Goal: Task Accomplishment & Management: Manage account settings

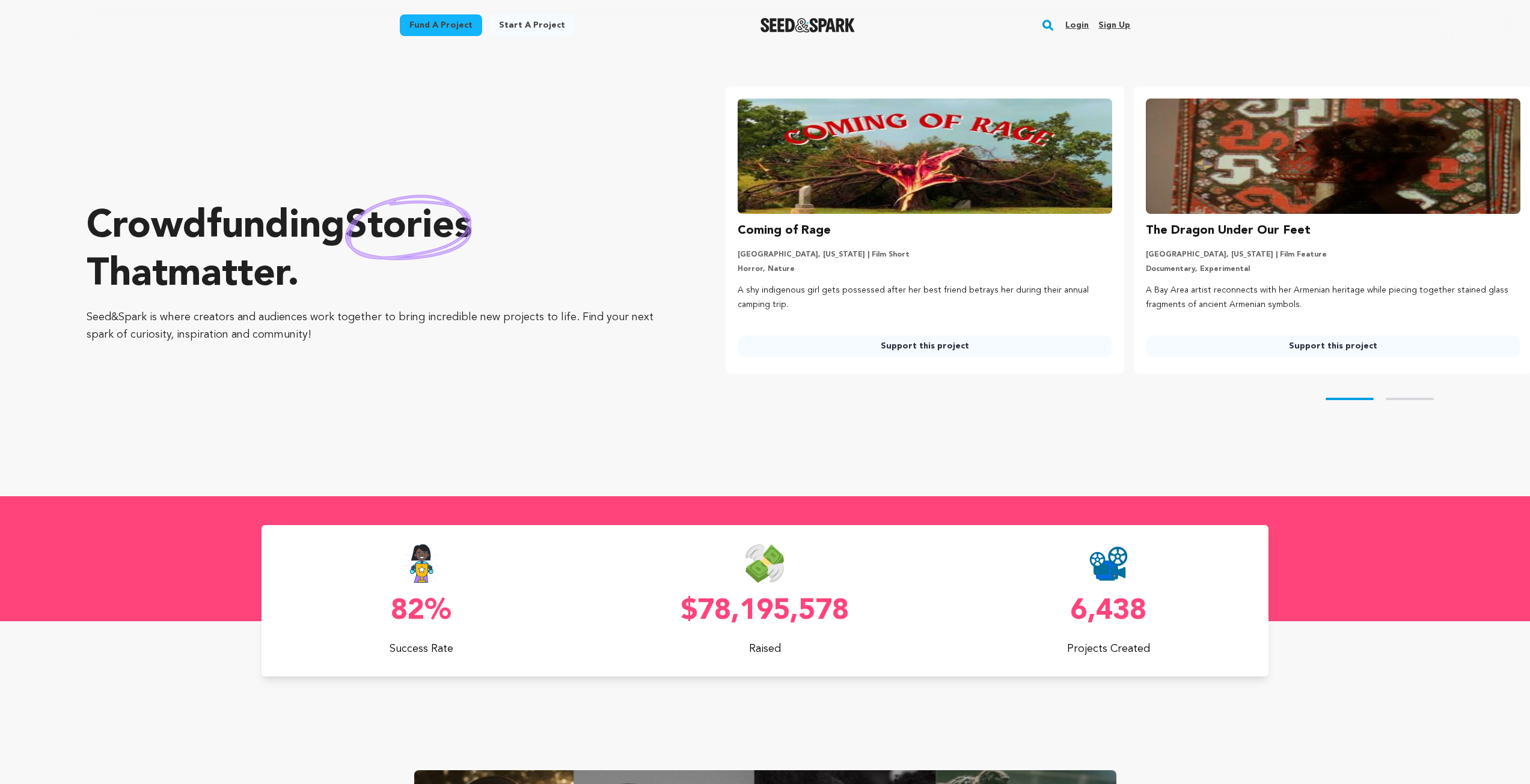
click at [1082, 25] on link "Login" at bounding box center [1077, 25] width 24 height 19
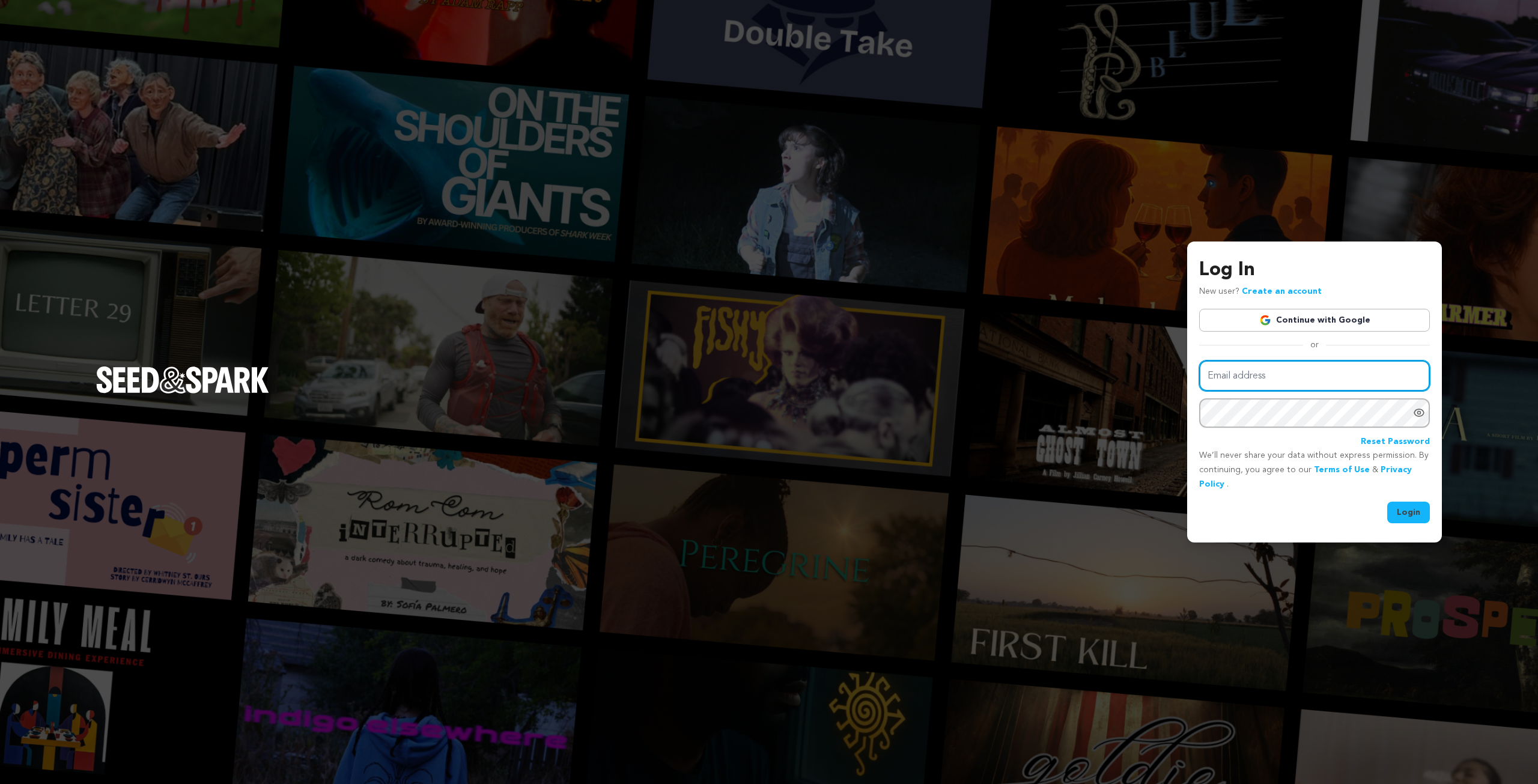
click at [1286, 367] on input "Email address" at bounding box center [1315, 376] width 231 height 31
type input "stephen.marsiano@gmail.com"
click at [1388, 502] on button "Login" at bounding box center [1409, 512] width 43 height 21
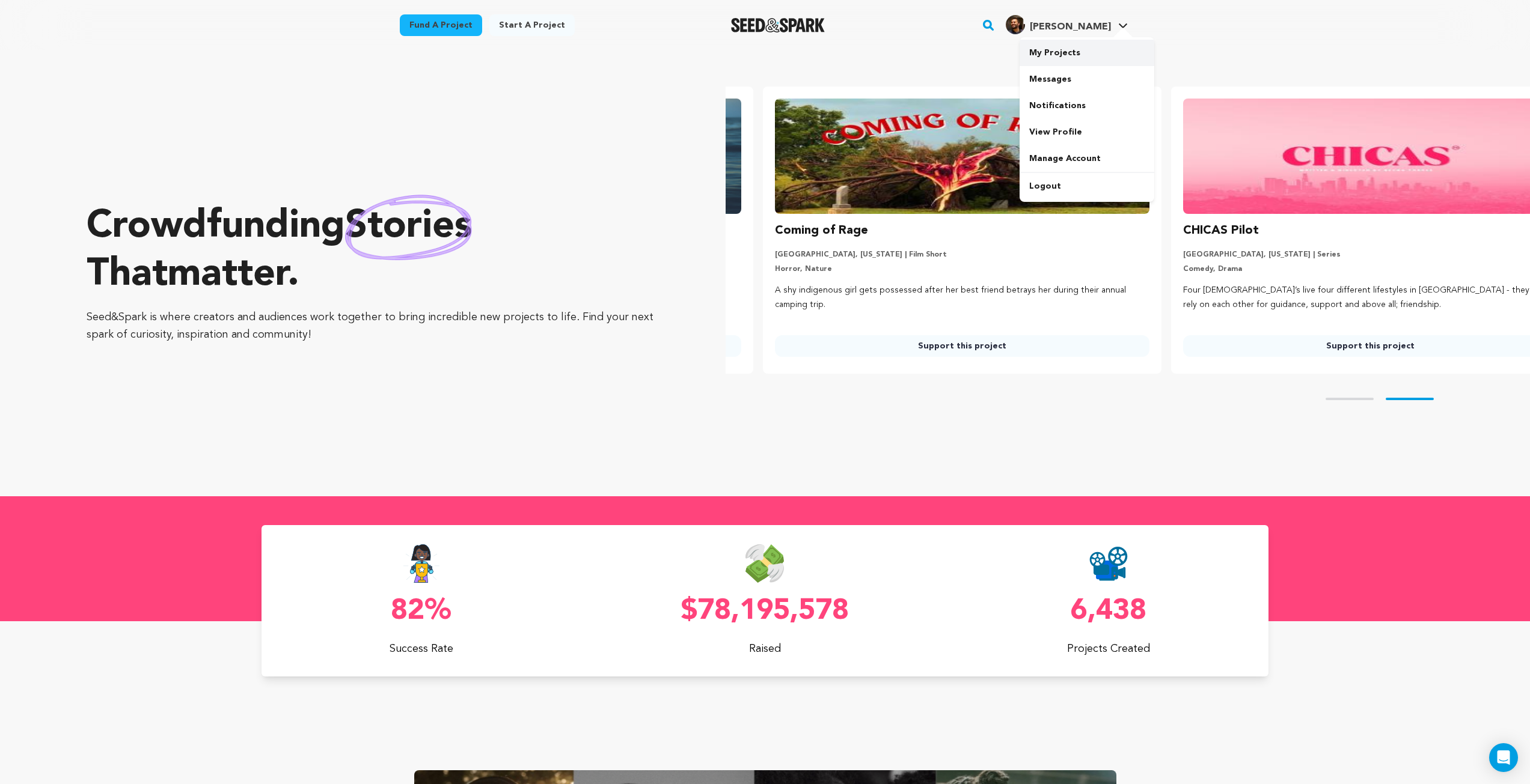
click at [755, 49] on link "My Projects" at bounding box center [1087, 52] width 135 height 26
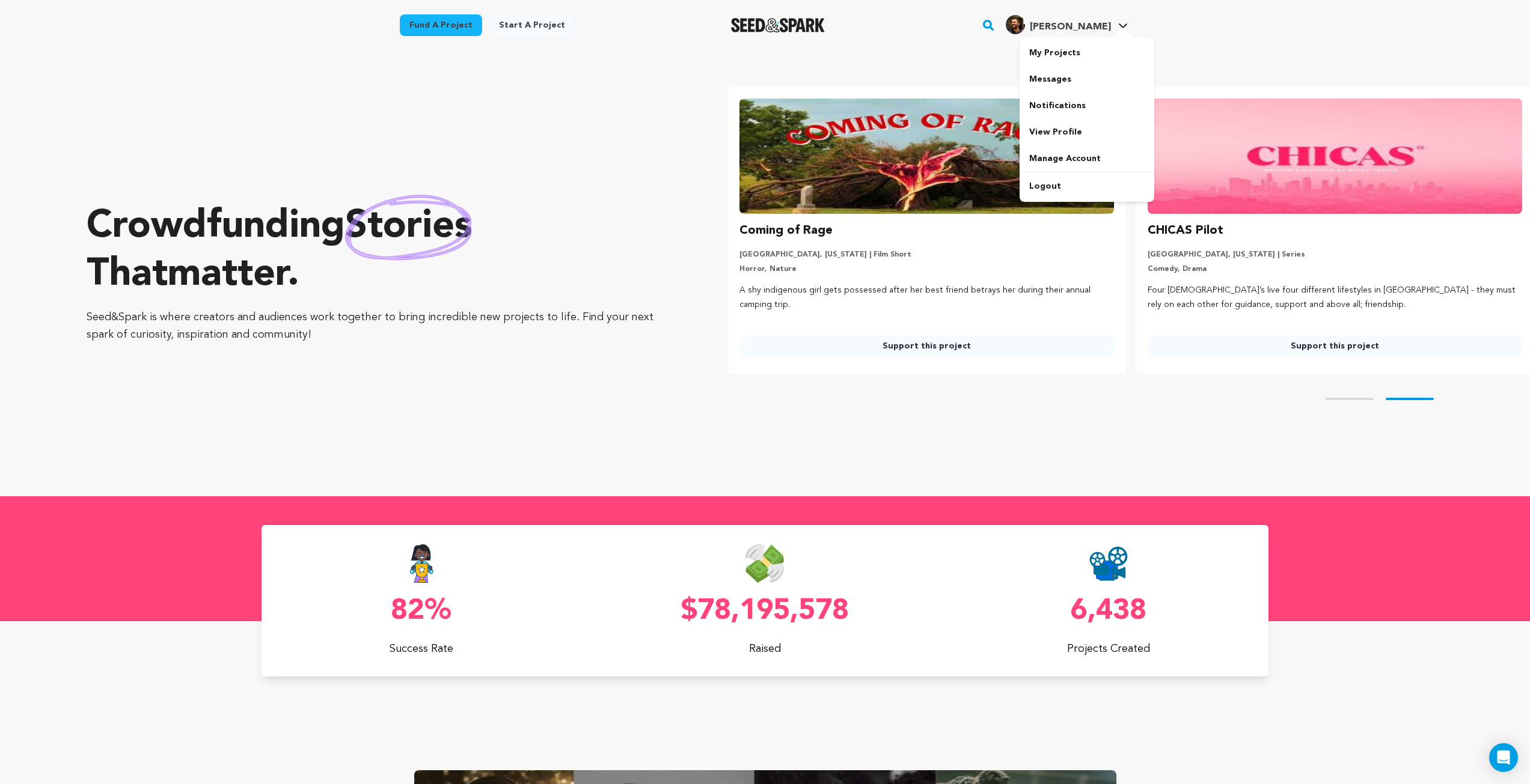
scroll to position [0, 418]
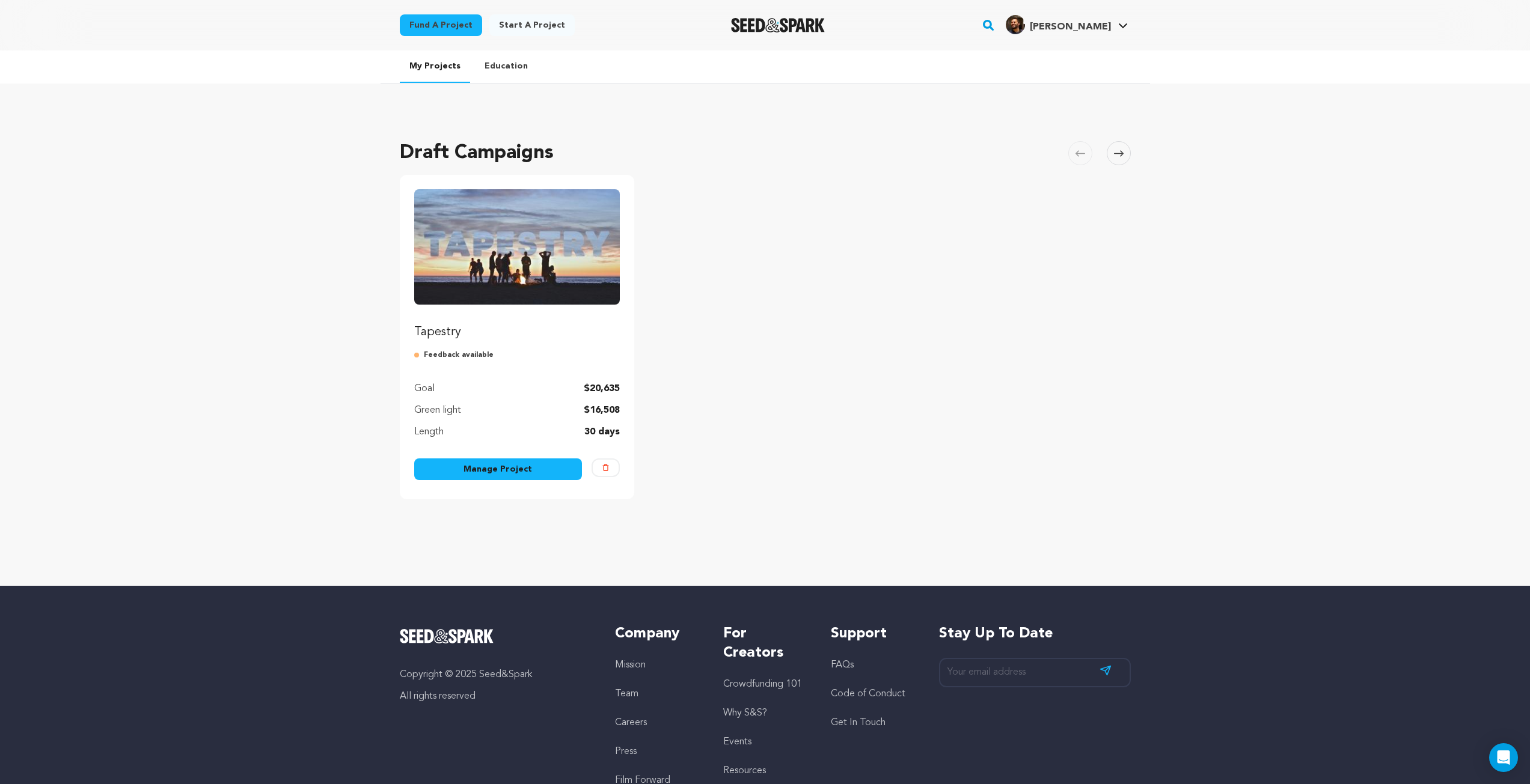
drag, startPoint x: 499, startPoint y: 469, endPoint x: 500, endPoint y: 459, distance: 10.0
click at [499, 468] on link "Manage Project" at bounding box center [498, 469] width 169 height 21
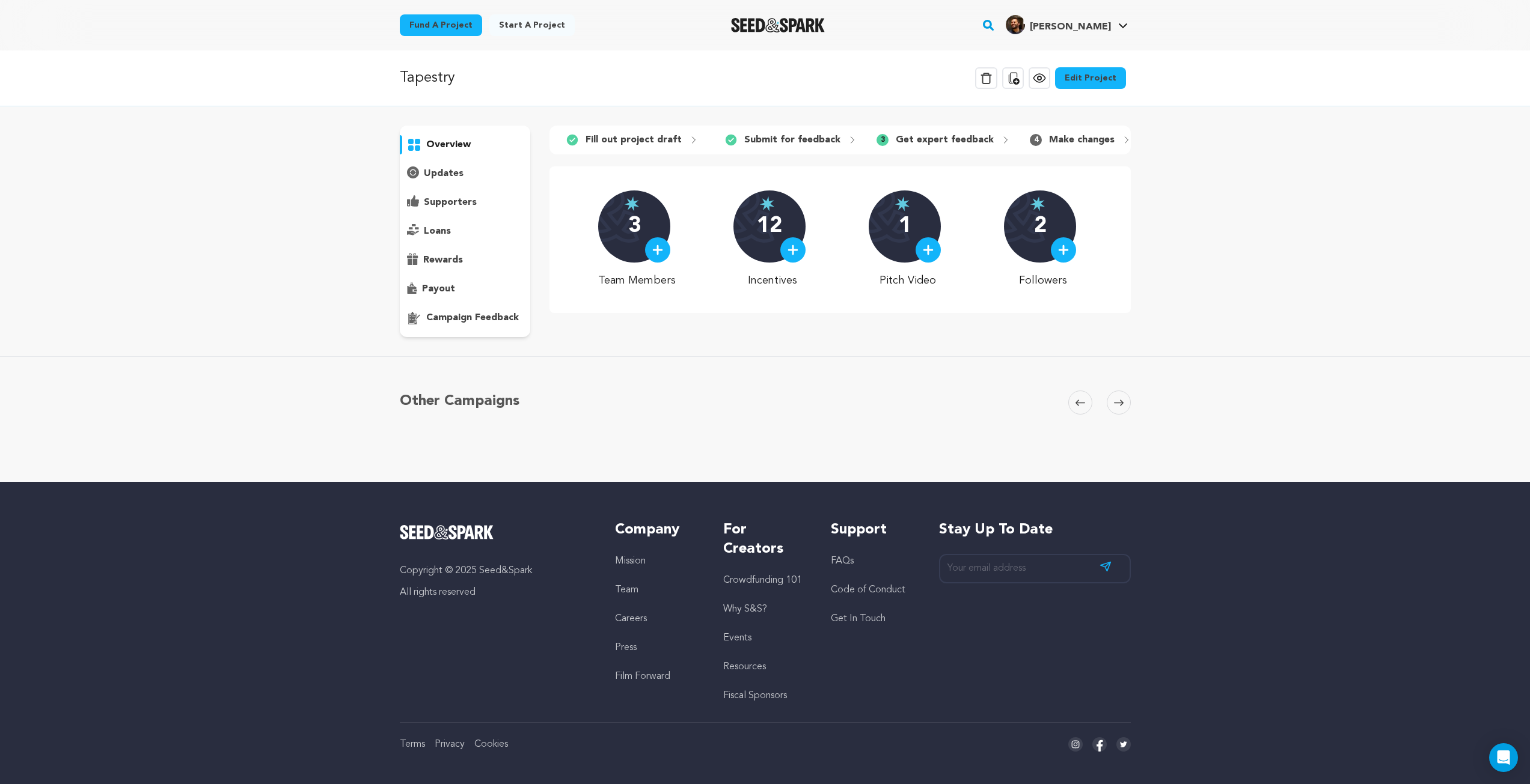
click at [500, 319] on p "campaign feedback" at bounding box center [473, 318] width 93 height 14
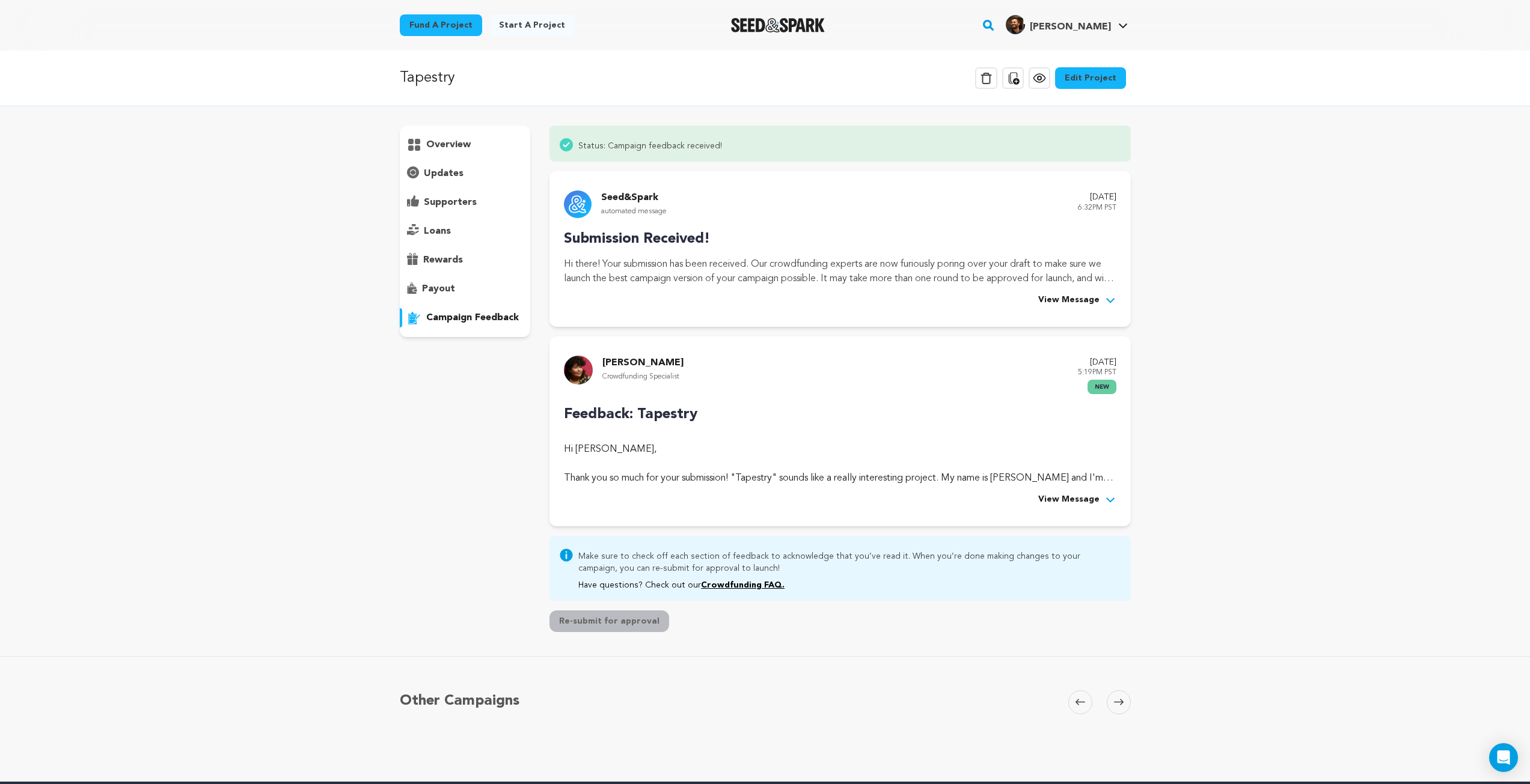
click at [1069, 500] on span "View Message" at bounding box center [1069, 500] width 61 height 14
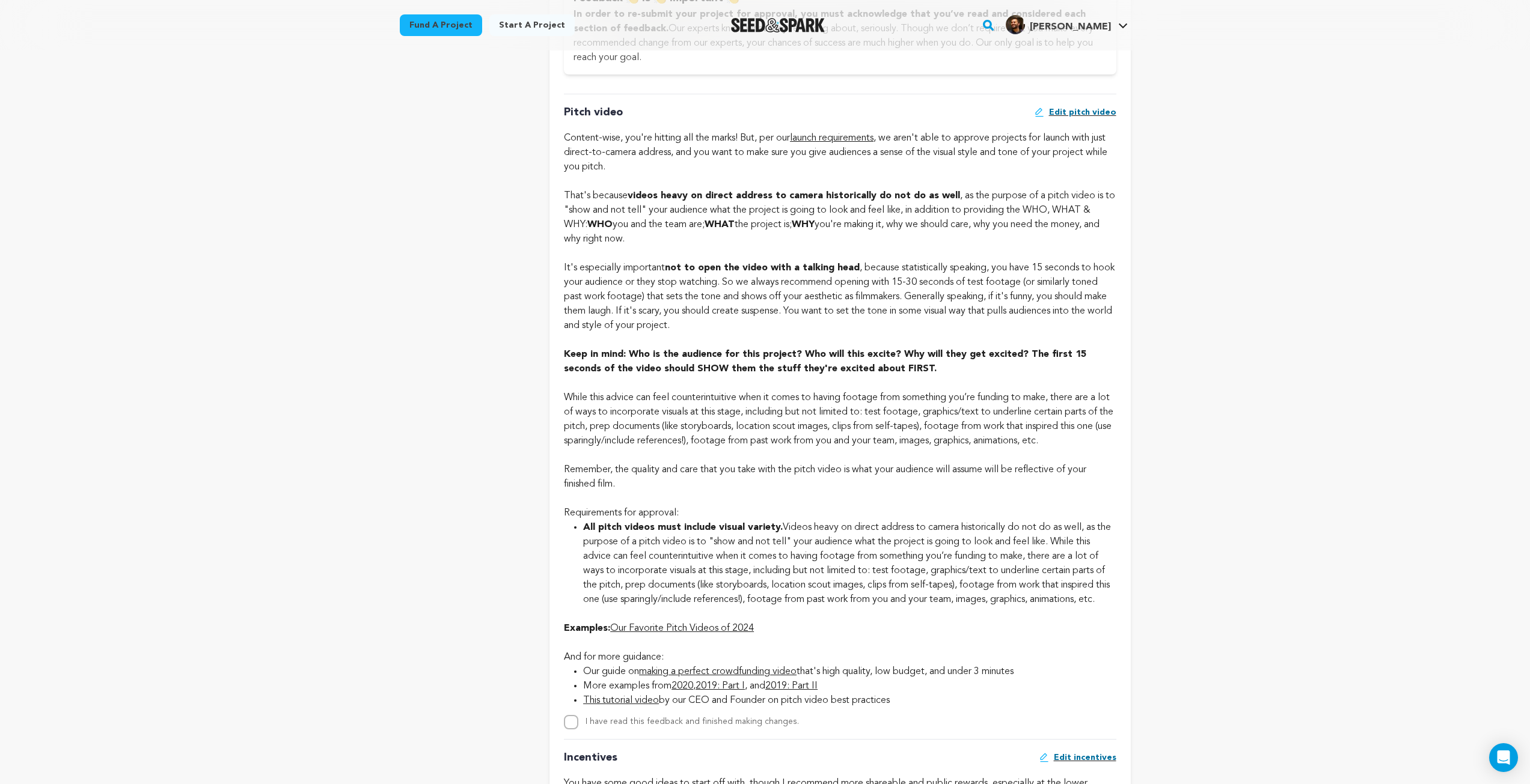
scroll to position [901, 0]
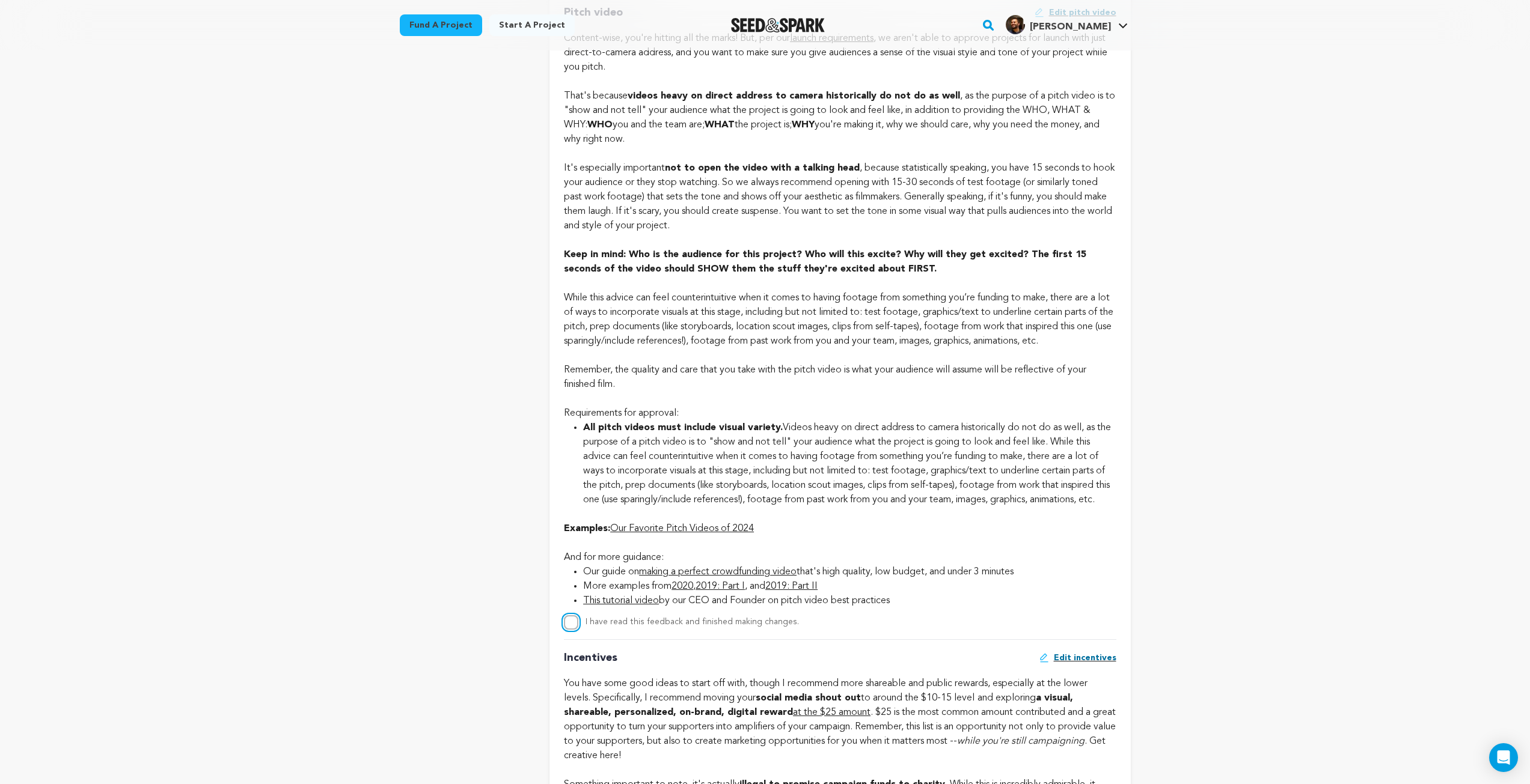
click at [572, 630] on input "I have read this feedback and finished making changes." at bounding box center [571, 623] width 14 height 14
checkbox input "true"
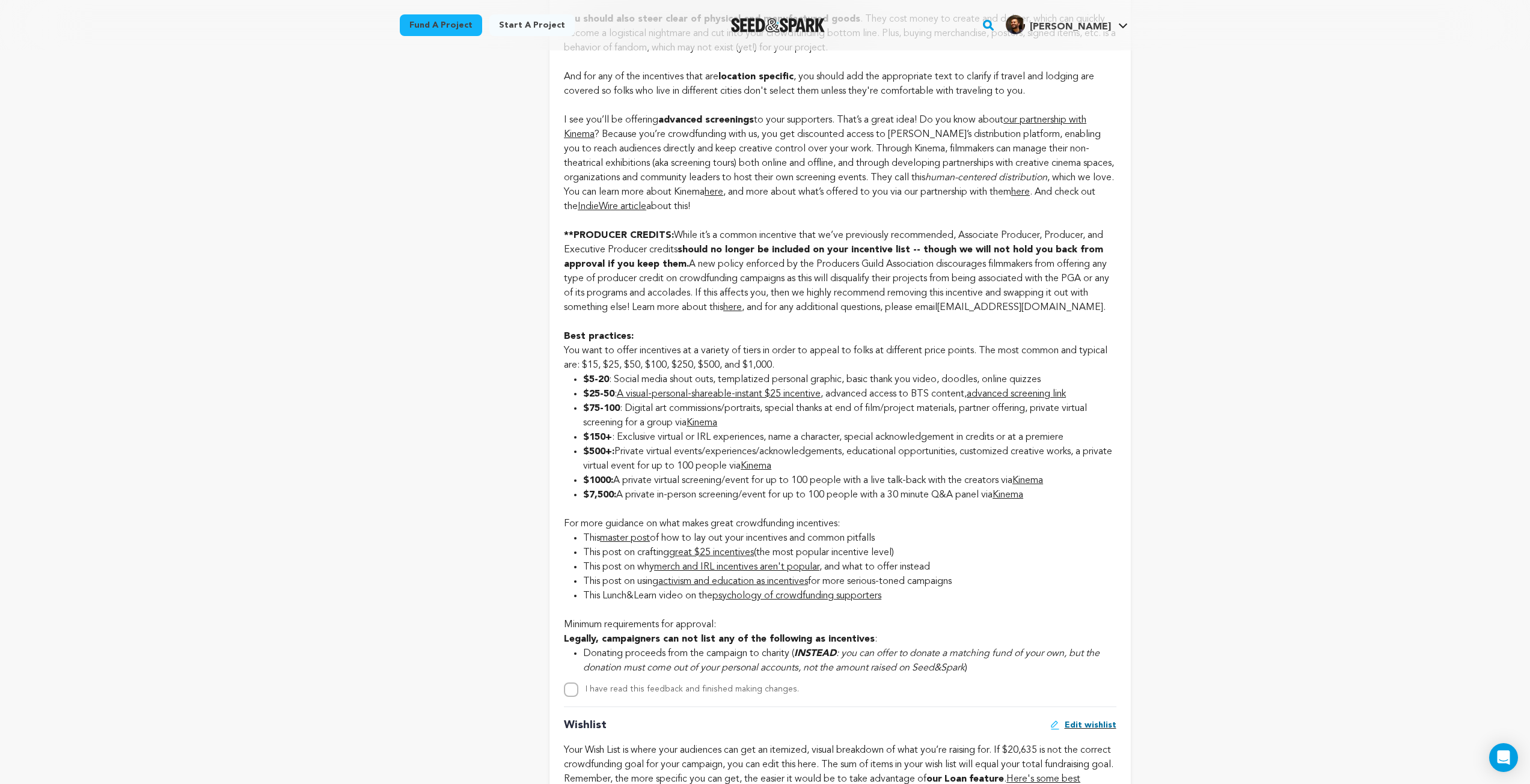
scroll to position [1922, 0]
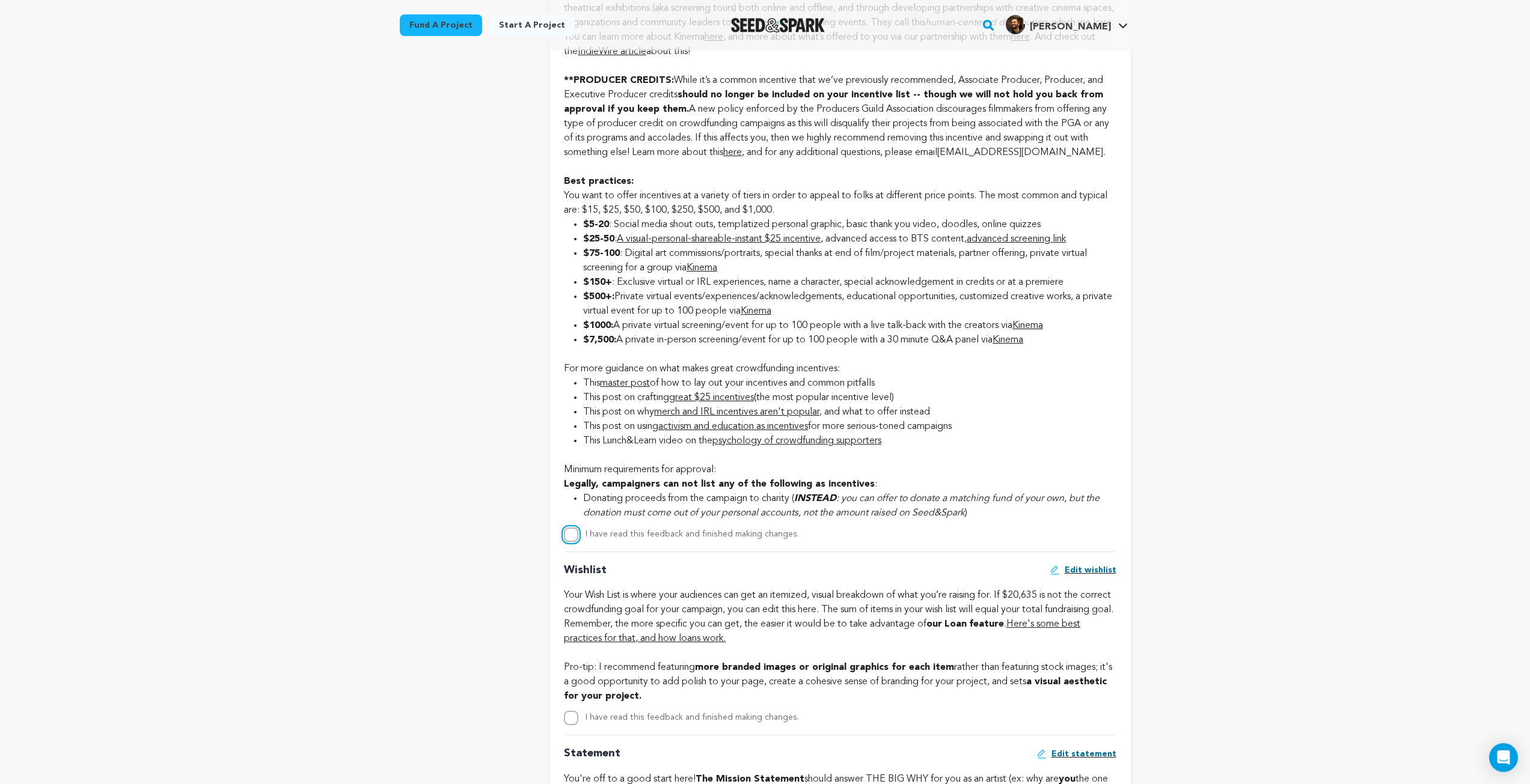
click at [574, 542] on input "I have read this feedback and finished making changes." at bounding box center [571, 535] width 14 height 14
checkbox input "true"
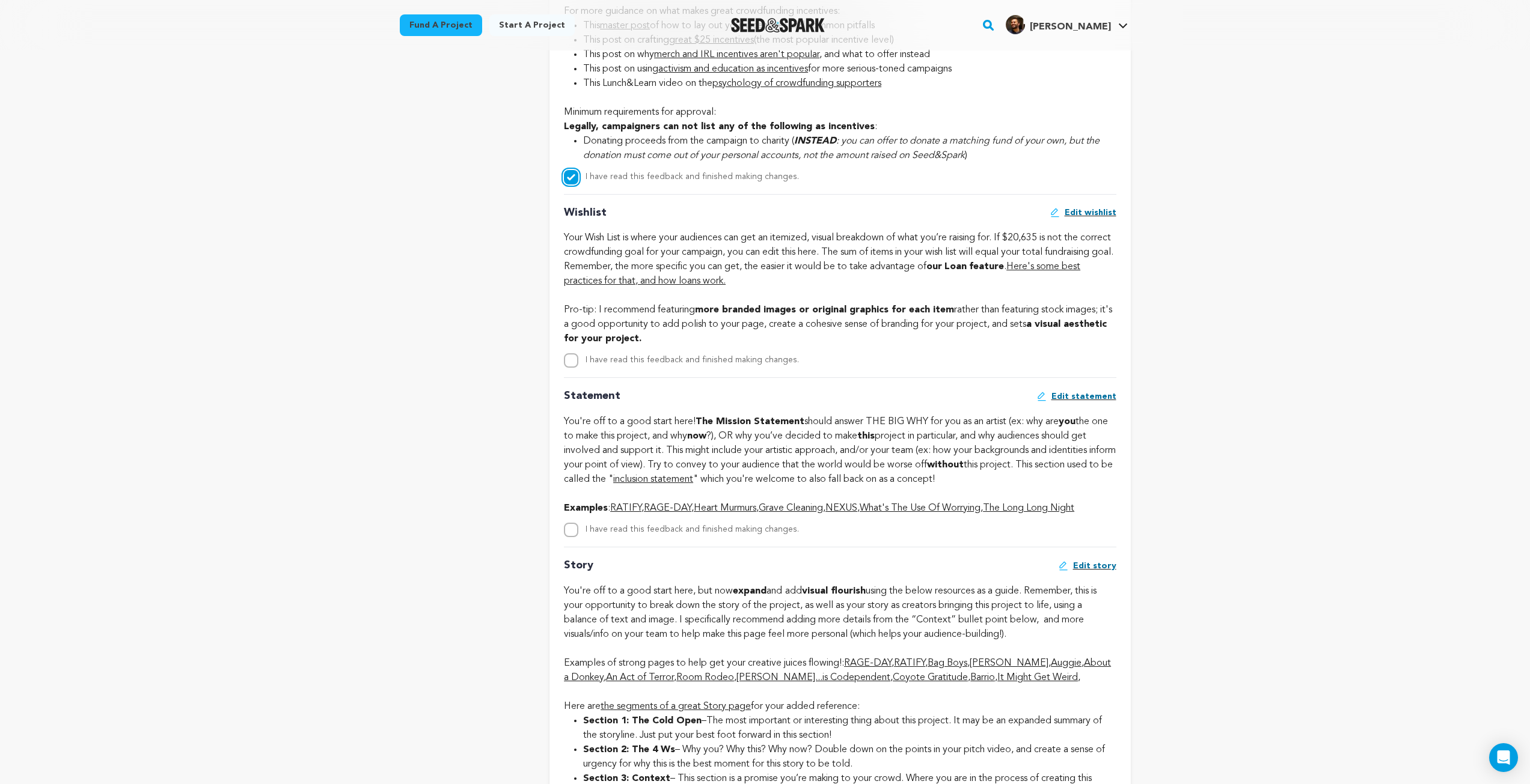
scroll to position [2283, 0]
click at [575, 365] on input "I have read this feedback and finished making changes." at bounding box center [571, 358] width 14 height 14
checkbox input "true"
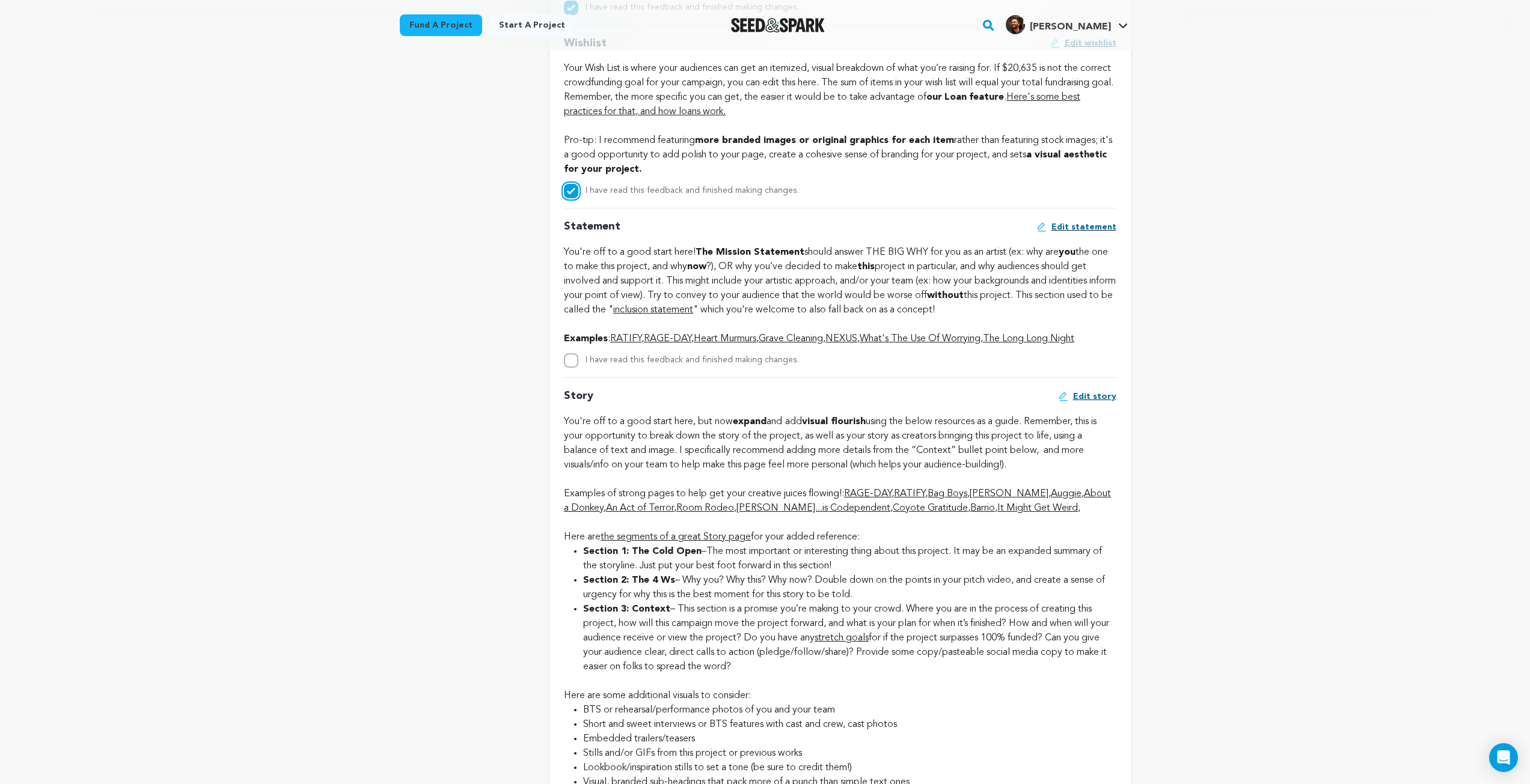
scroll to position [2464, 0]
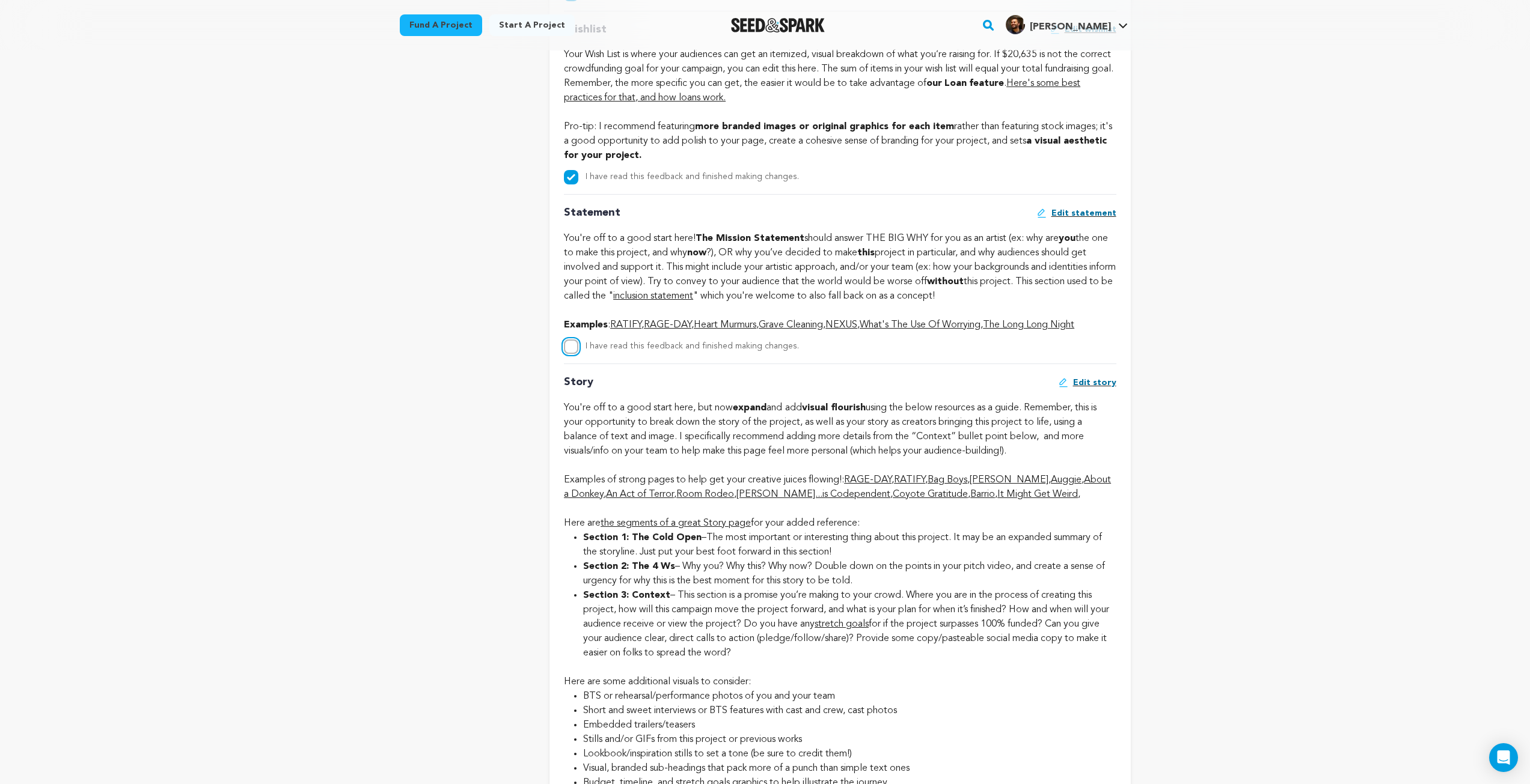
click at [571, 354] on input "I have read this feedback and finished making changes." at bounding box center [571, 347] width 14 height 14
checkbox input "true"
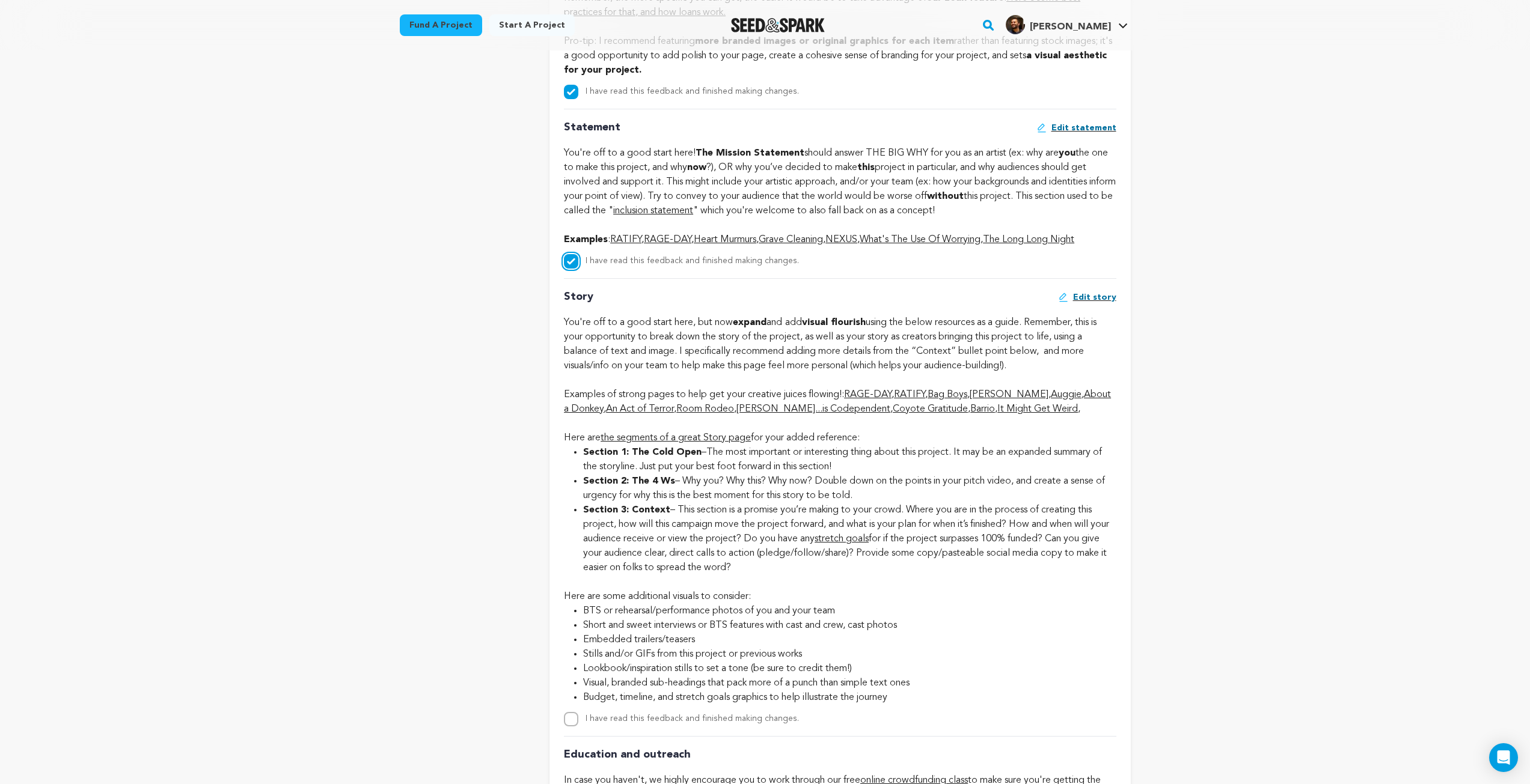
scroll to position [2704, 0]
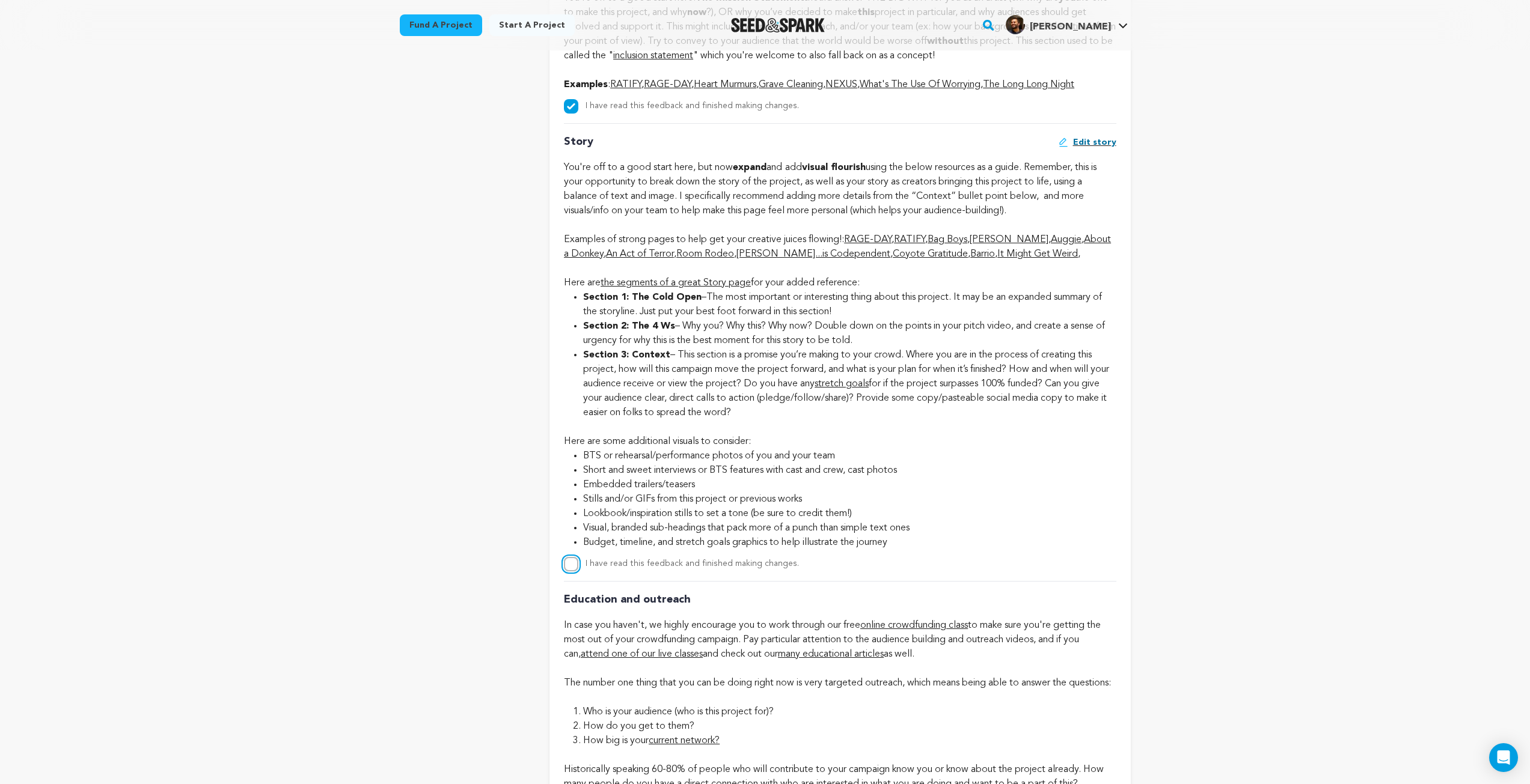
click at [575, 571] on input "I have read this feedback and finished making changes." at bounding box center [571, 564] width 14 height 14
checkbox input "true"
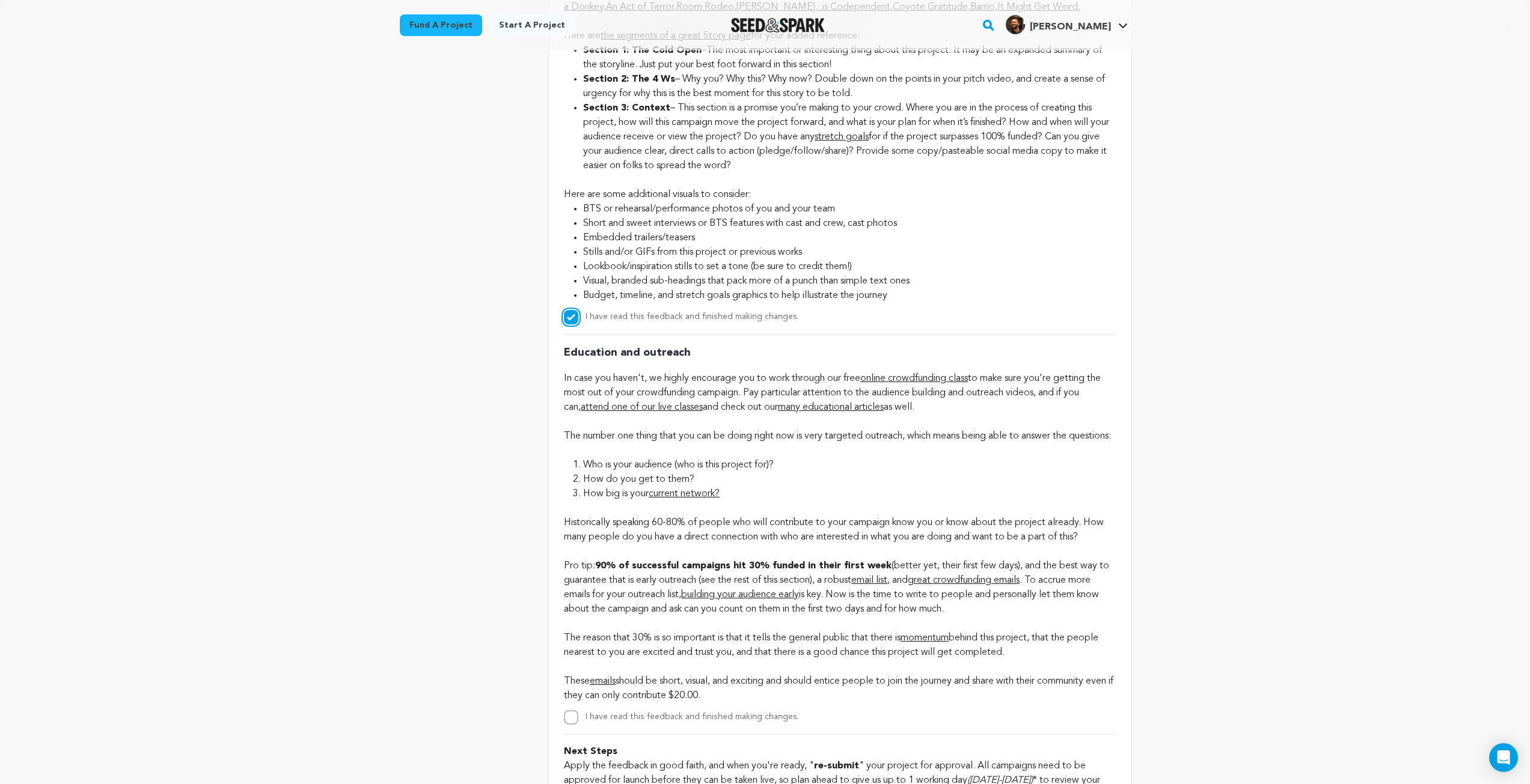
scroll to position [3005, 0]
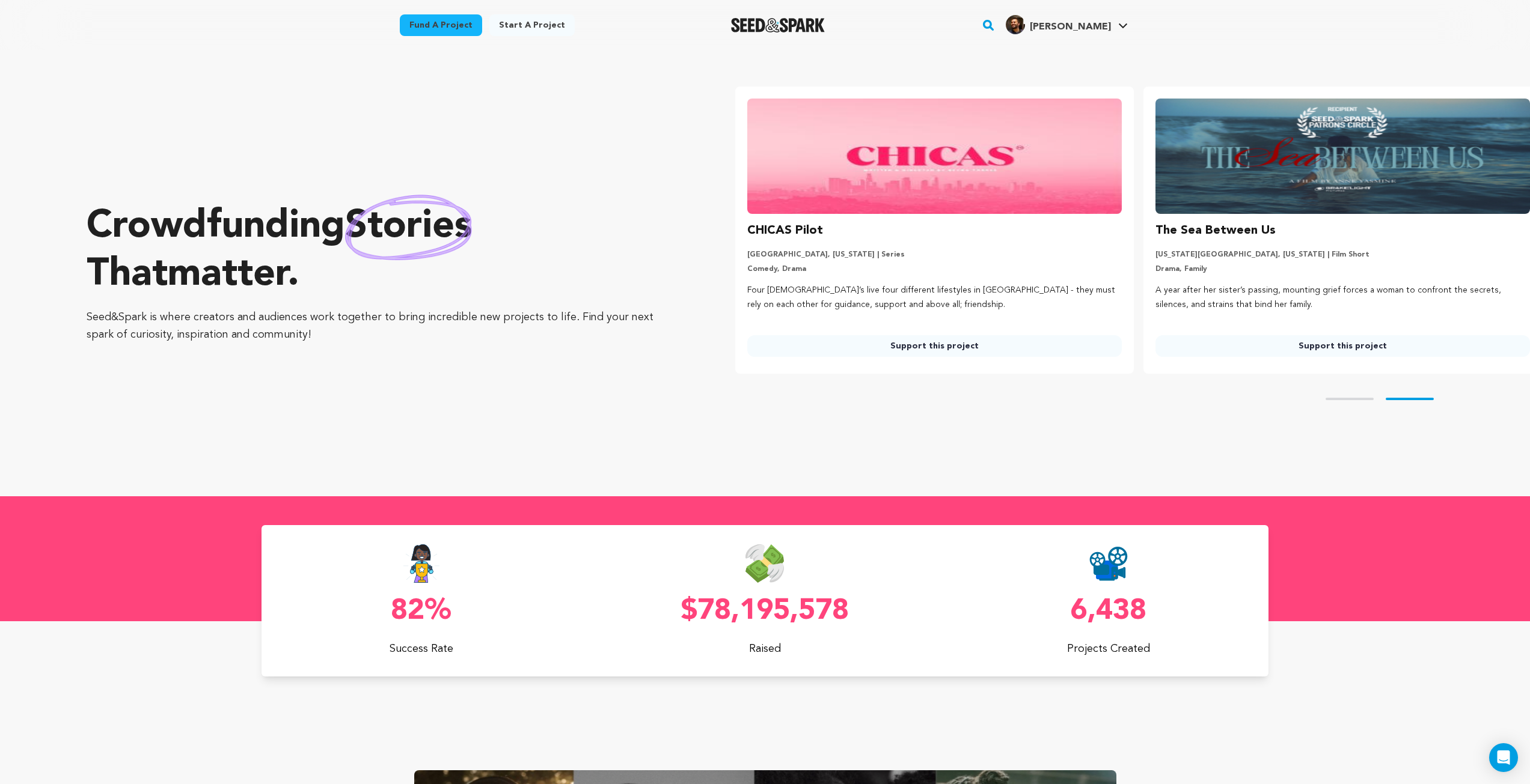
scroll to position [0, 418]
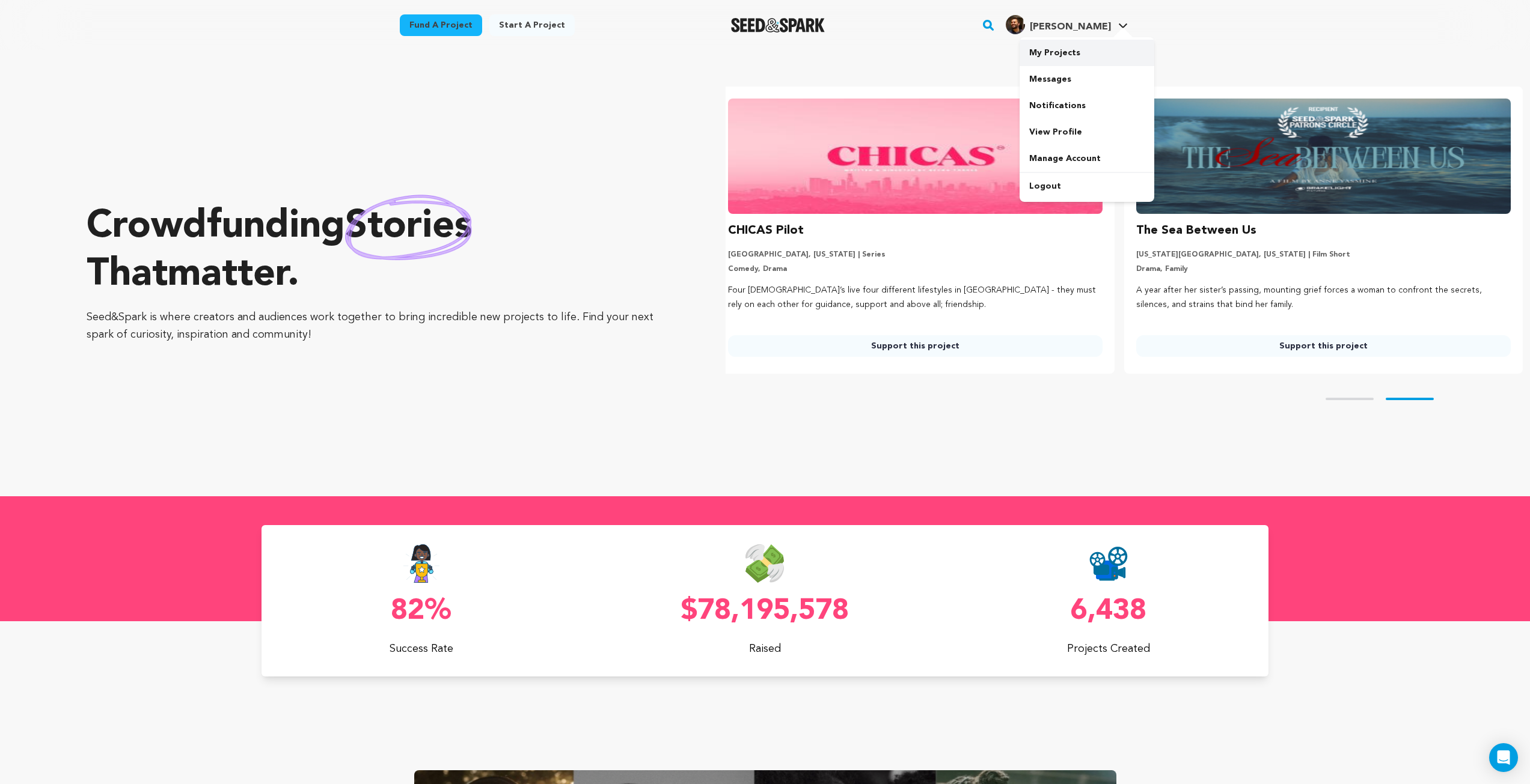
click at [1051, 54] on link "My Projects" at bounding box center [1087, 52] width 135 height 26
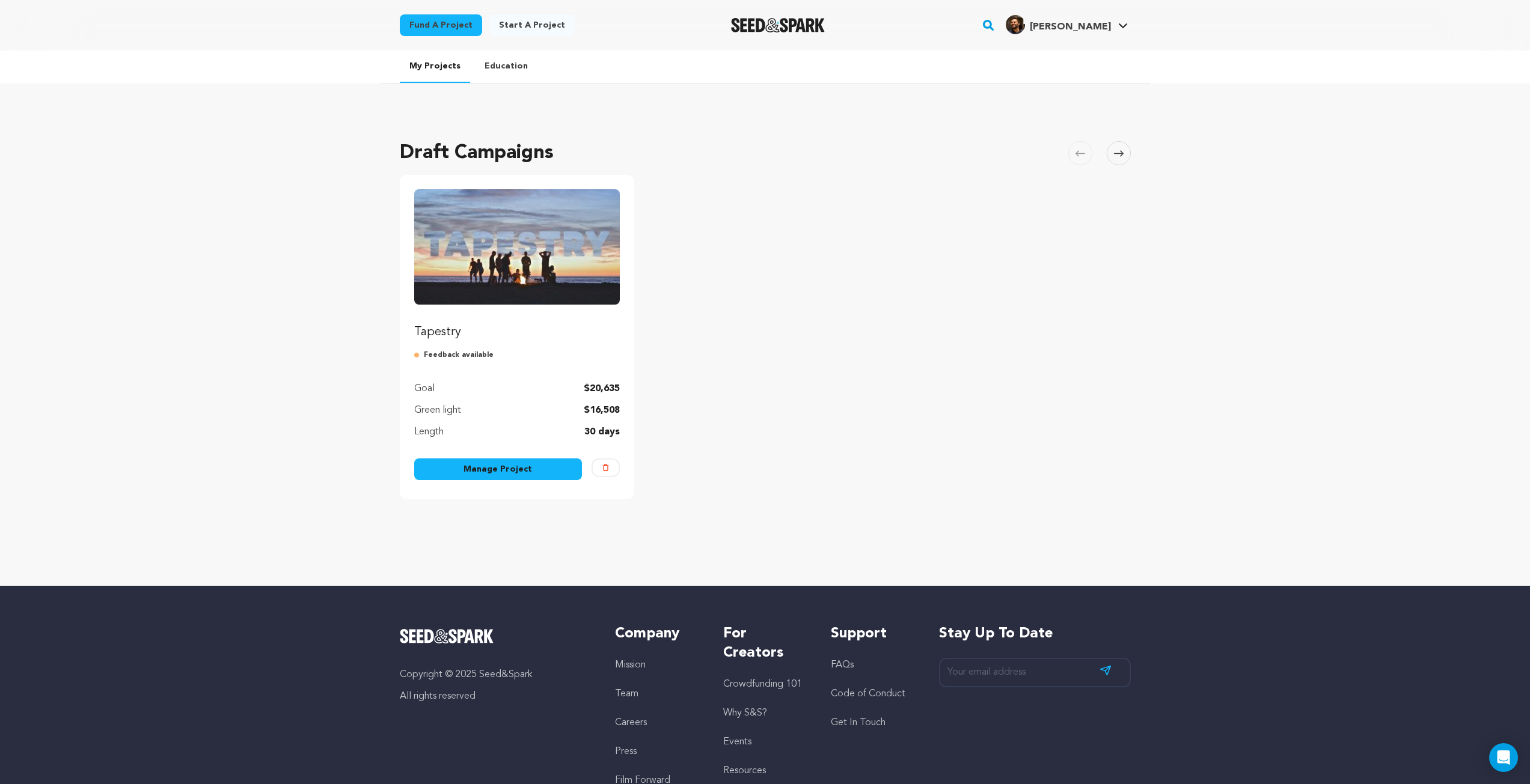
click at [501, 469] on link "Manage Project" at bounding box center [498, 469] width 169 height 21
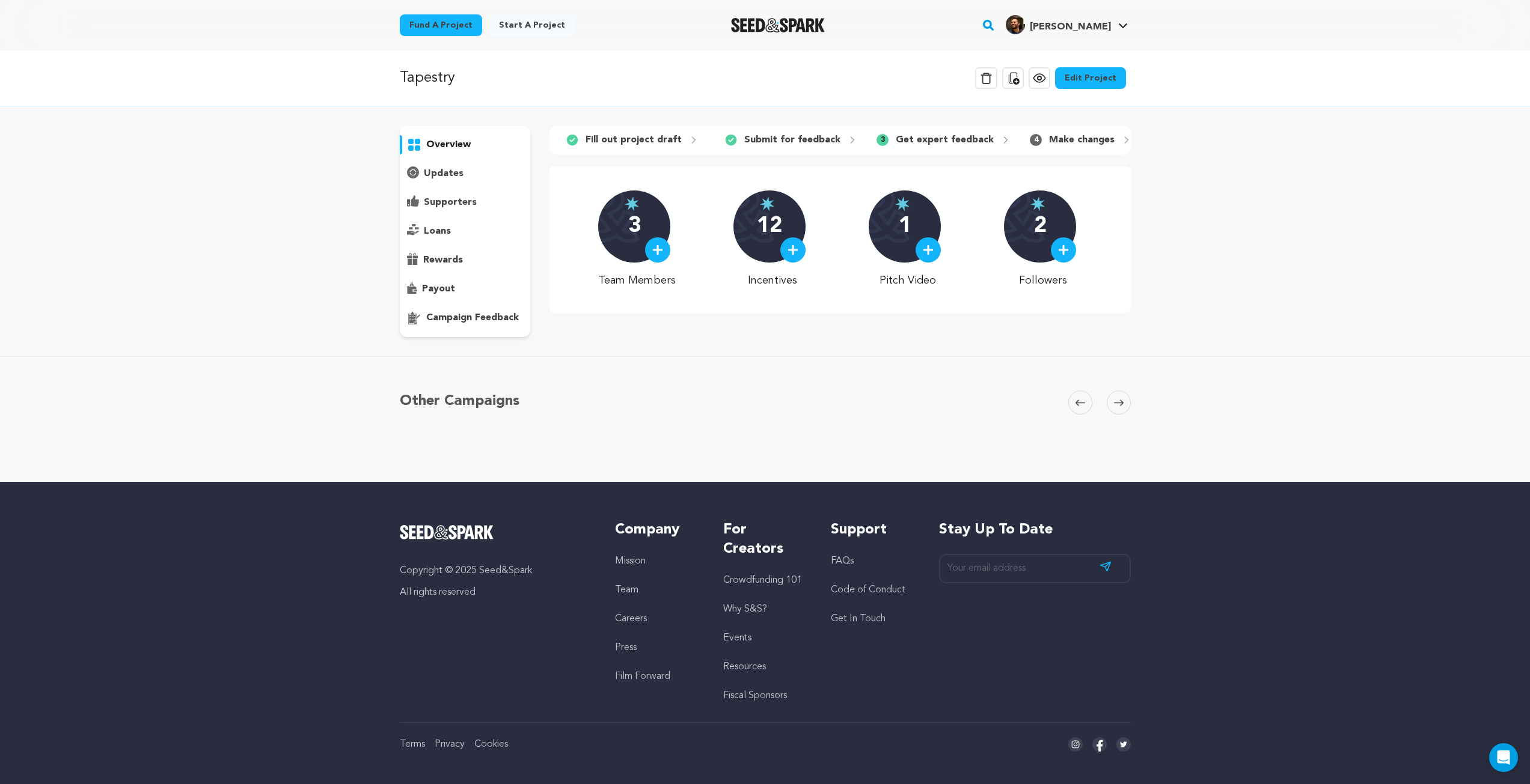
click at [1113, 68] on link "Edit Project" at bounding box center [1091, 78] width 71 height 21
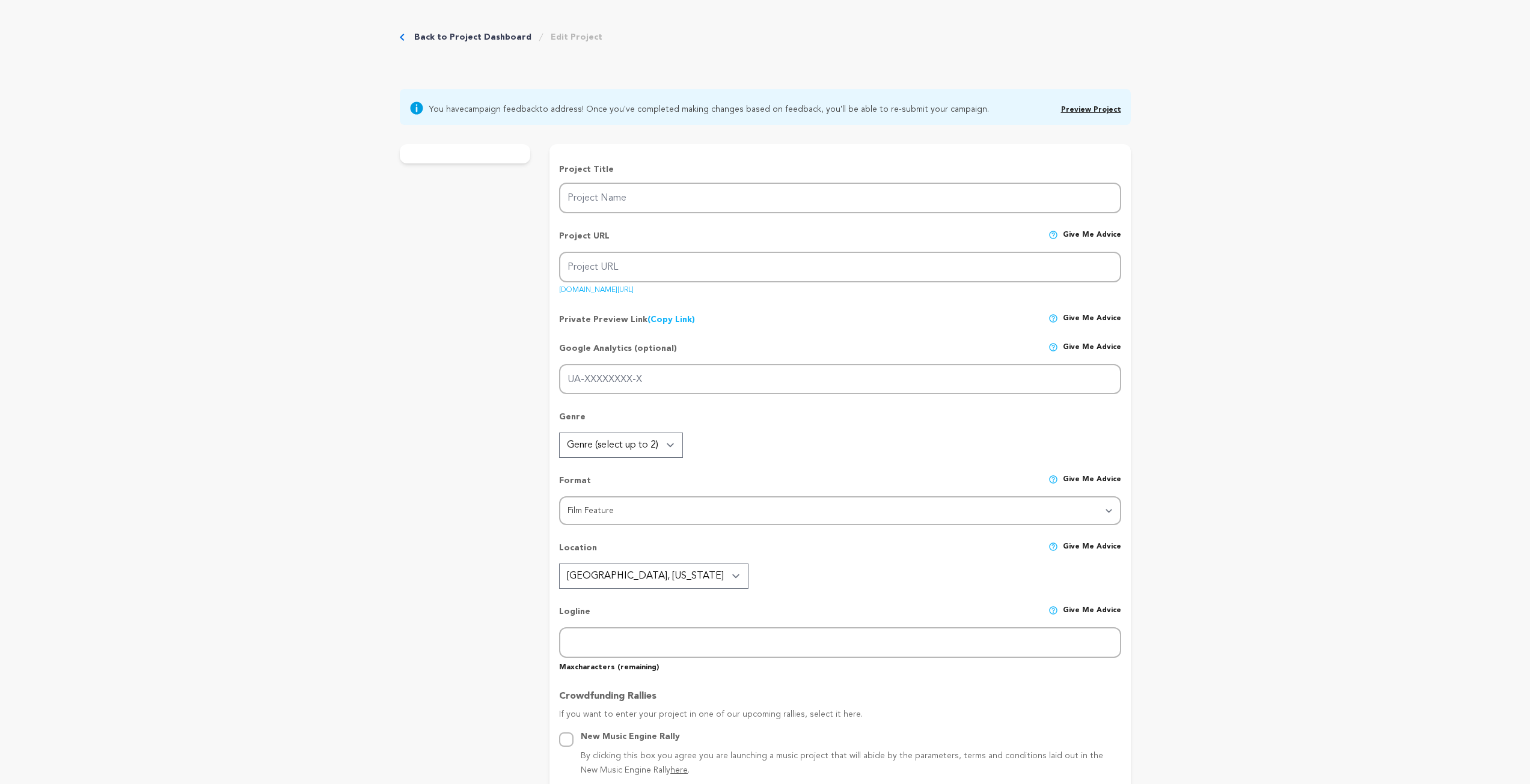
type input "Tapestry"
type input "tapestry"
type input "Reeling from his girlfriend’s suicide, a NYC sound mixer reunites with old frie…"
type textarea "Reeling from his girlfriend’s suicide, a NYC sound mixer reunites with old frie…"
type textarea "I make films to hold the messy, invisible parts of life. Tapestry is our team’s…"
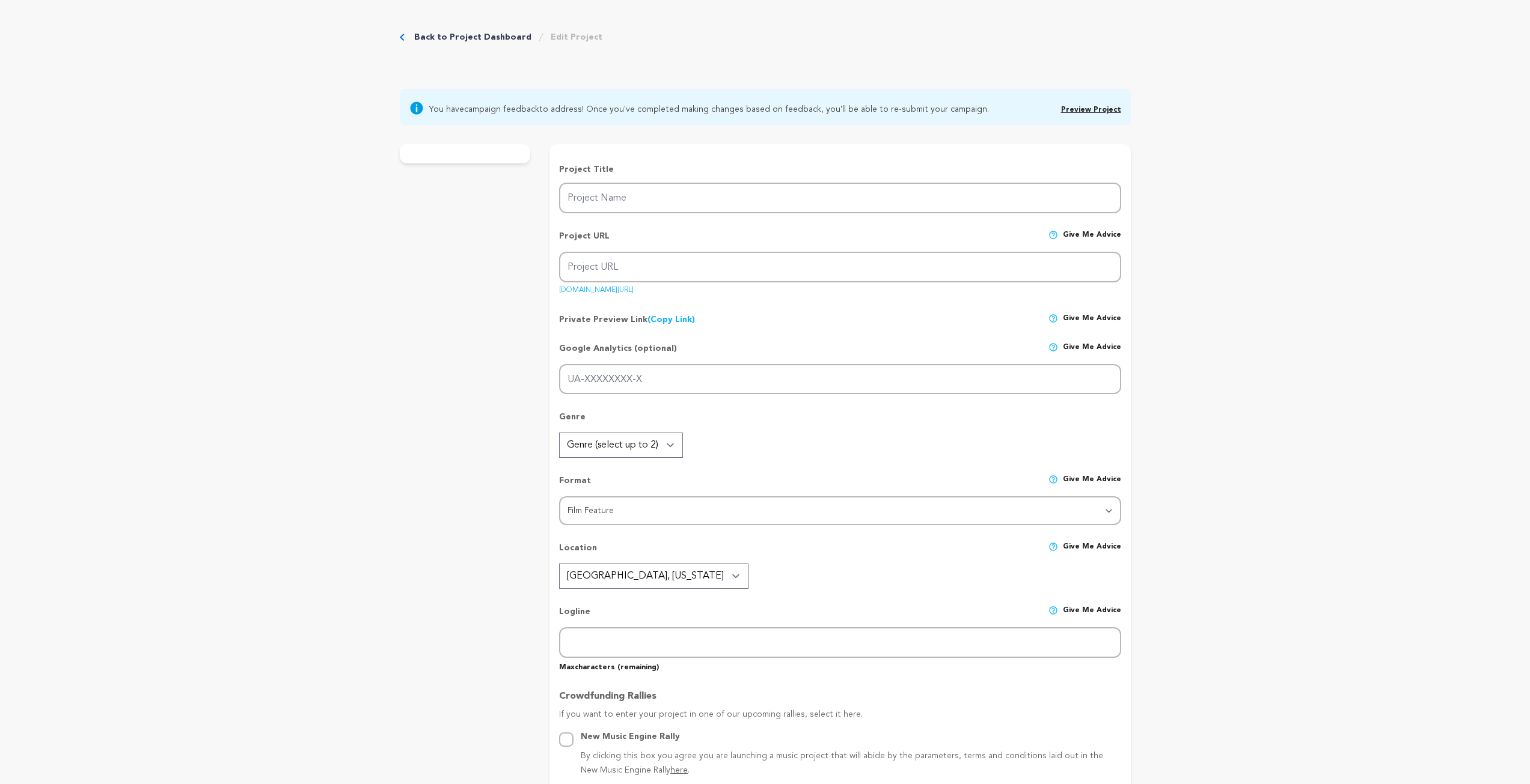
type textarea "Our director, DP, and lead actor are proud UCLA TFT alumni."
radio input "true"
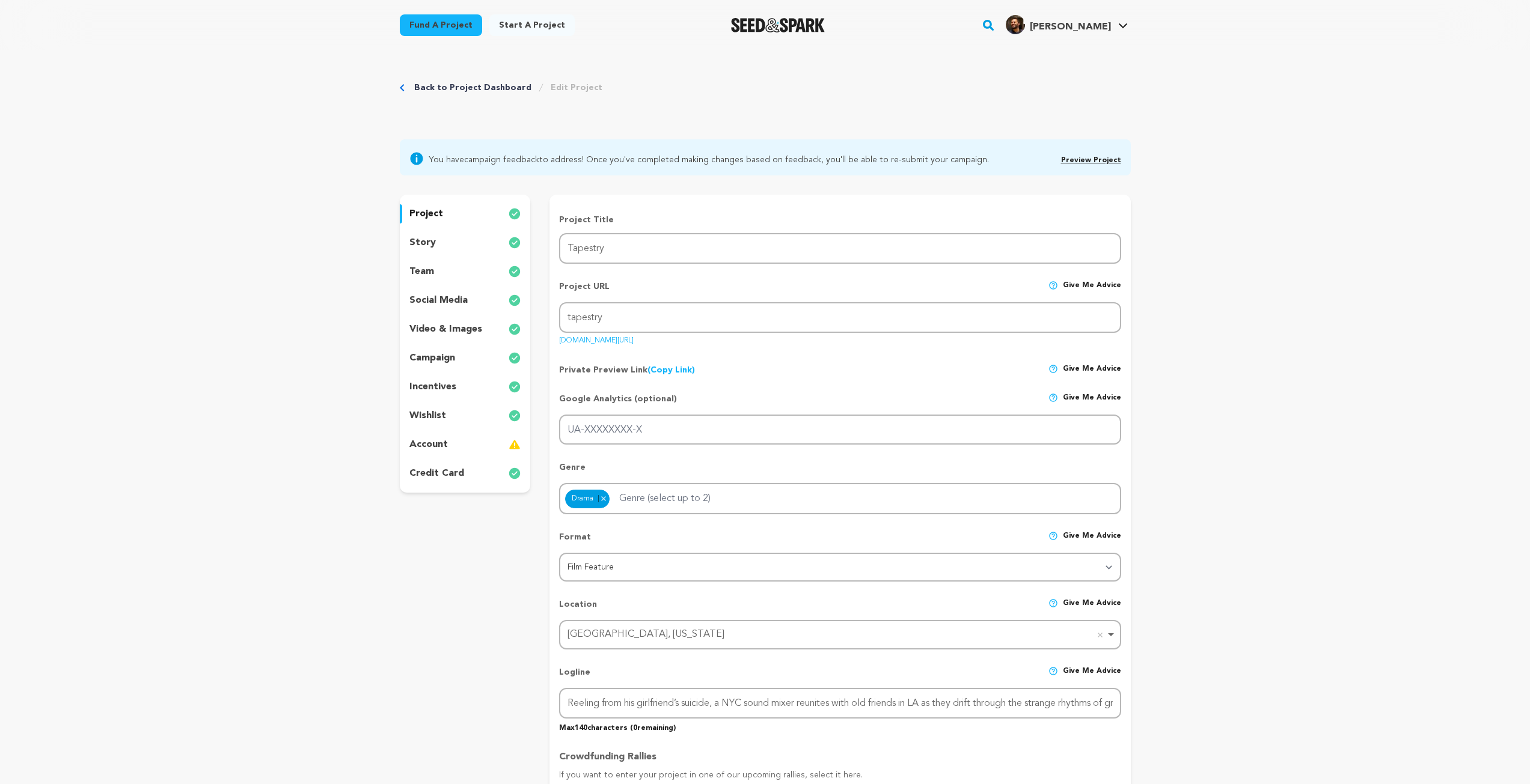
click at [442, 238] on div "story" at bounding box center [465, 243] width 131 height 19
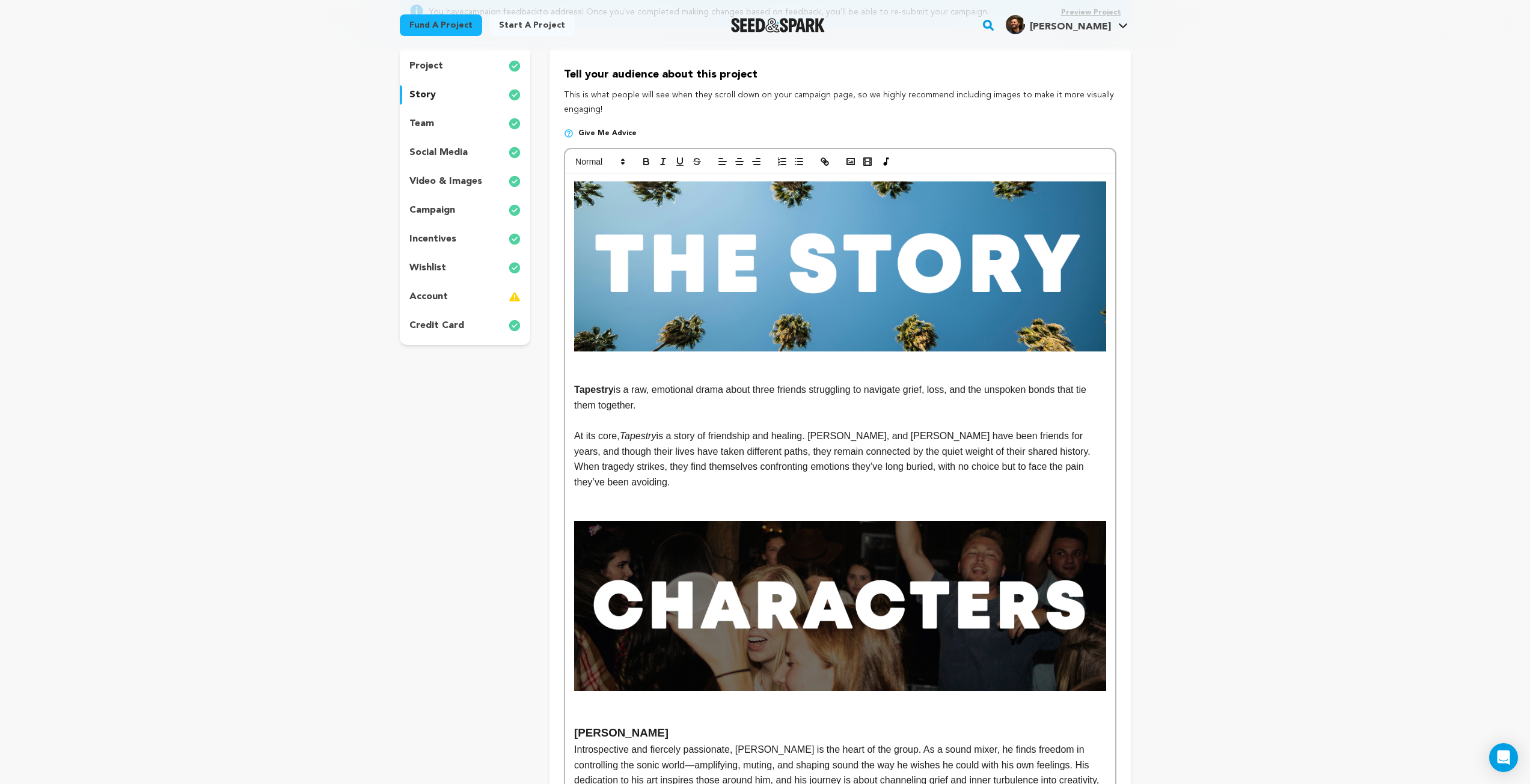
scroll to position [180, 0]
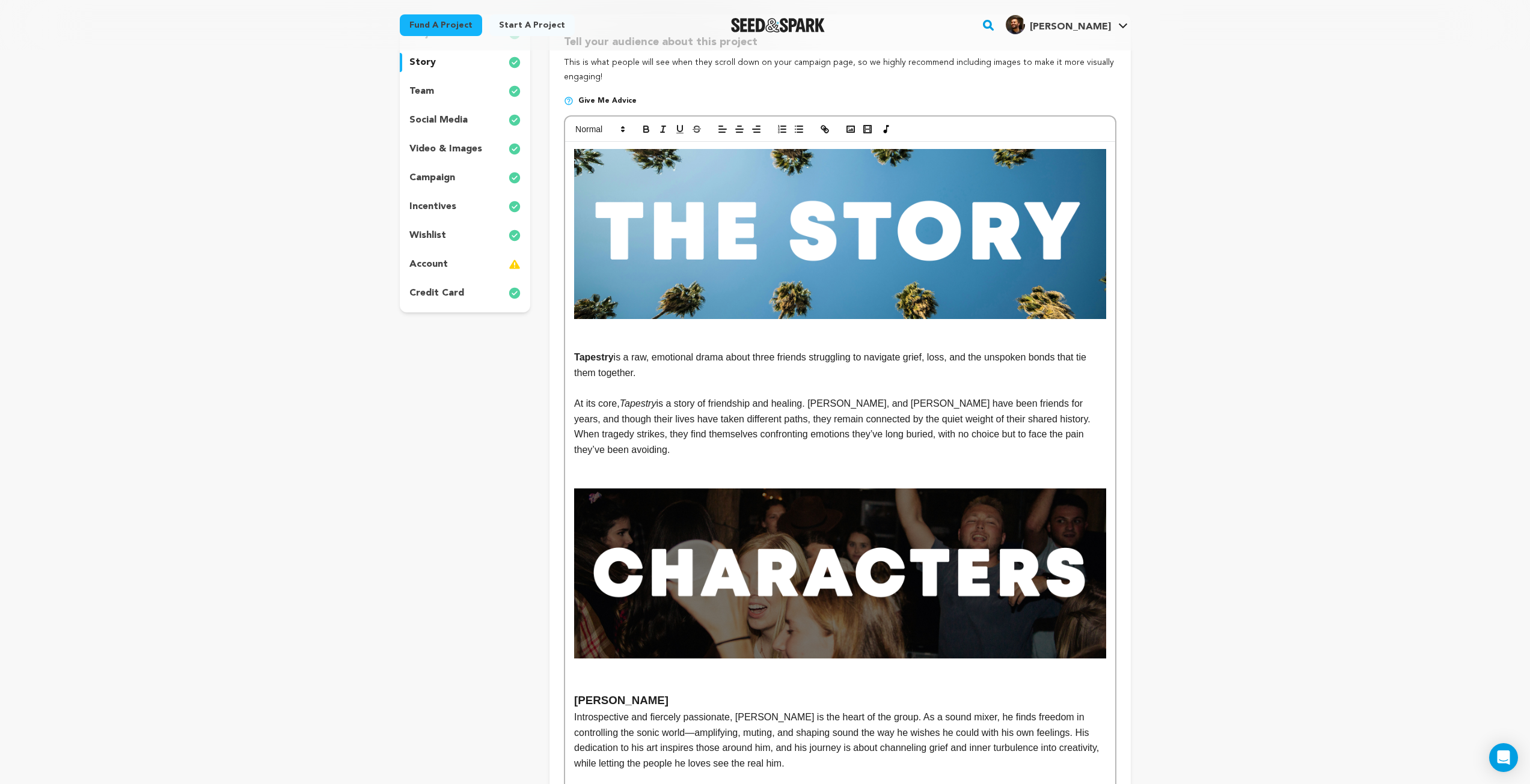
click at [1052, 435] on p "At its core, Tapestry is a story of friendship and healing. Caleb, Alex, and Lo…" at bounding box center [839, 426] width 531 height 61
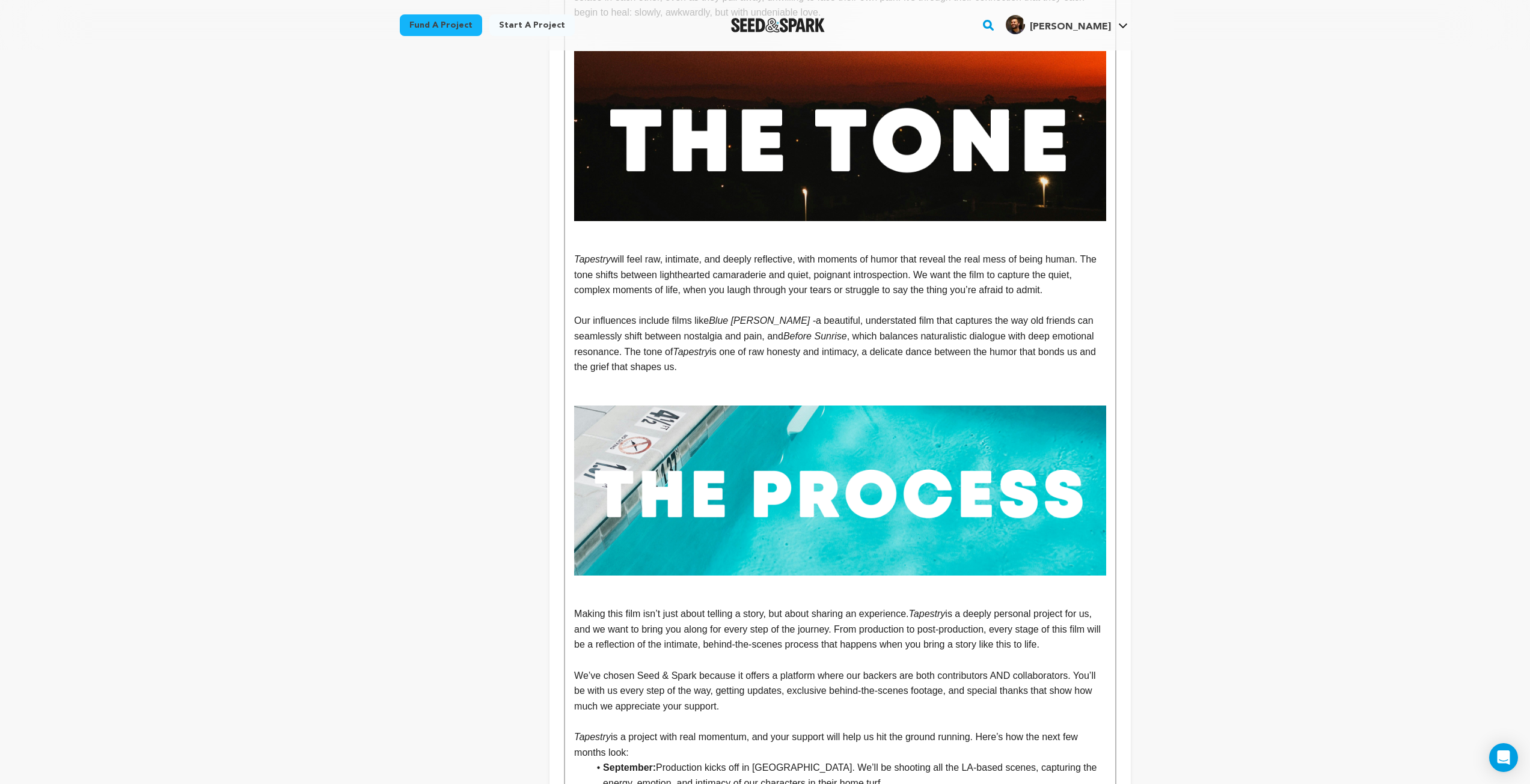
scroll to position [1202, 0]
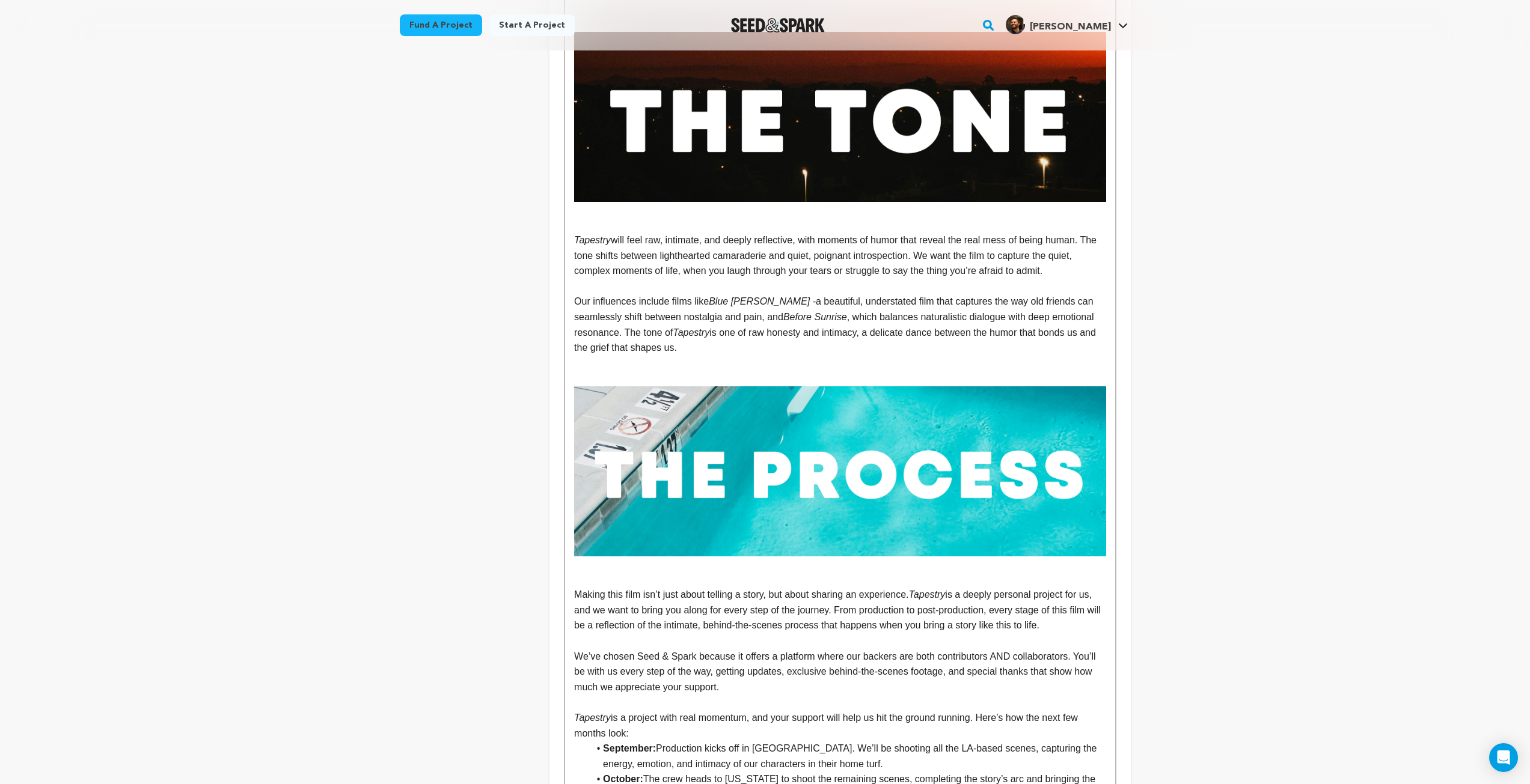
click at [697, 322] on p "Our influences include films like Blue Jay - a beautiful, understated film that…" at bounding box center [839, 324] width 531 height 61
click at [1064, 239] on p "Tapestry will feel raw, intimate, and deeply reflective, with moments of humor …" at bounding box center [839, 256] width 531 height 46
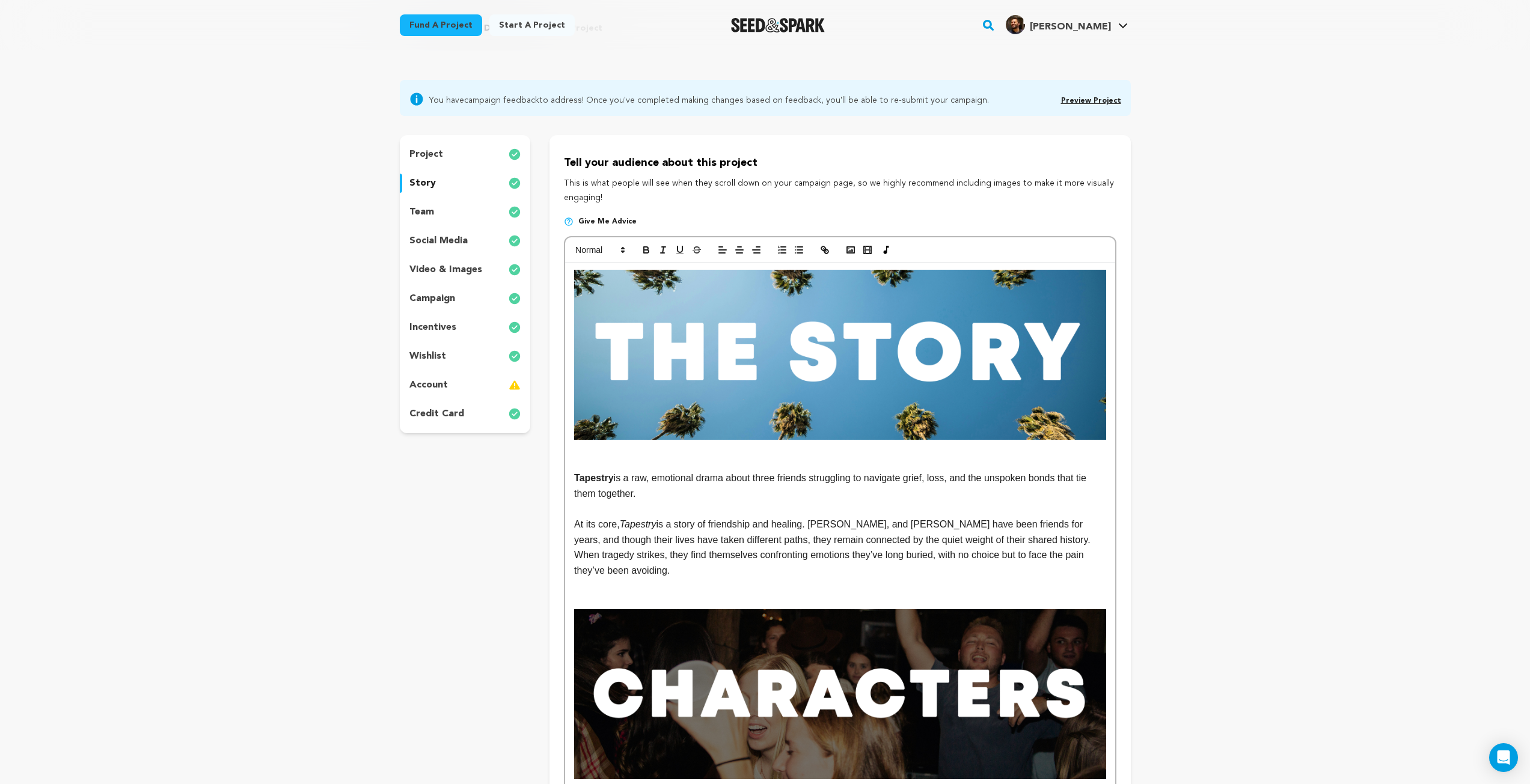
scroll to position [0, 0]
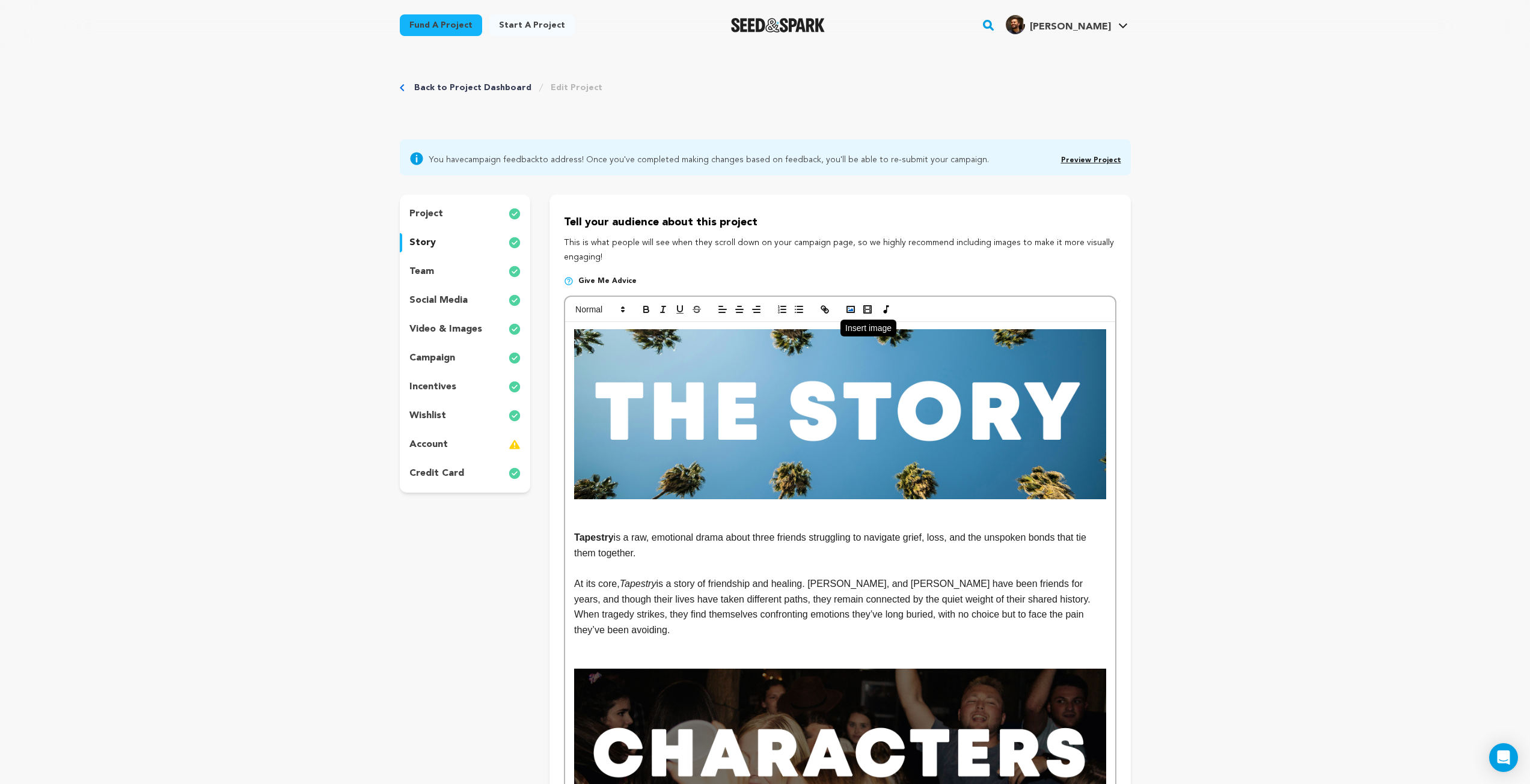
click at [855, 313] on icon "button" at bounding box center [851, 309] width 11 height 11
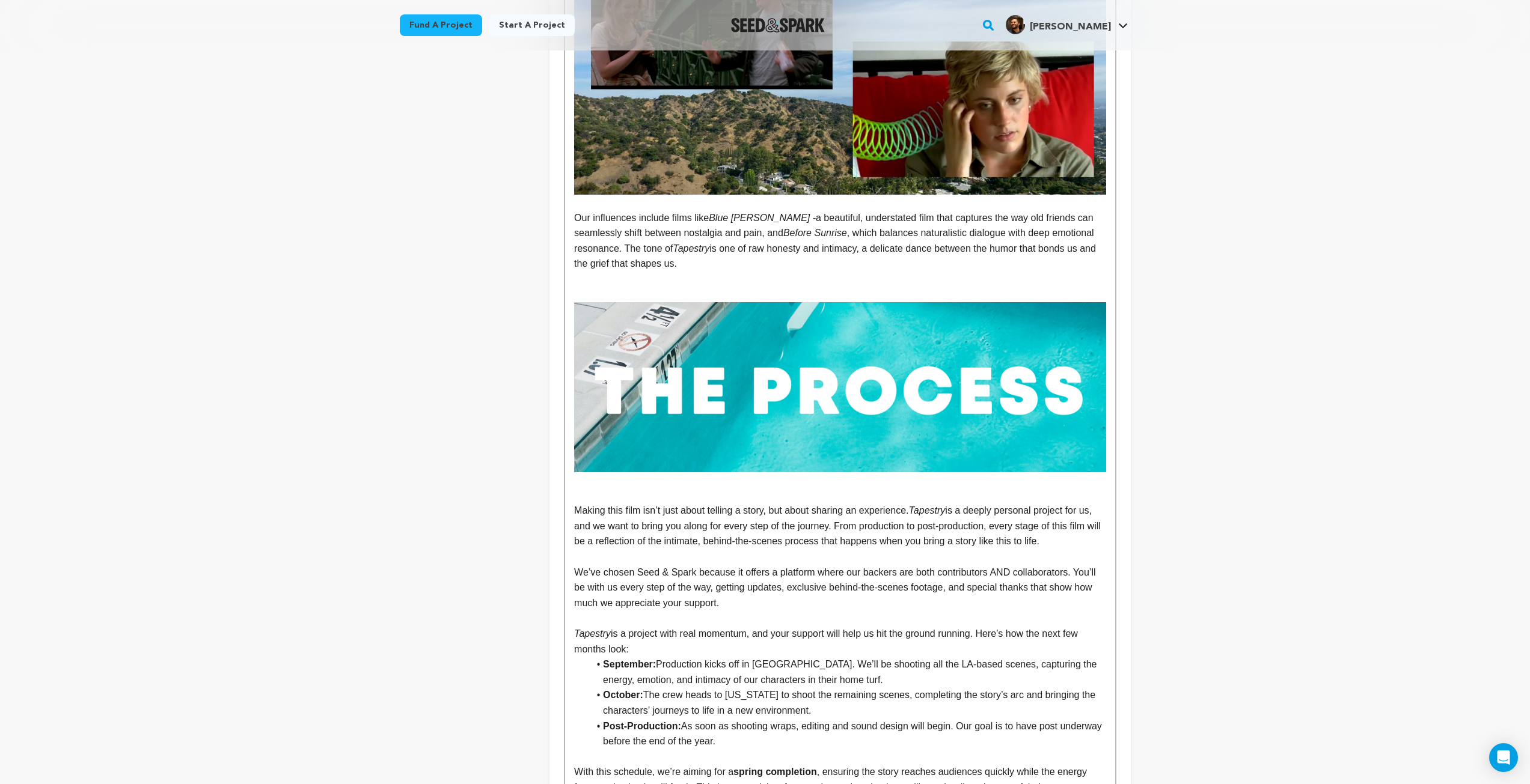
scroll to position [1562, 0]
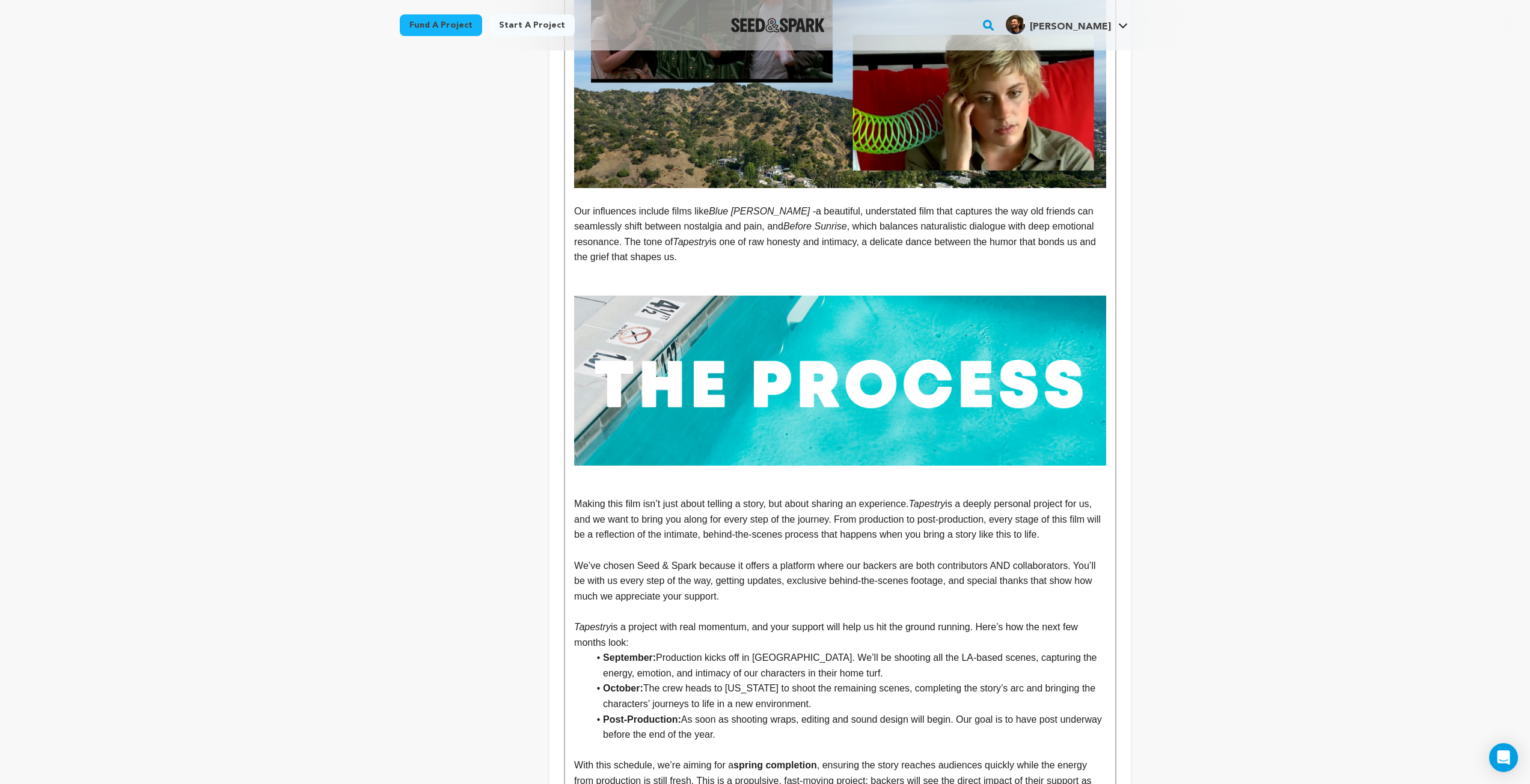
click at [830, 203] on p "Our influences include films like Blue Jay - a beautiful, understated film that…" at bounding box center [839, 233] width 531 height 61
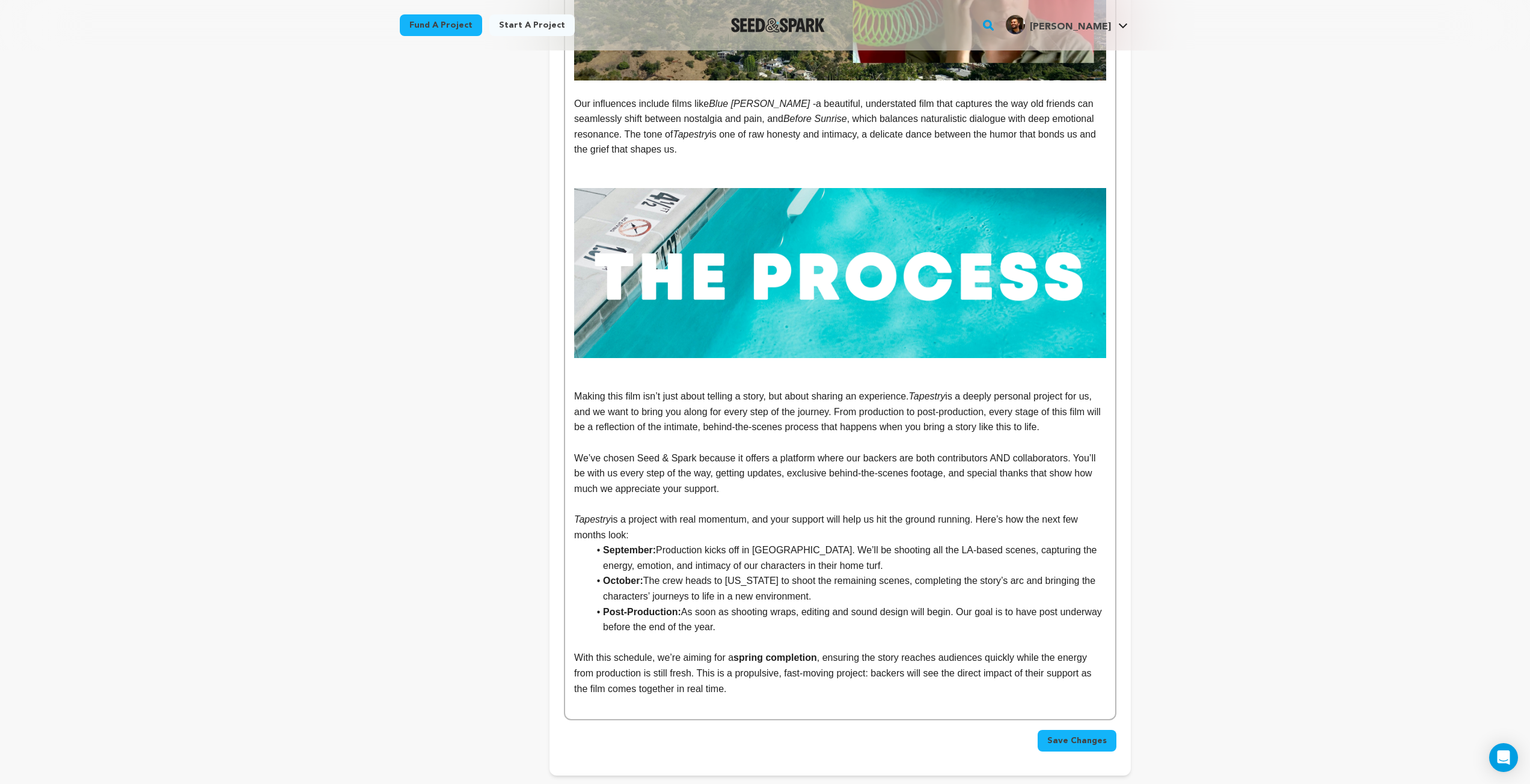
scroll to position [1742, 0]
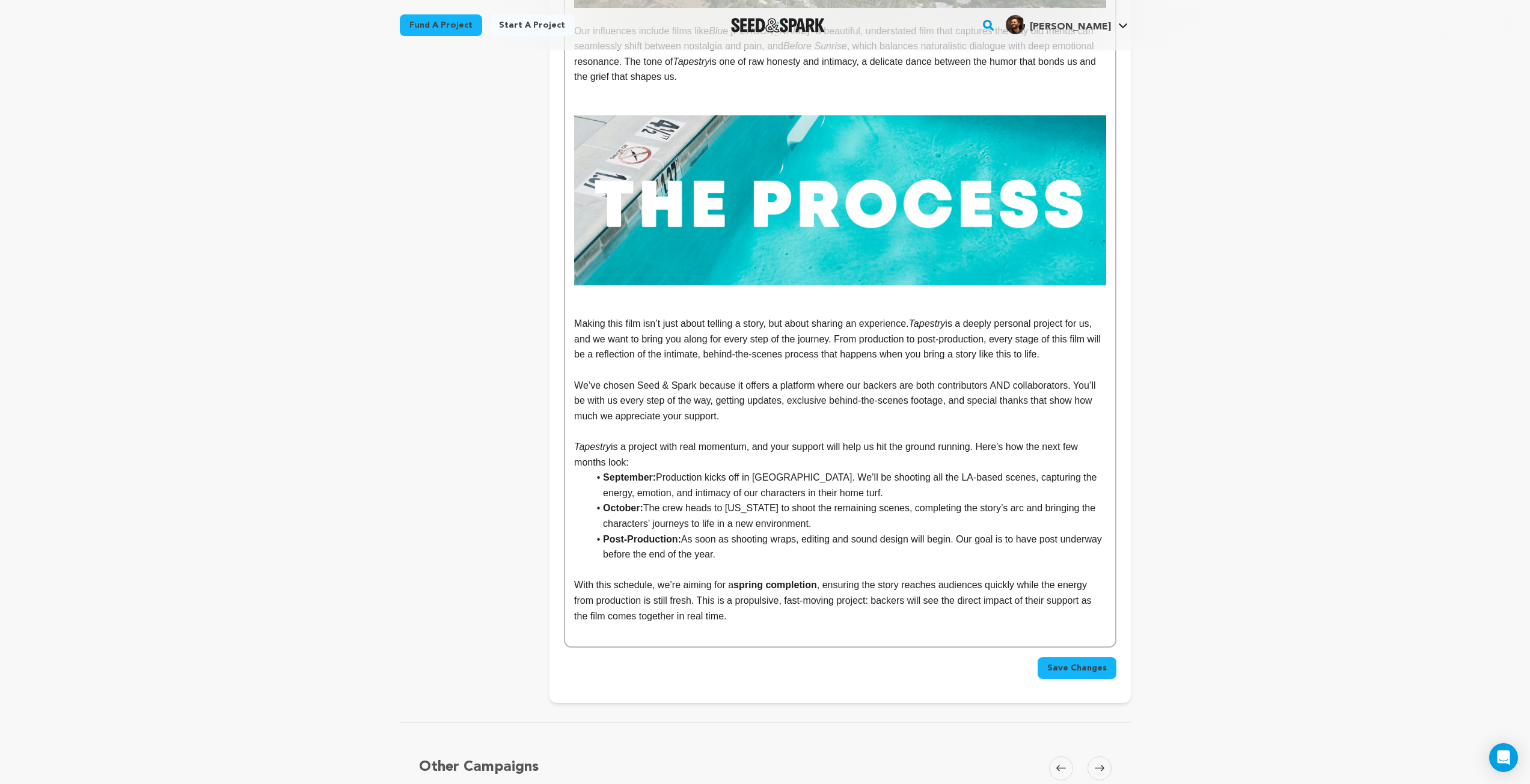
click at [734, 388] on p "We’ve chosen Seed & Spark because it offers a platform where our backers are bo…" at bounding box center [839, 401] width 531 height 46
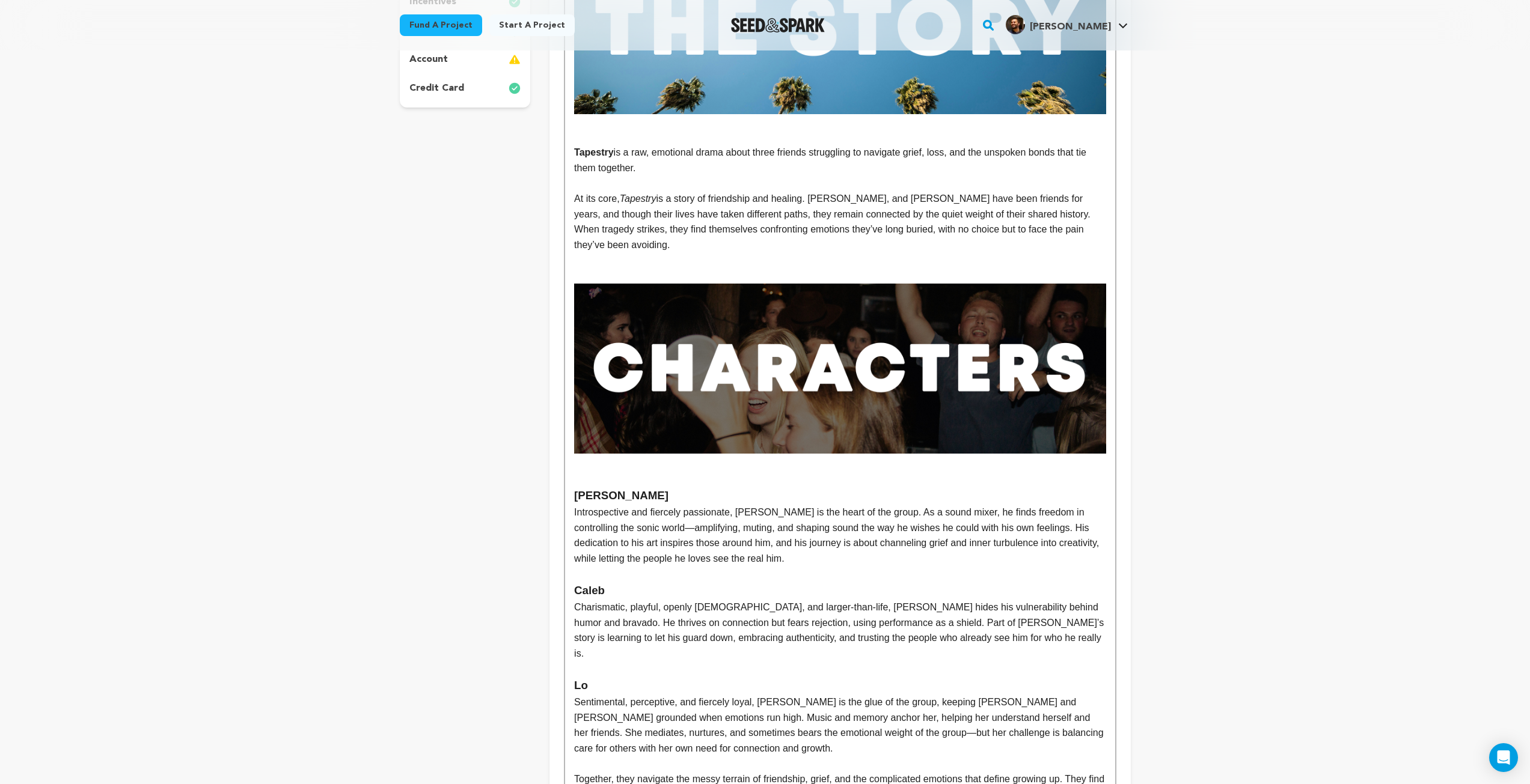
scroll to position [180, 0]
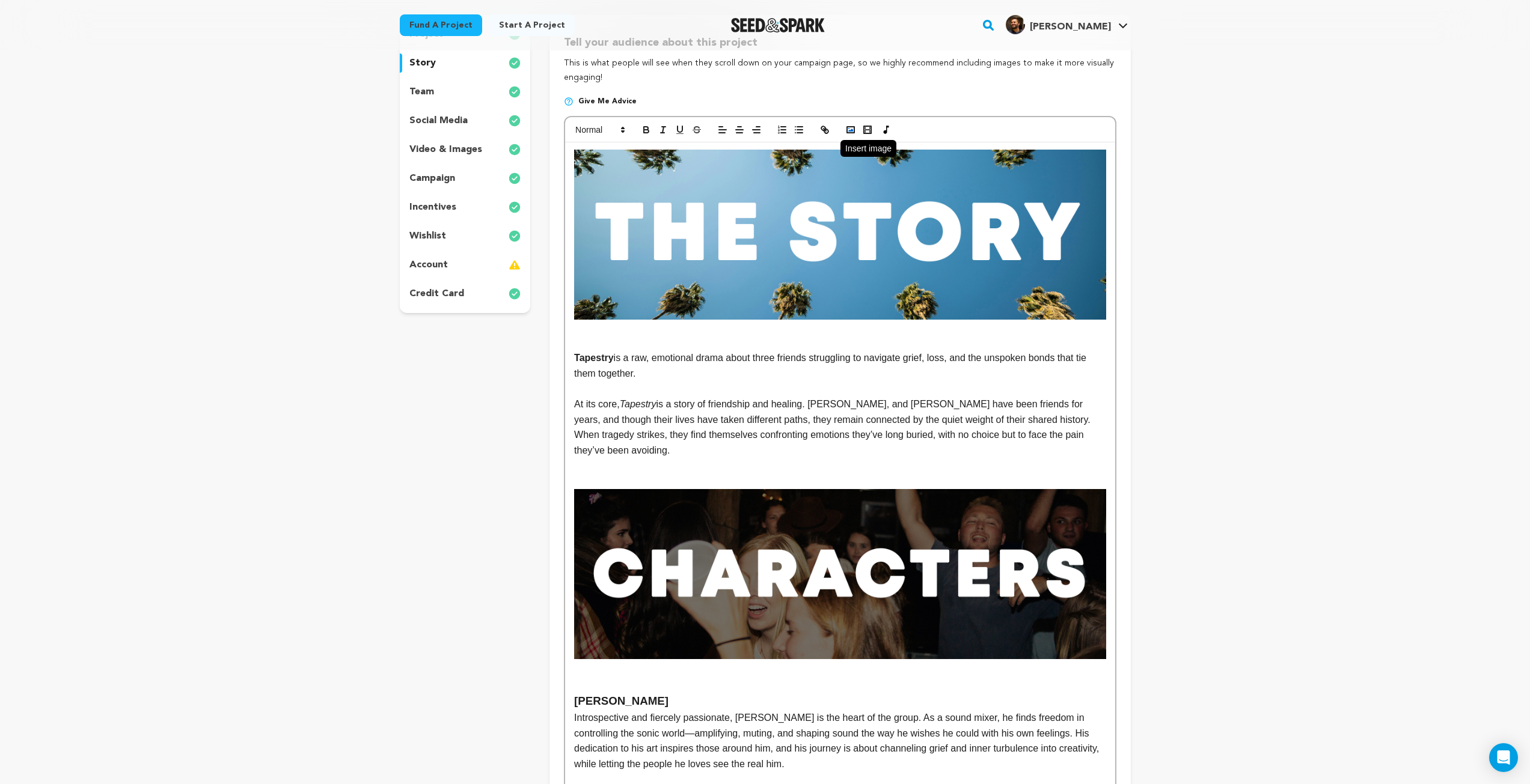
click at [854, 129] on icon "button" at bounding box center [851, 130] width 11 height 11
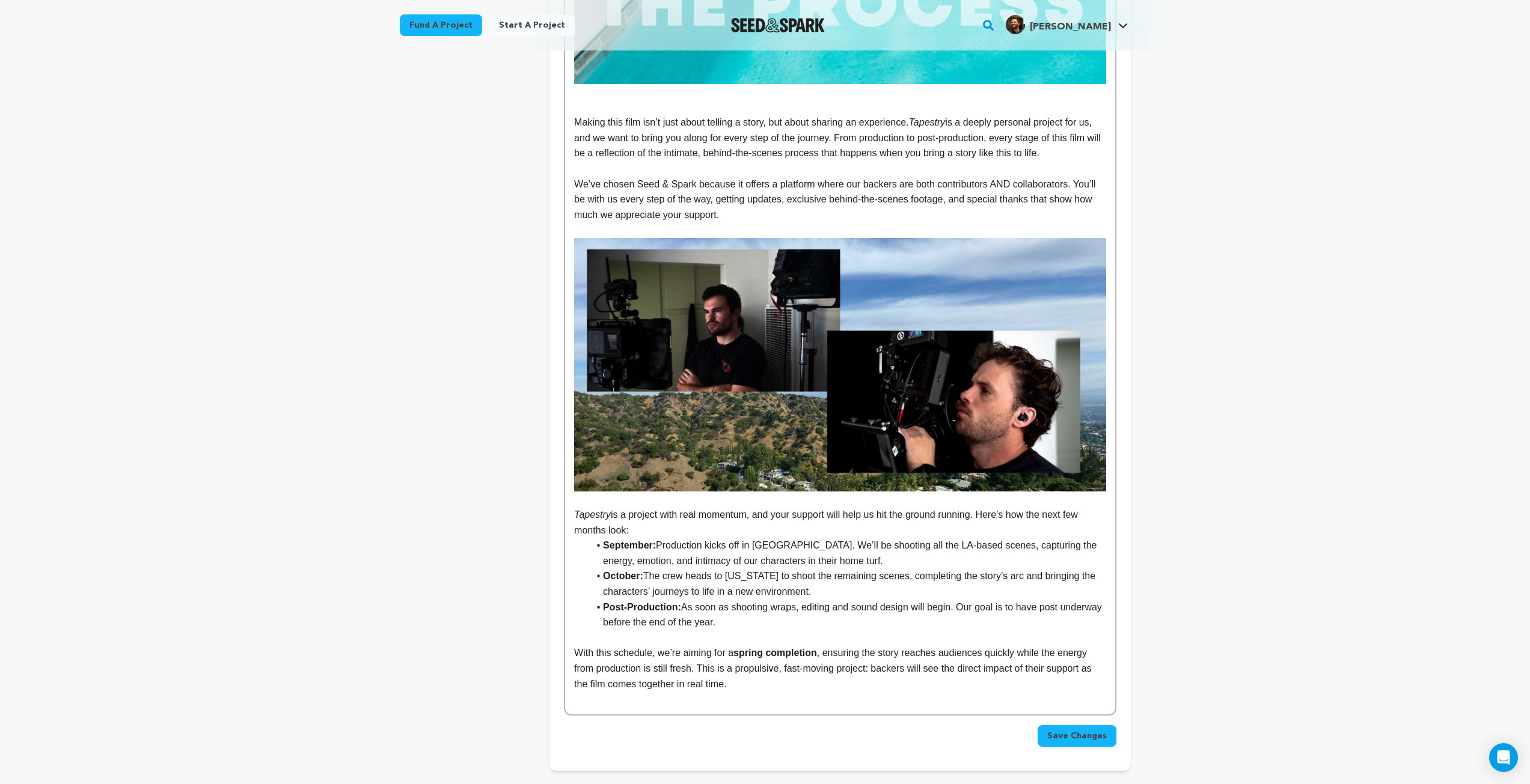
scroll to position [1946, 0]
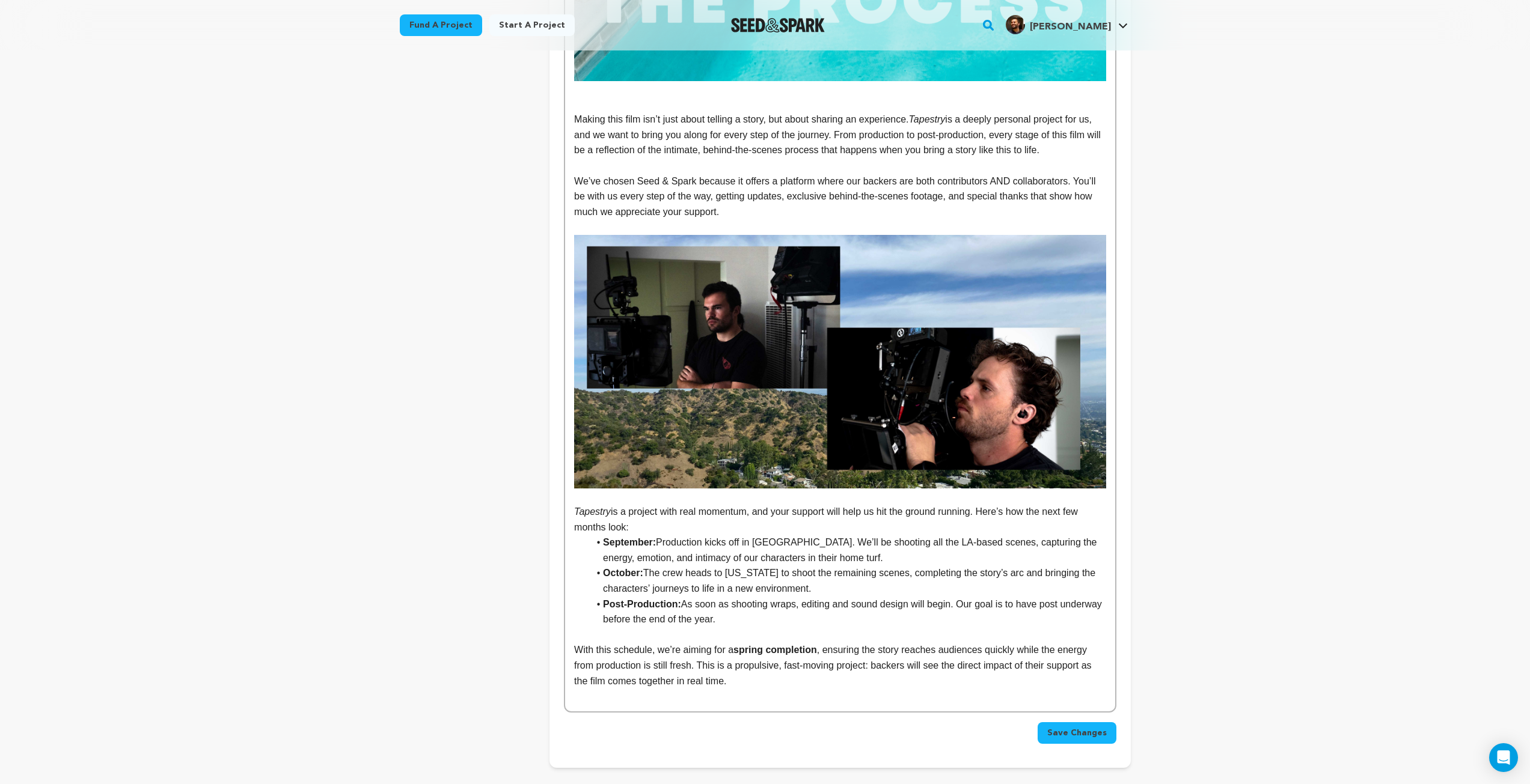
drag, startPoint x: 750, startPoint y: 488, endPoint x: 773, endPoint y: 486, distance: 23.1
click at [750, 504] on p "﻿ Tapestry is a project with real momentum, and your support will help us hit t…" at bounding box center [839, 519] width 531 height 31
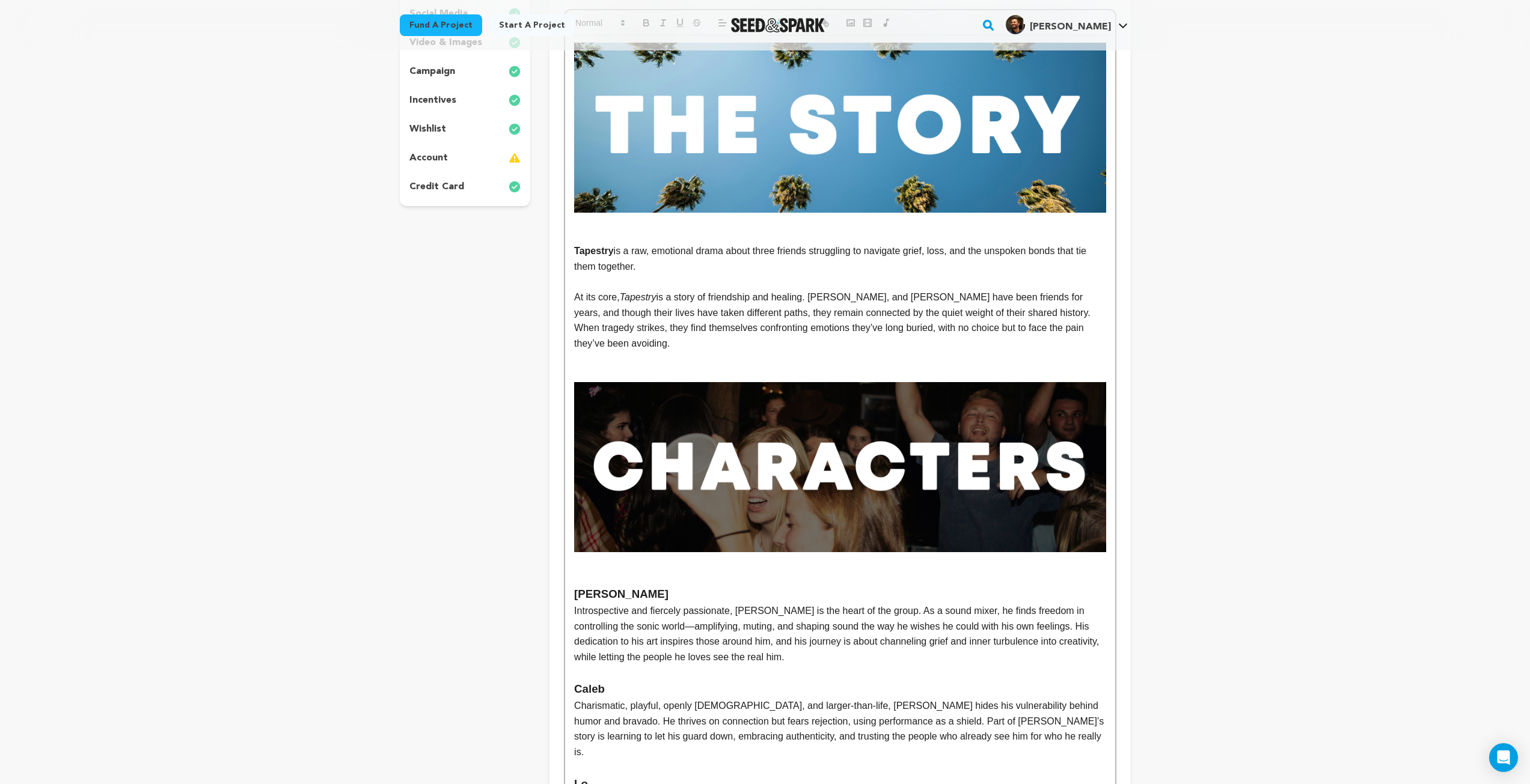
scroll to position [203, 0]
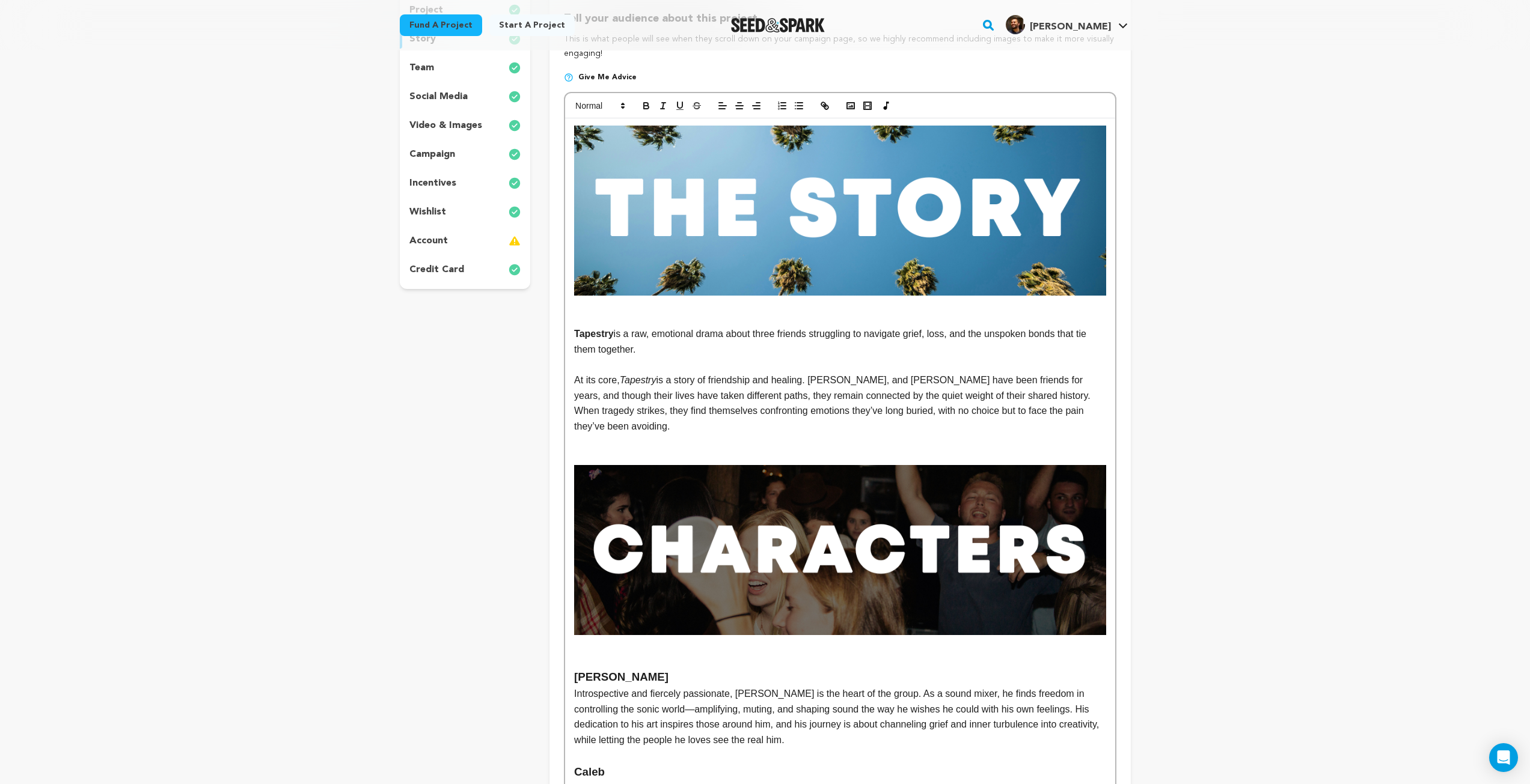
click at [674, 346] on p "Tapestry is a raw, emotional drama about three friends struggling to navigate g…" at bounding box center [839, 341] width 531 height 31
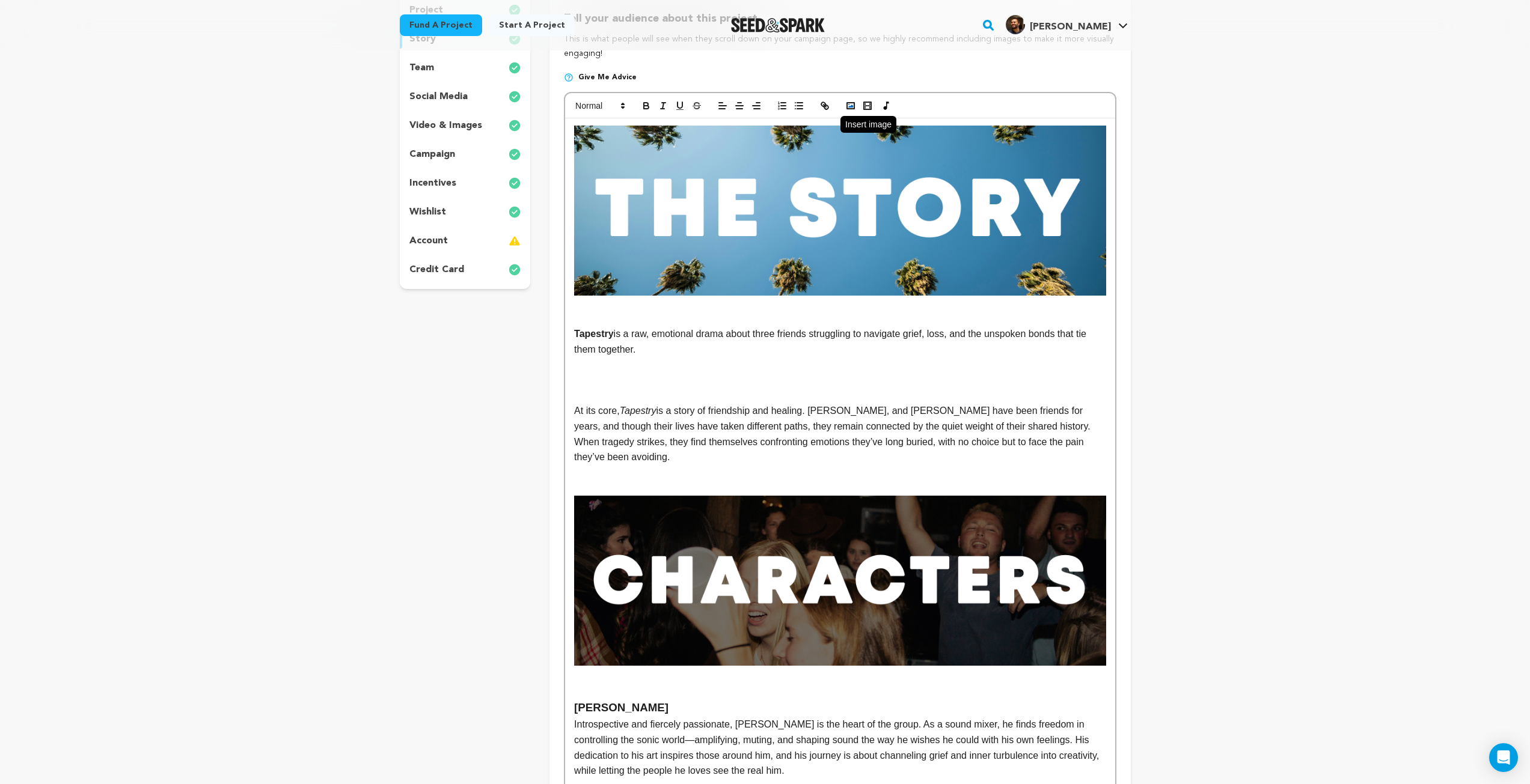
click at [854, 110] on icon "button" at bounding box center [851, 106] width 11 height 11
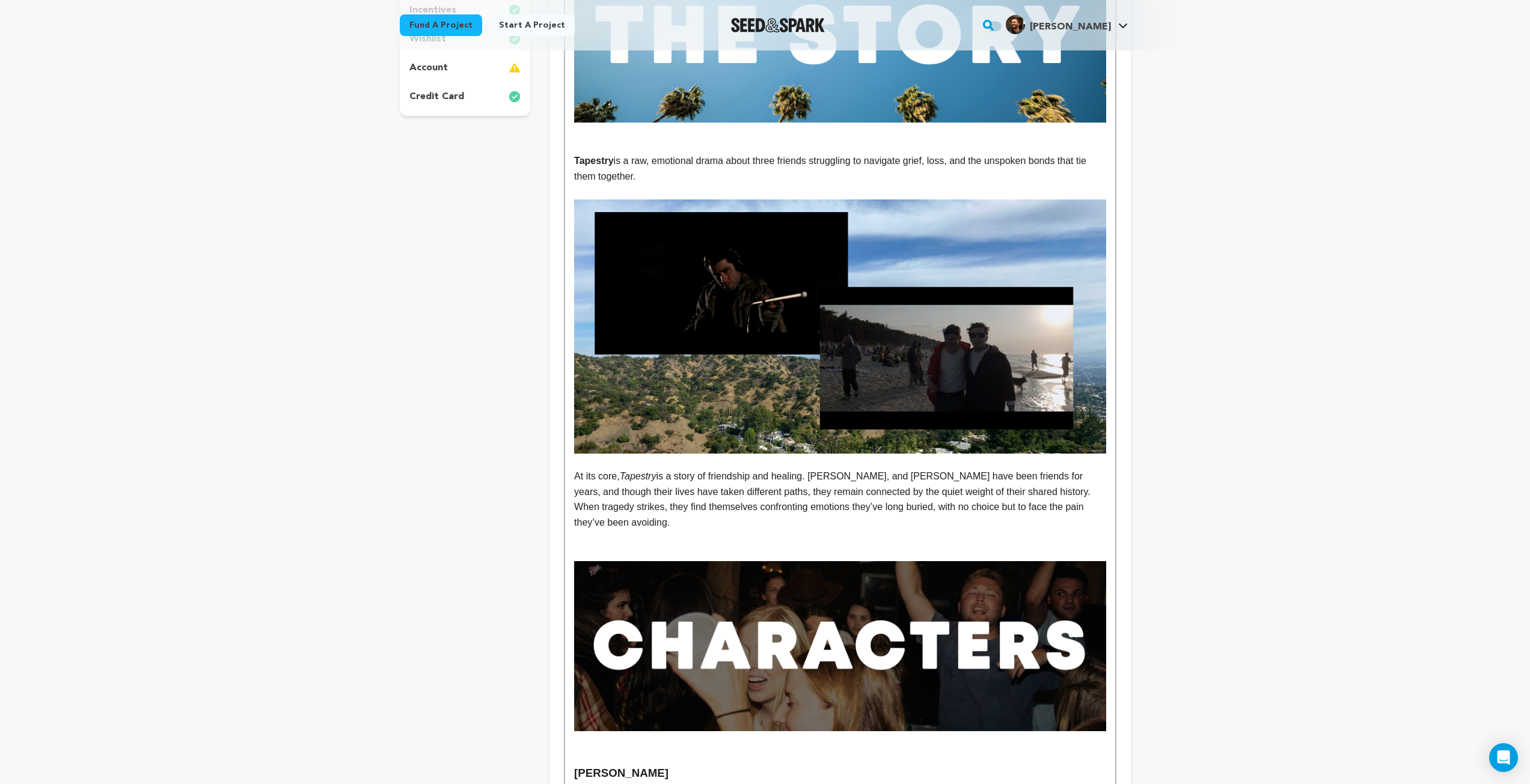
scroll to position [263, 0]
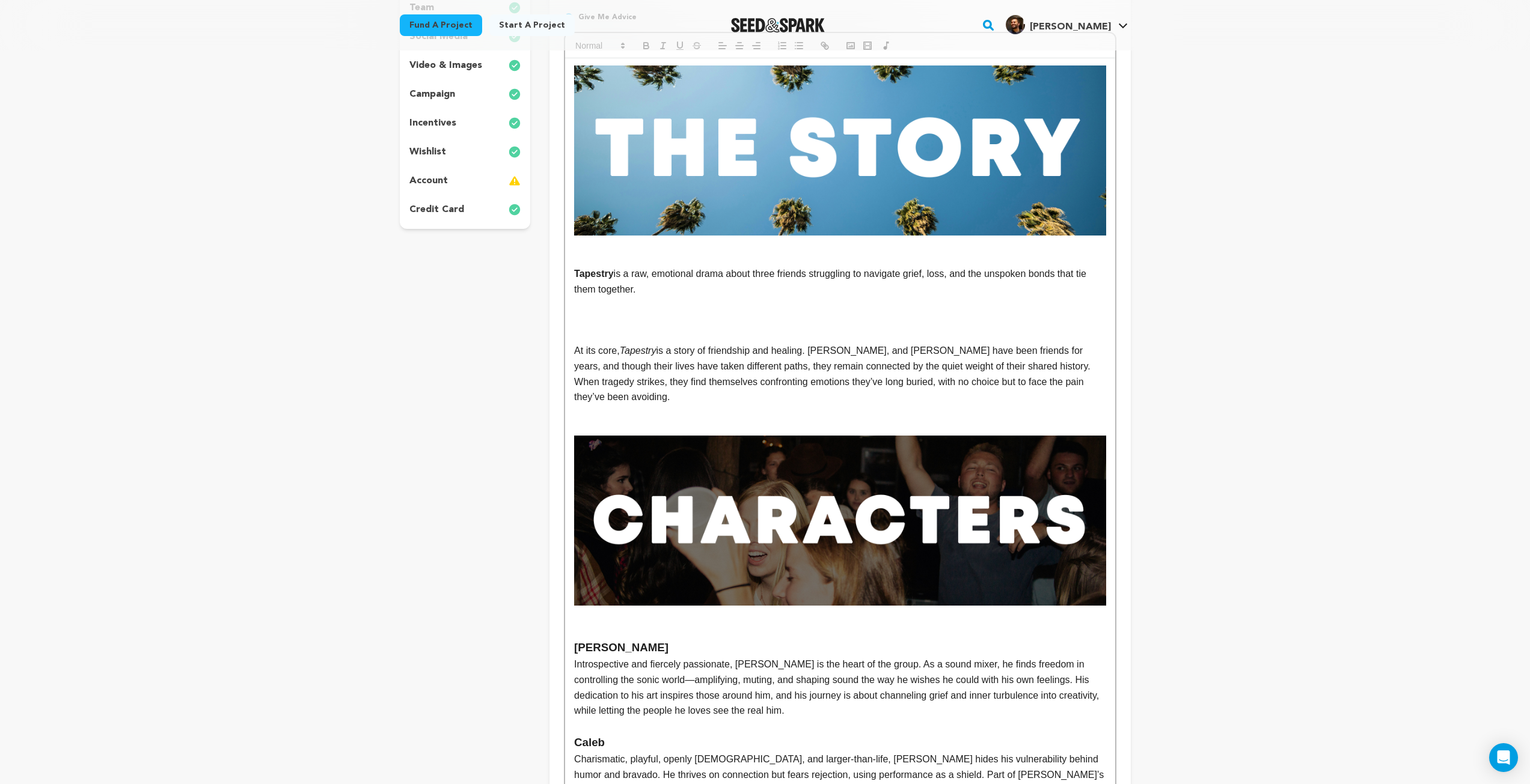
click at [576, 312] on p at bounding box center [839, 320] width 531 height 16
click at [847, 46] on div "Fund a project Start a project Search" at bounding box center [765, 25] width 769 height 51
click at [851, 44] on div "Fund a project Start a project Search" at bounding box center [765, 25] width 769 height 51
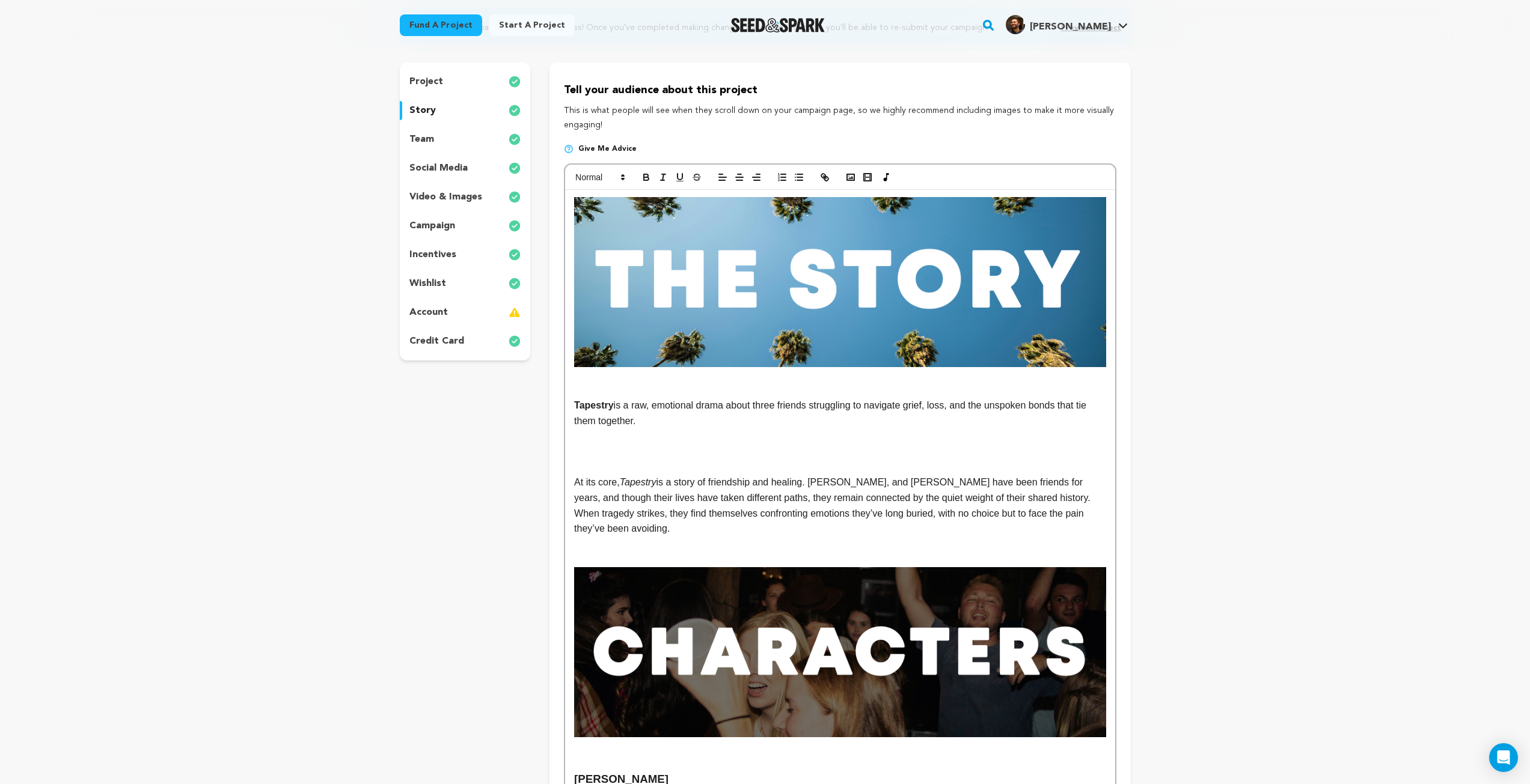
scroll to position [24, 0]
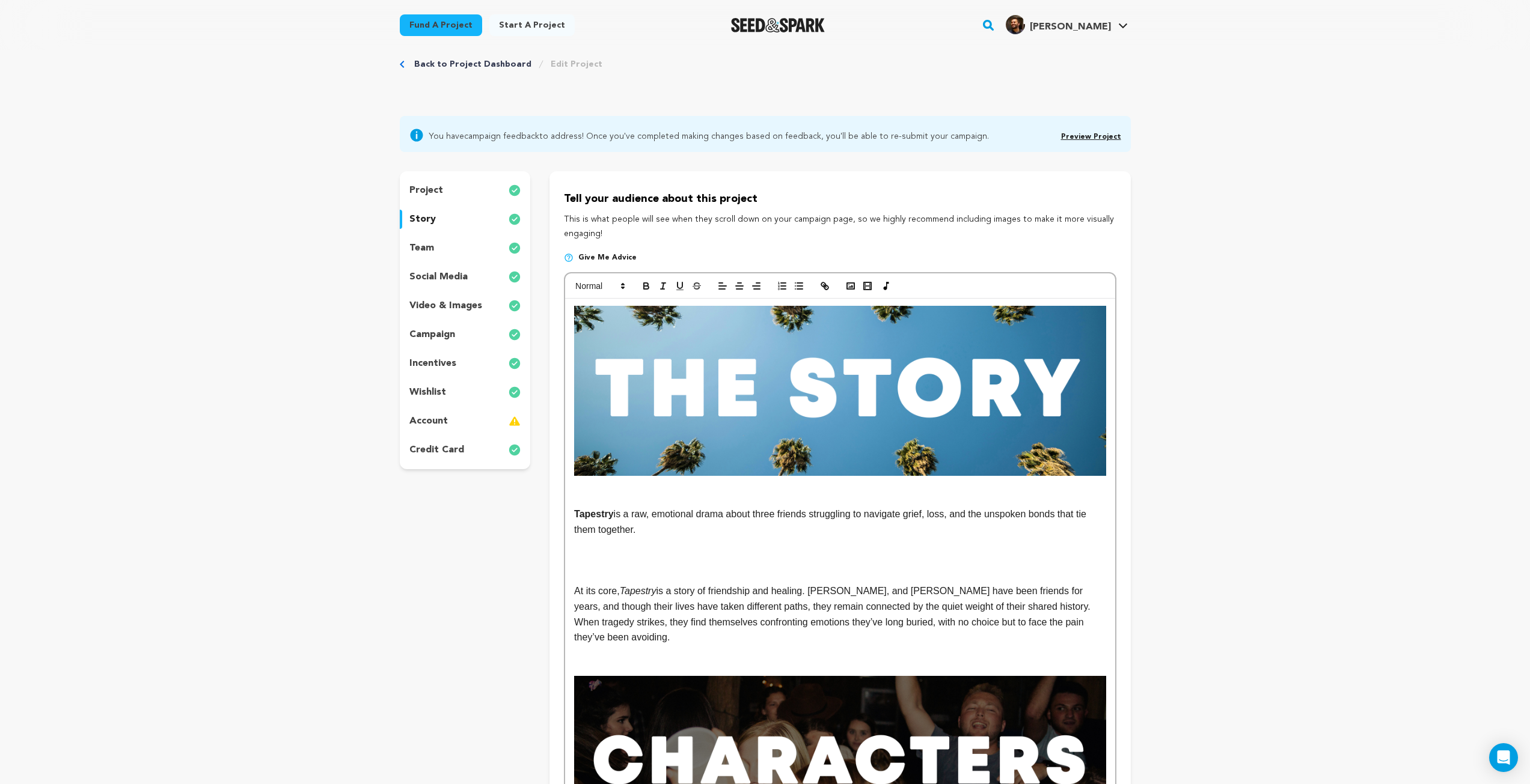
click at [647, 559] on p at bounding box center [839, 561] width 531 height 16
click at [853, 282] on icon "button" at bounding box center [851, 286] width 11 height 11
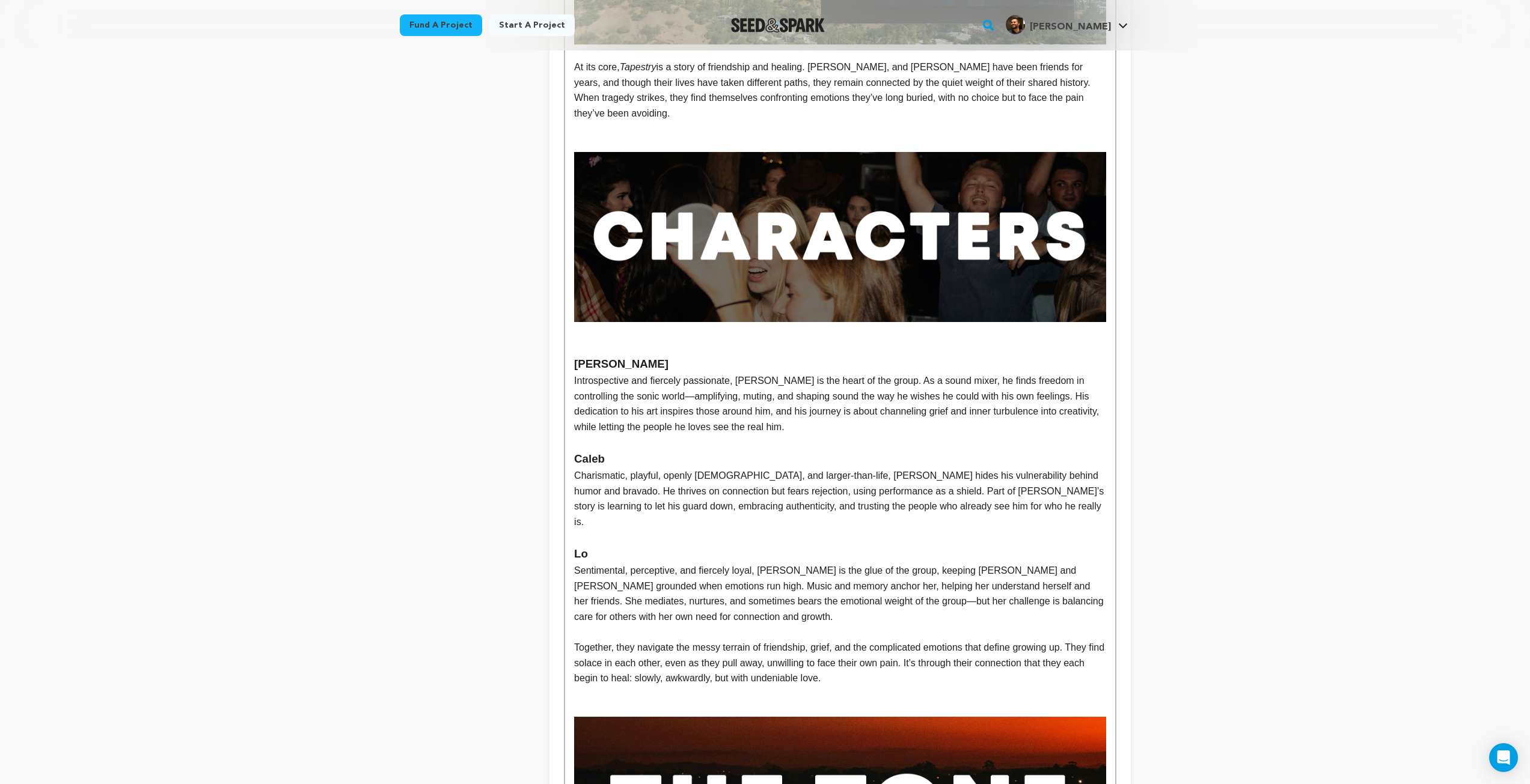
scroll to position [805, 0]
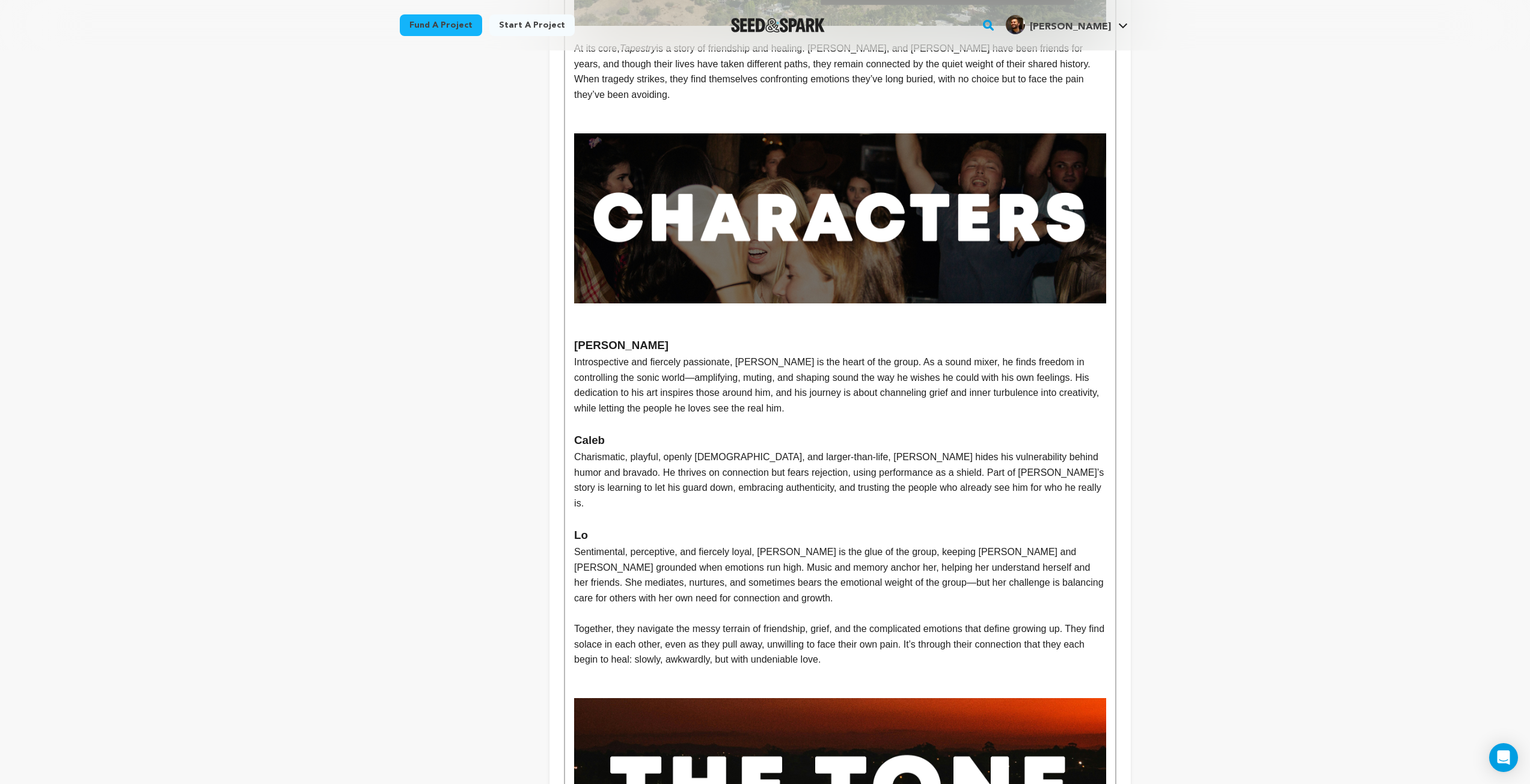
click at [644, 570] on p "Sentimental, perceptive, and fiercely loyal, [PERSON_NAME] is the glue of the g…" at bounding box center [839, 574] width 531 height 61
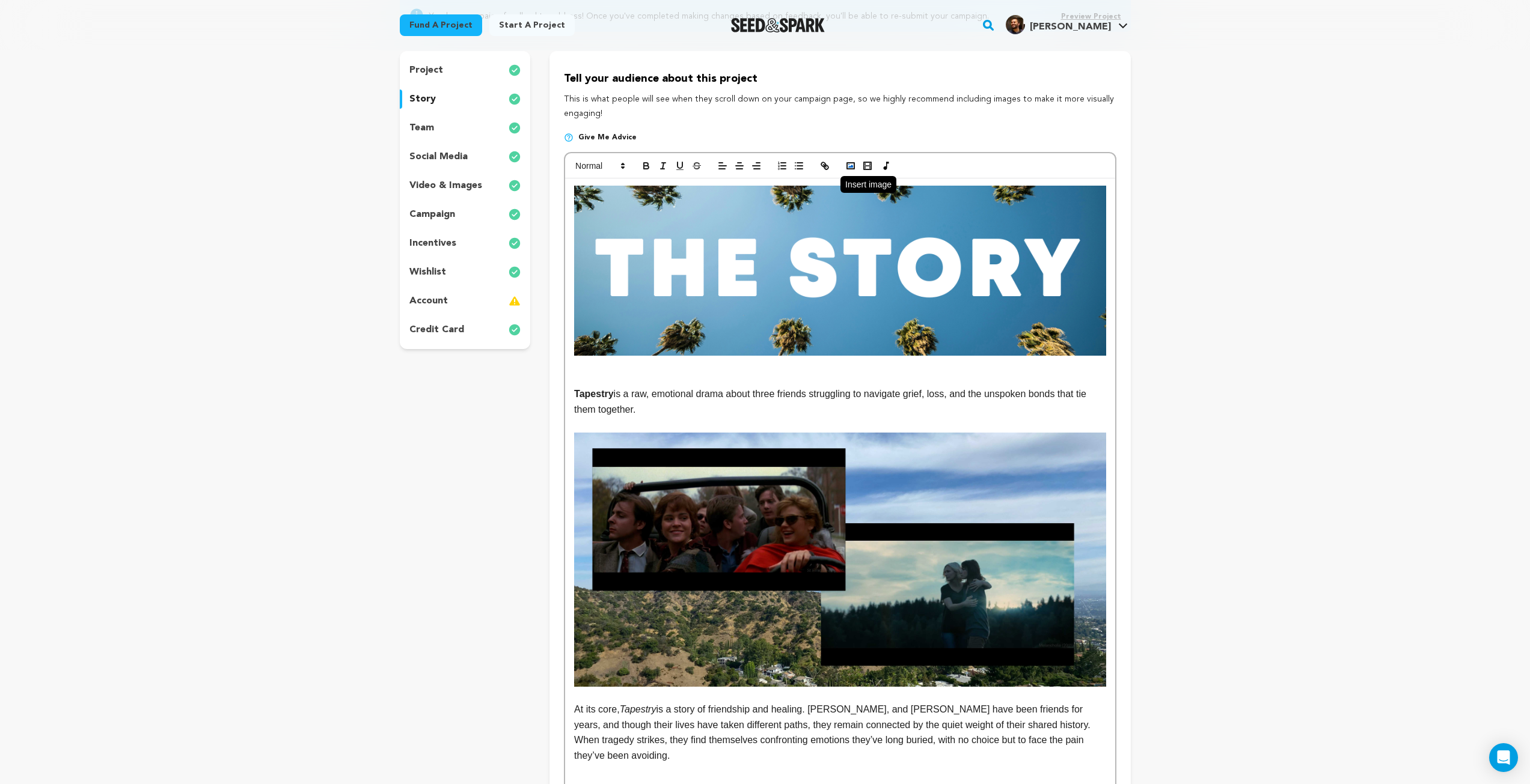
click at [845, 167] on icon "button" at bounding box center [851, 166] width 11 height 11
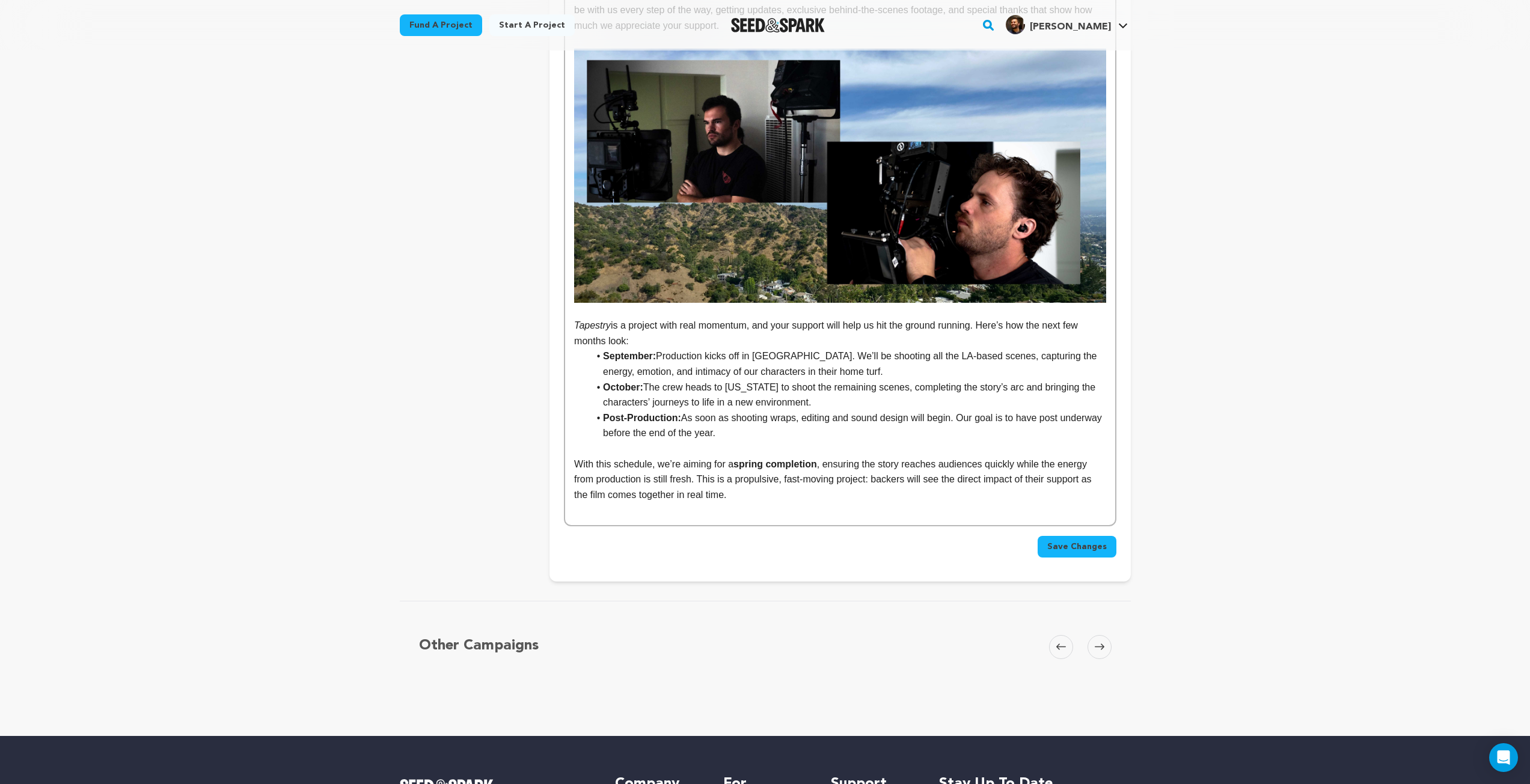
scroll to position [2873, 0]
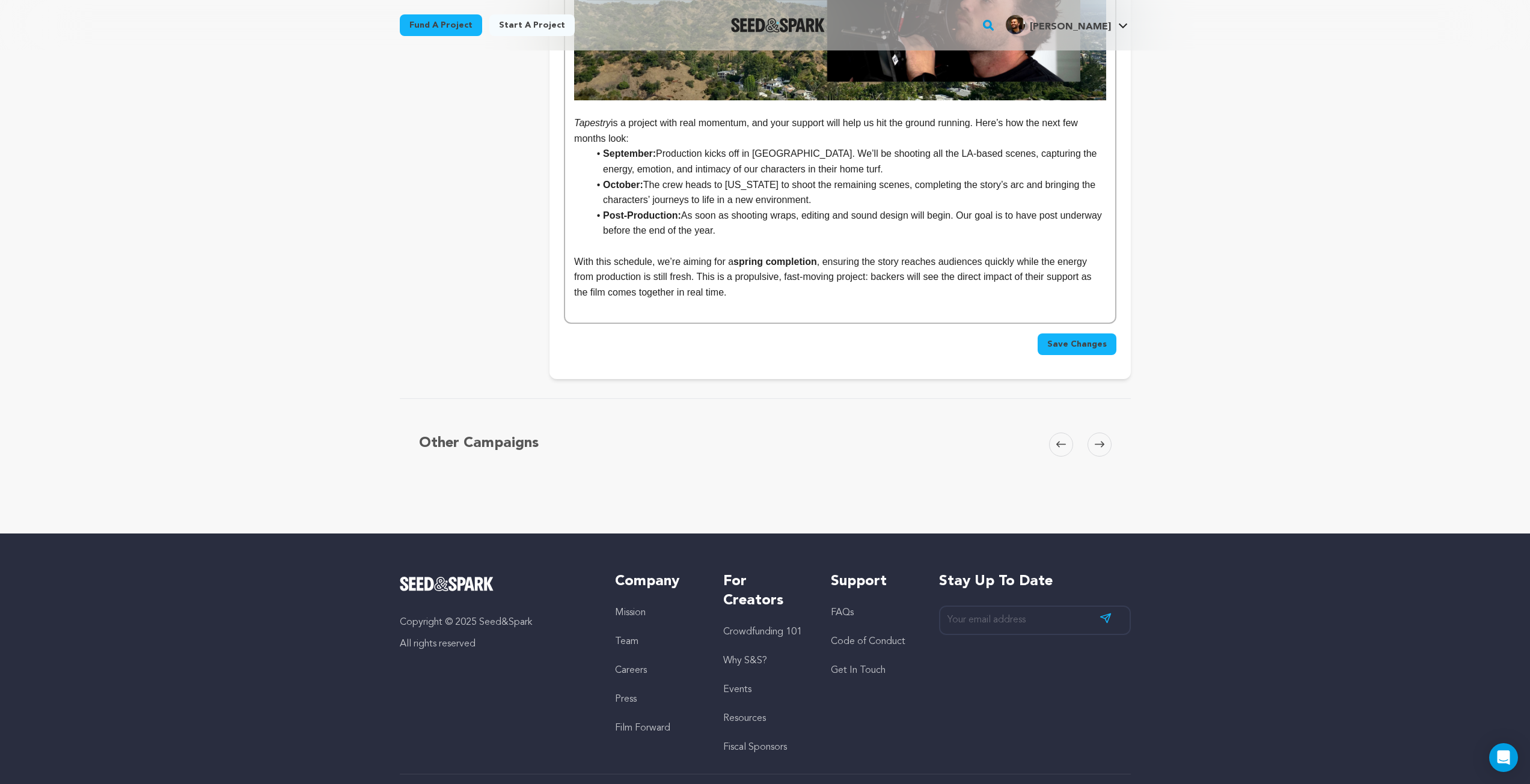
click at [1086, 334] on button "Save Changes" at bounding box center [1076, 344] width 78 height 21
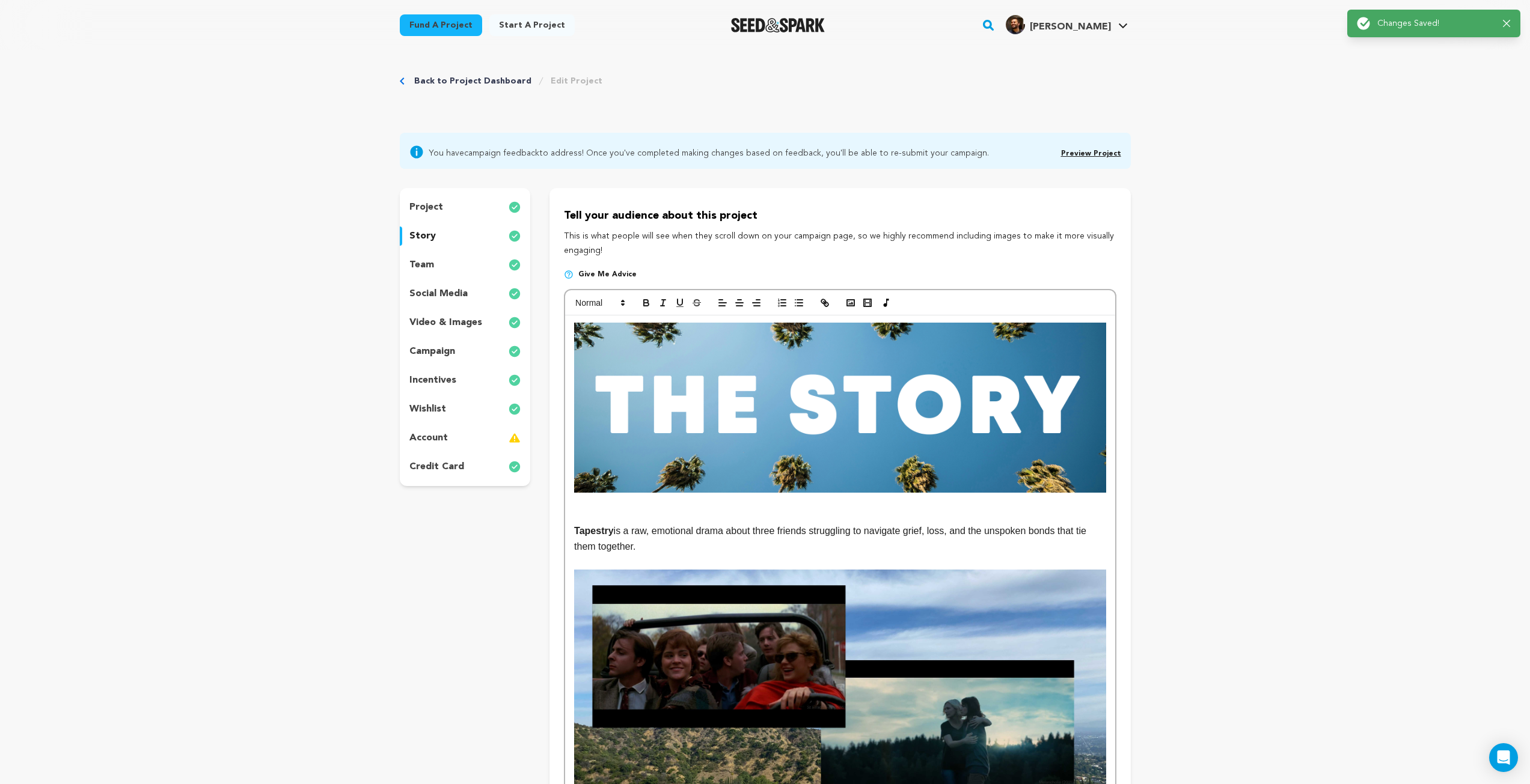
scroll to position [0, 0]
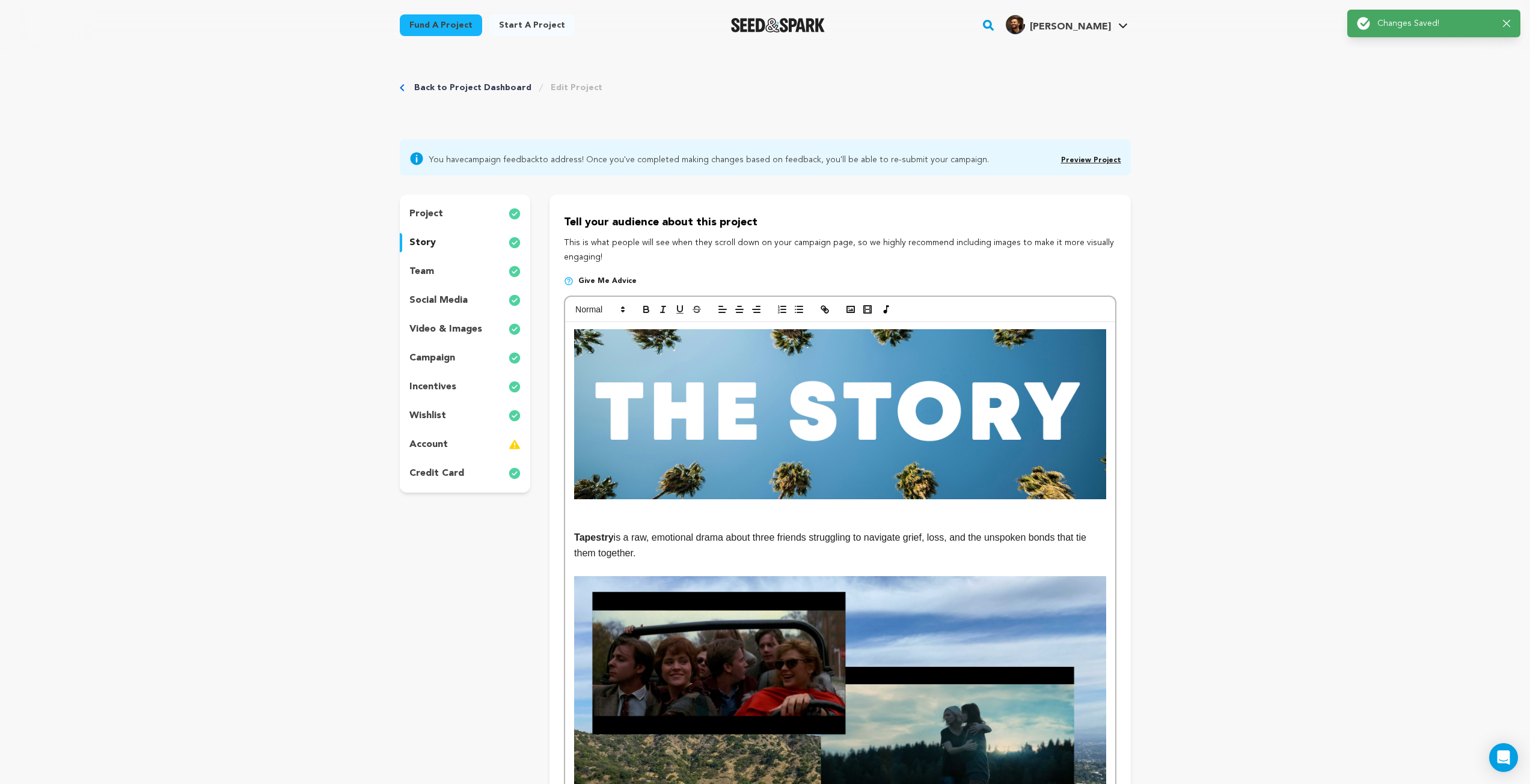
click at [1088, 160] on link "Preview Project" at bounding box center [1092, 160] width 60 height 7
click at [441, 328] on p "video & images" at bounding box center [446, 329] width 73 height 14
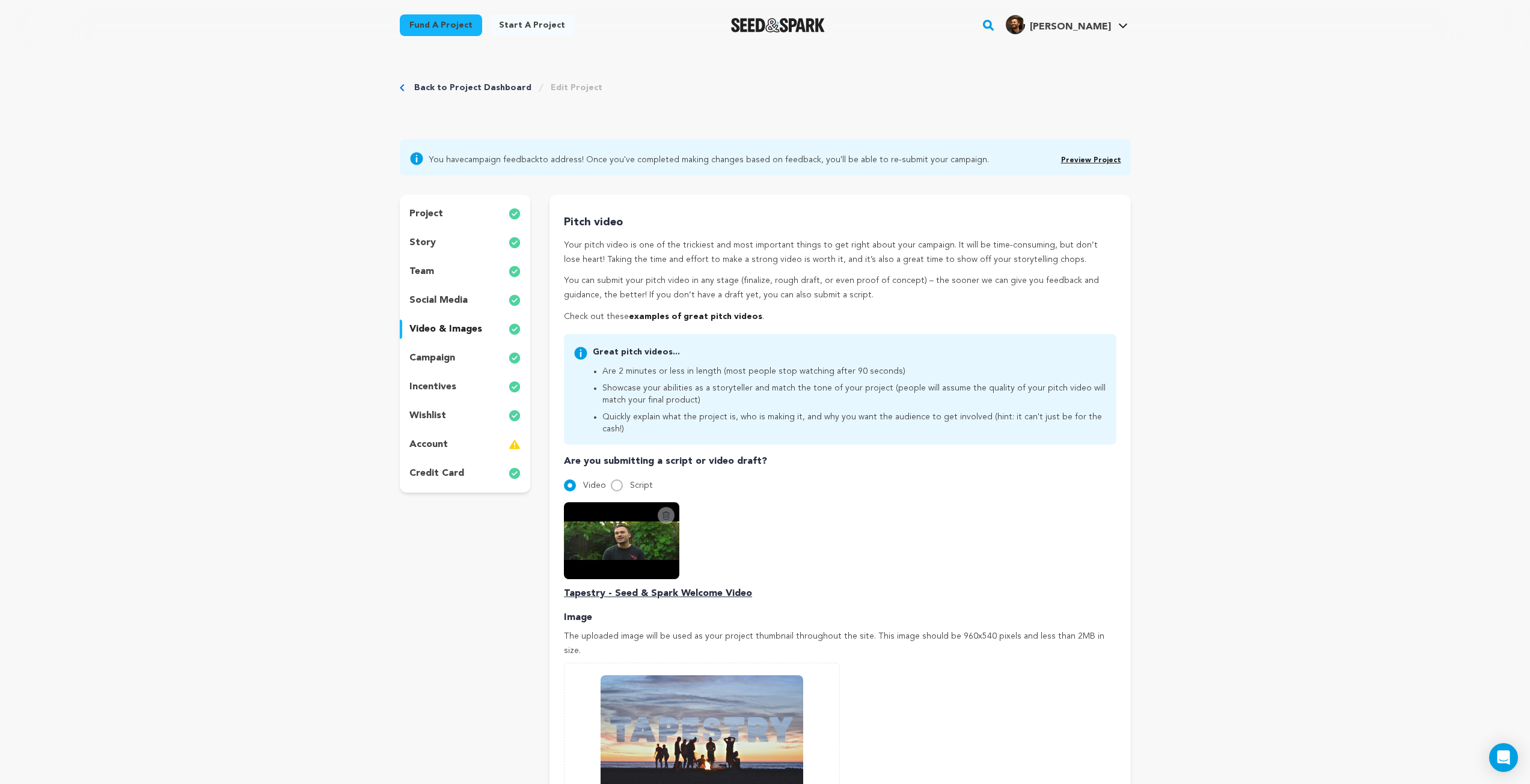
click at [668, 511] on icon at bounding box center [666, 516] width 9 height 9
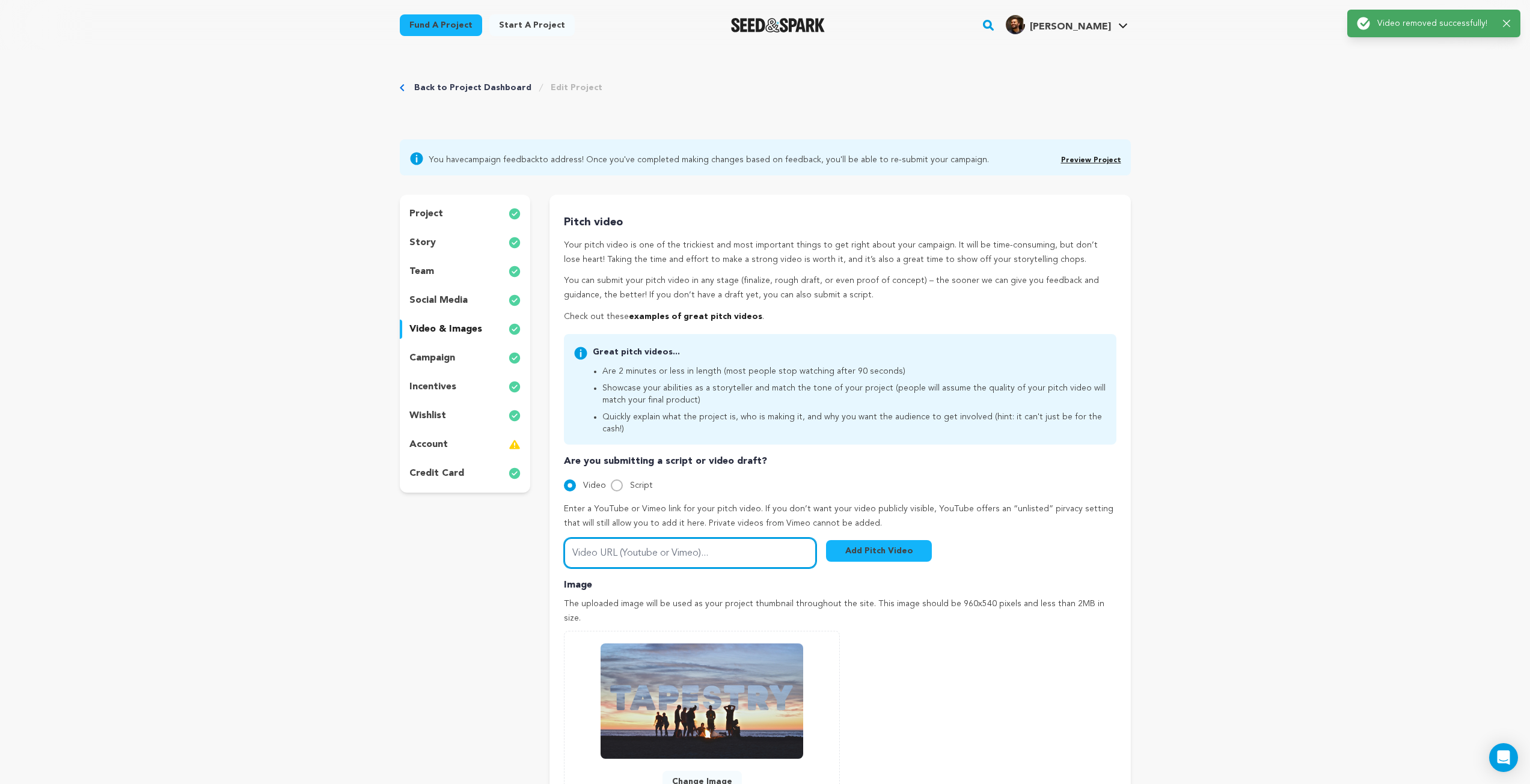
click at [671, 539] on input "Video URL (Youtube or Vimeo)..." at bounding box center [689, 553] width 252 height 31
paste input "https://youtu.be/m2HQEjRH4F8?feature=shared"
type input "https://youtu.be/m2HQEjRH4F8?feature=shared"
click at [886, 540] on button "Add Pitch Video" at bounding box center [879, 551] width 106 height 21
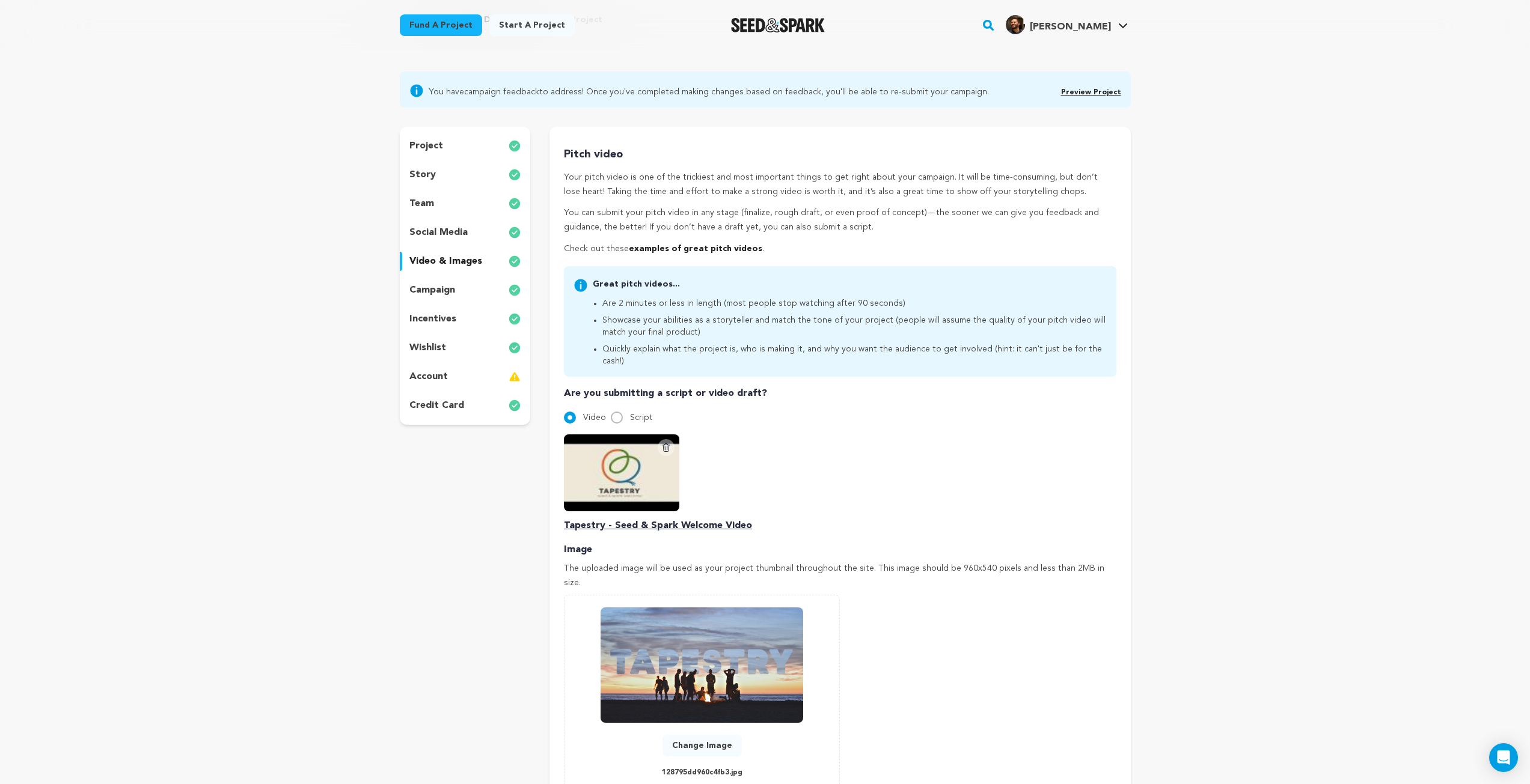
scroll to position [241, 0]
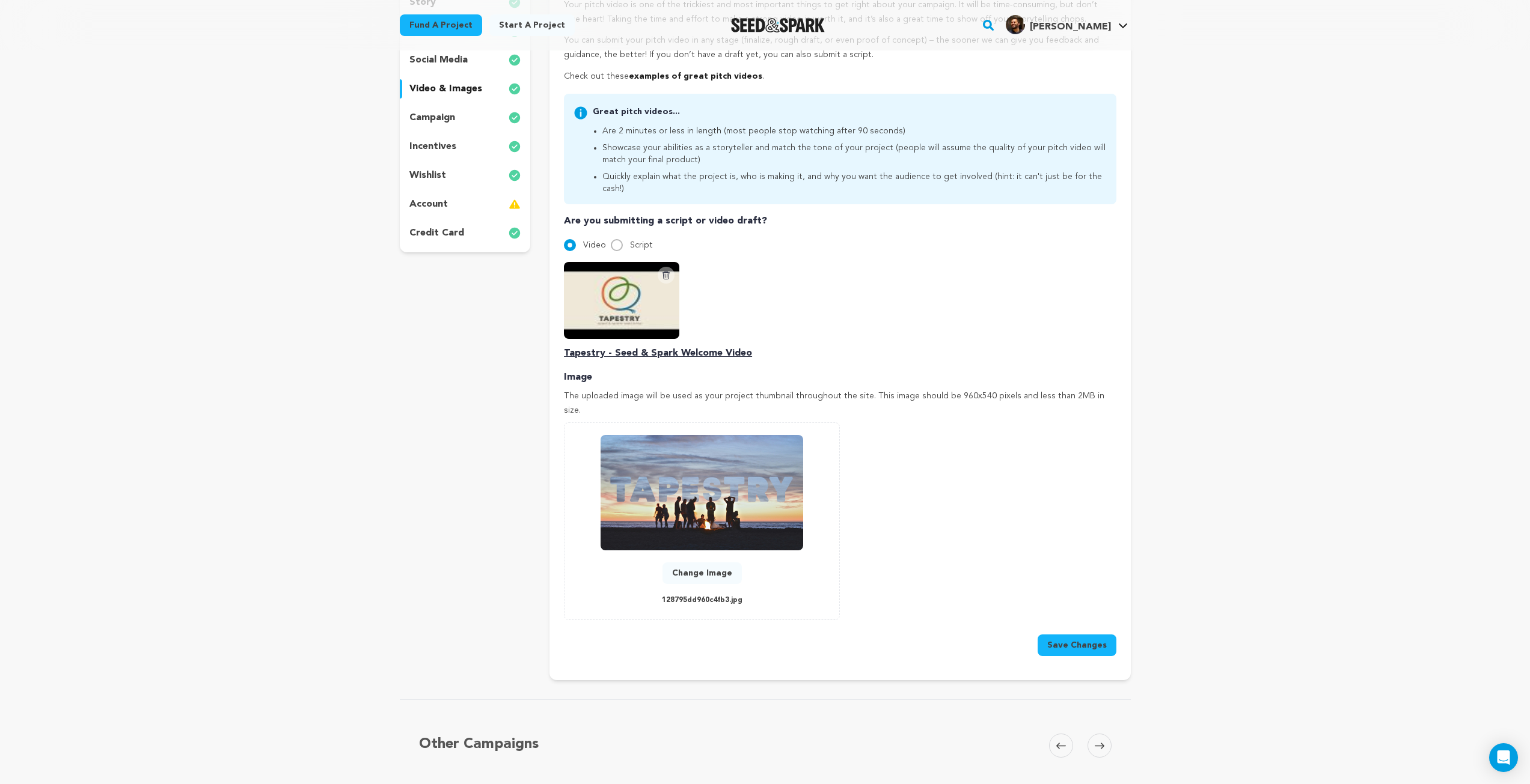
click at [1100, 634] on button "Save Changes" at bounding box center [1076, 645] width 78 height 21
click at [1089, 634] on button "Save Changes" at bounding box center [1076, 645] width 78 height 21
click at [699, 562] on button "Change Image" at bounding box center [702, 573] width 79 height 21
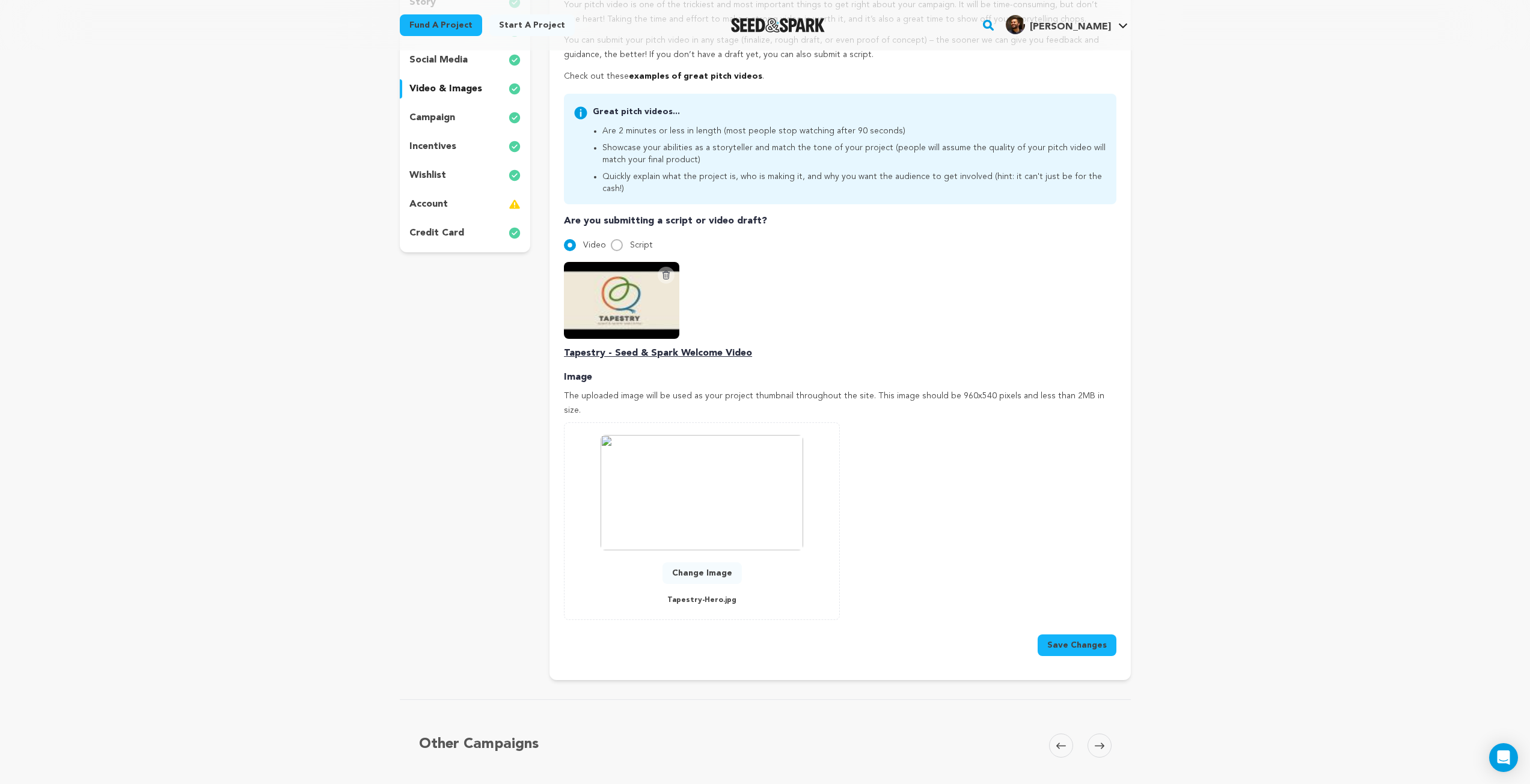
click at [1074, 634] on button "Save Changes" at bounding box center [1076, 645] width 78 height 21
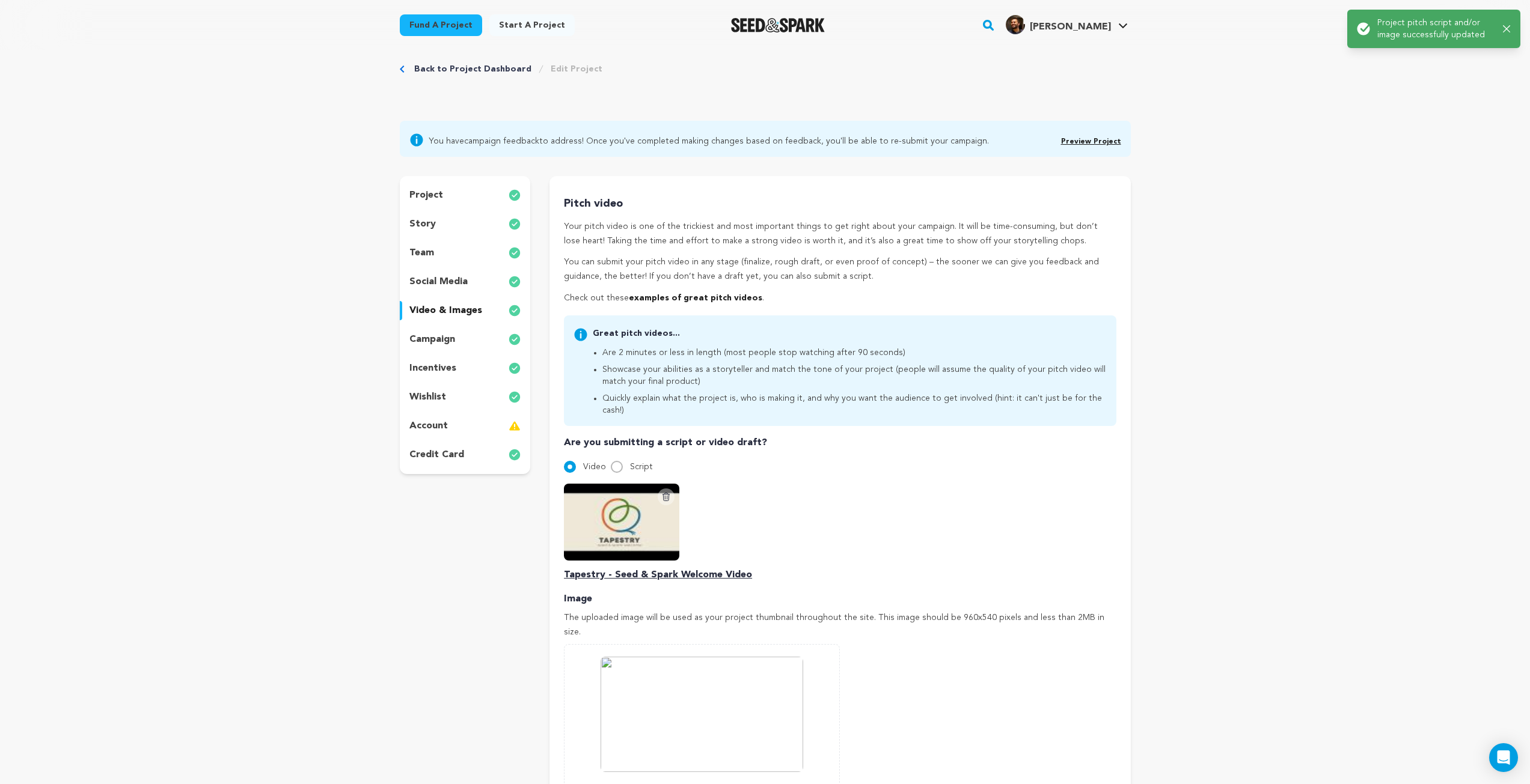
scroll to position [0, 0]
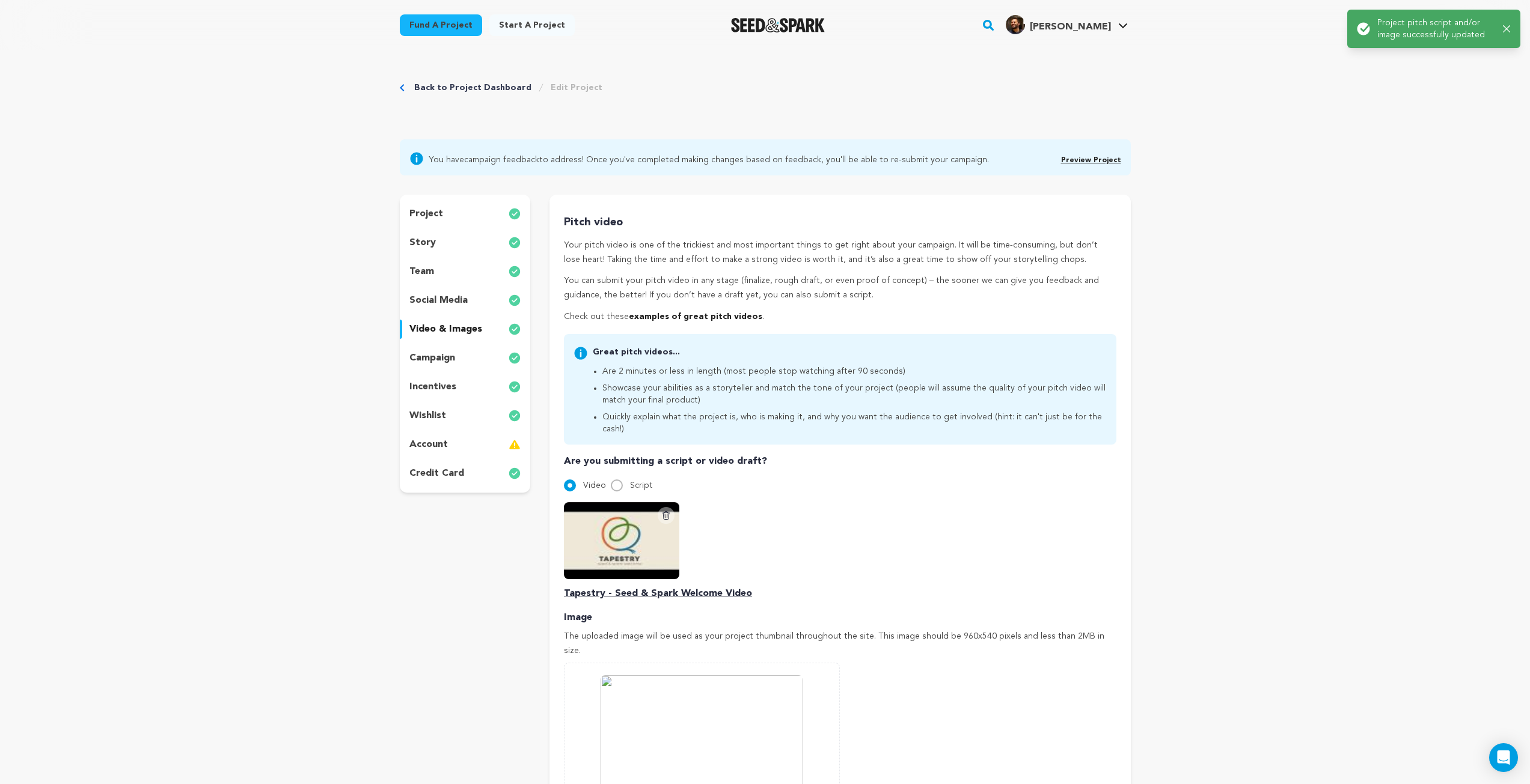
click at [436, 222] on div "project" at bounding box center [465, 214] width 131 height 19
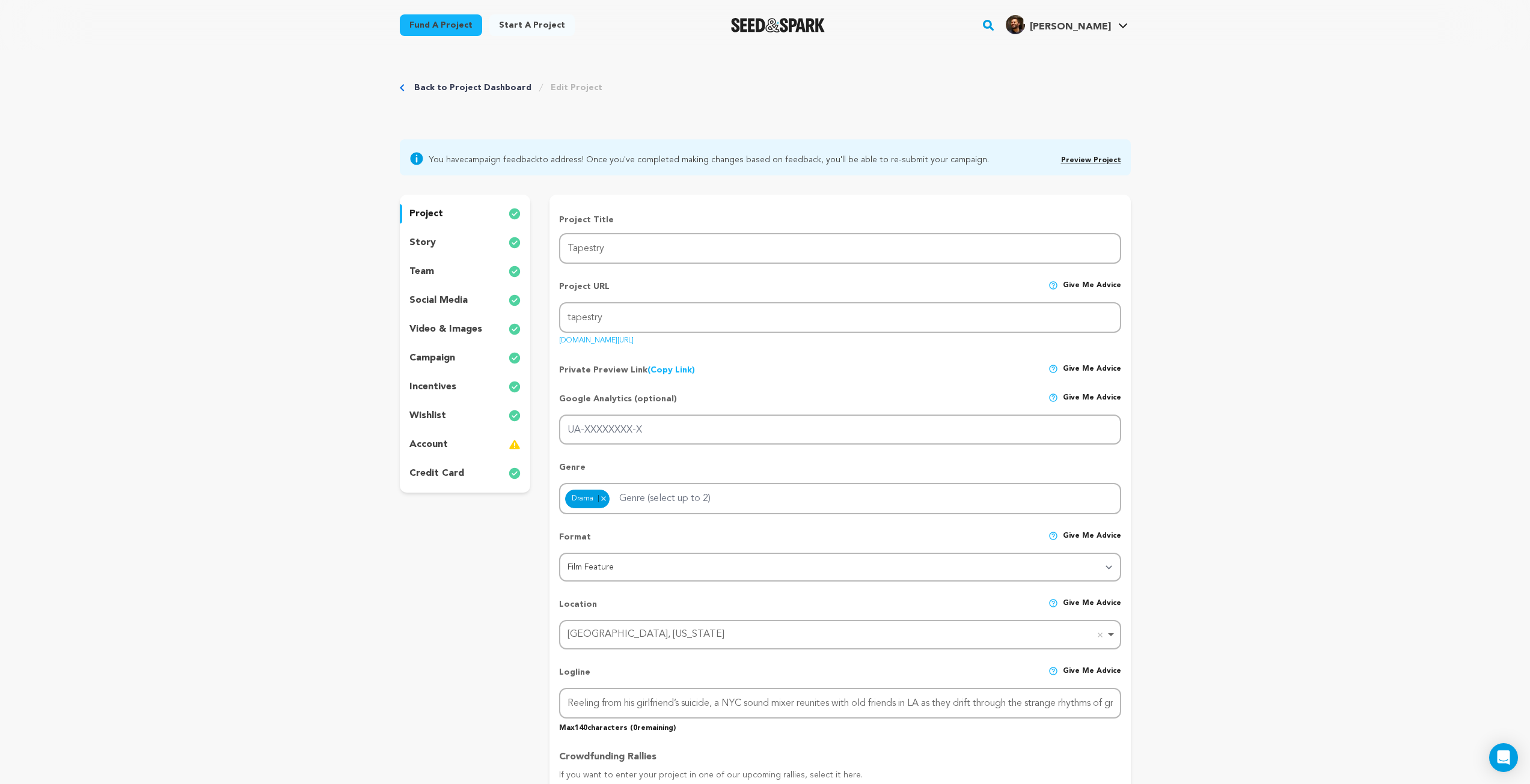
click at [1093, 158] on link "Preview Project" at bounding box center [1092, 160] width 60 height 7
